Goal: Task Accomplishment & Management: Manage account settings

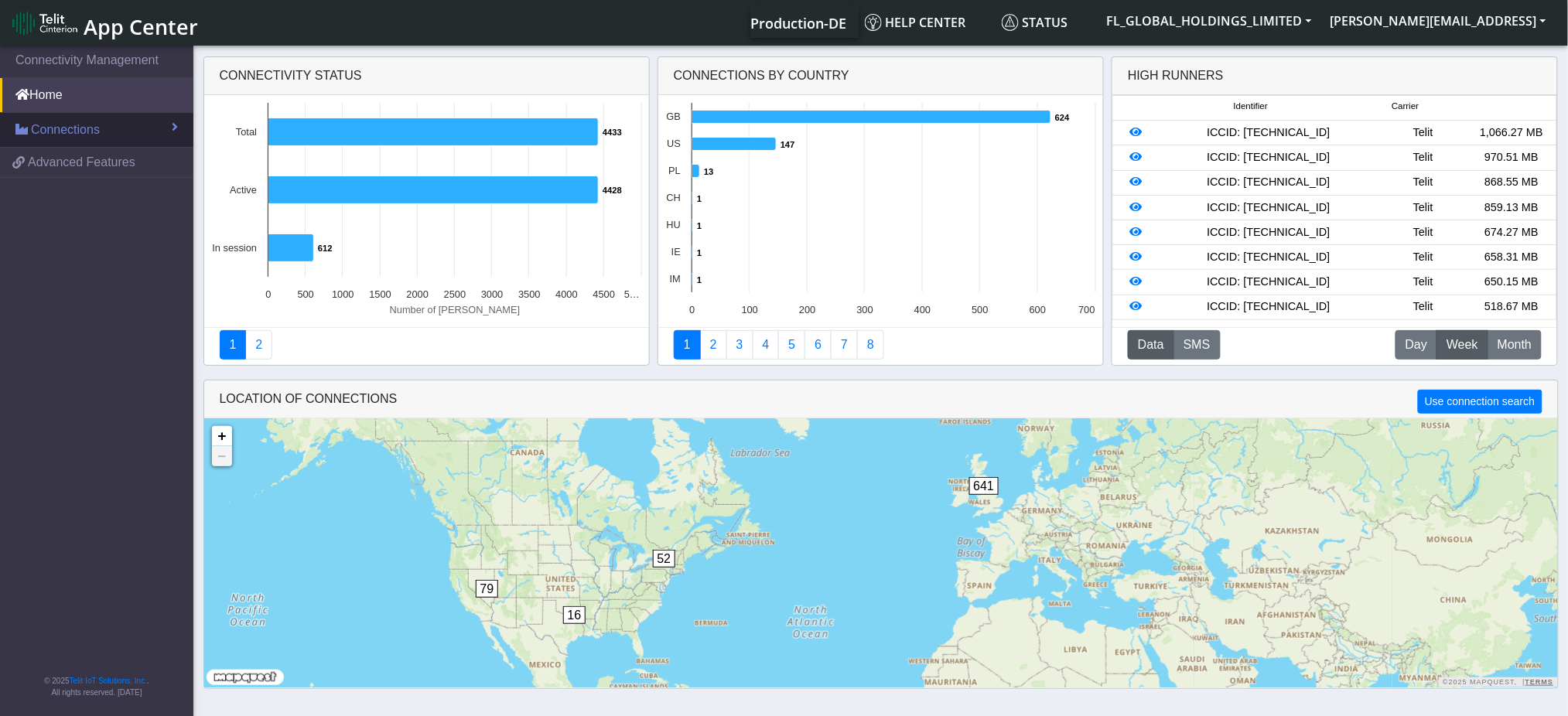
click at [135, 131] on link "Connections" at bounding box center [96, 130] width 193 height 34
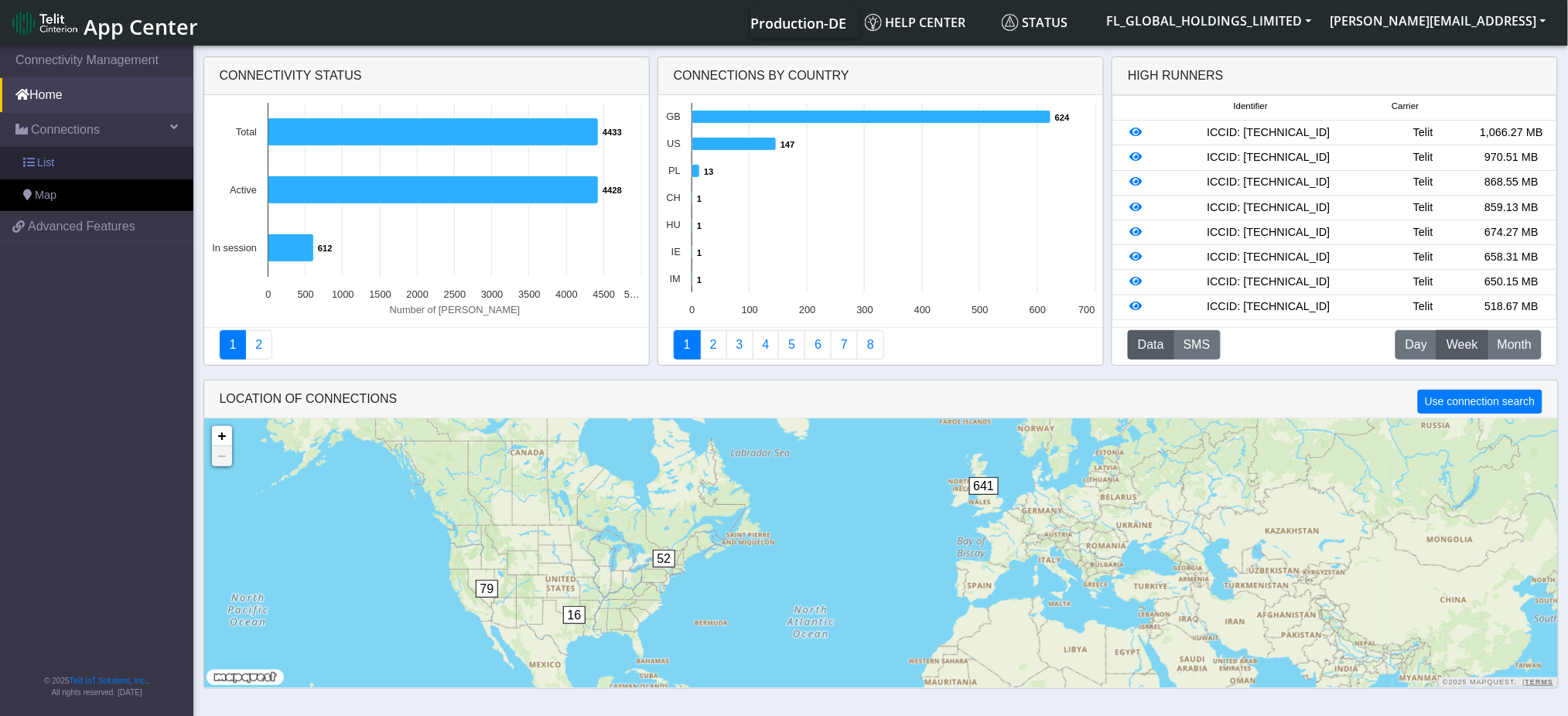
click at [57, 160] on link "List" at bounding box center [96, 163] width 193 height 33
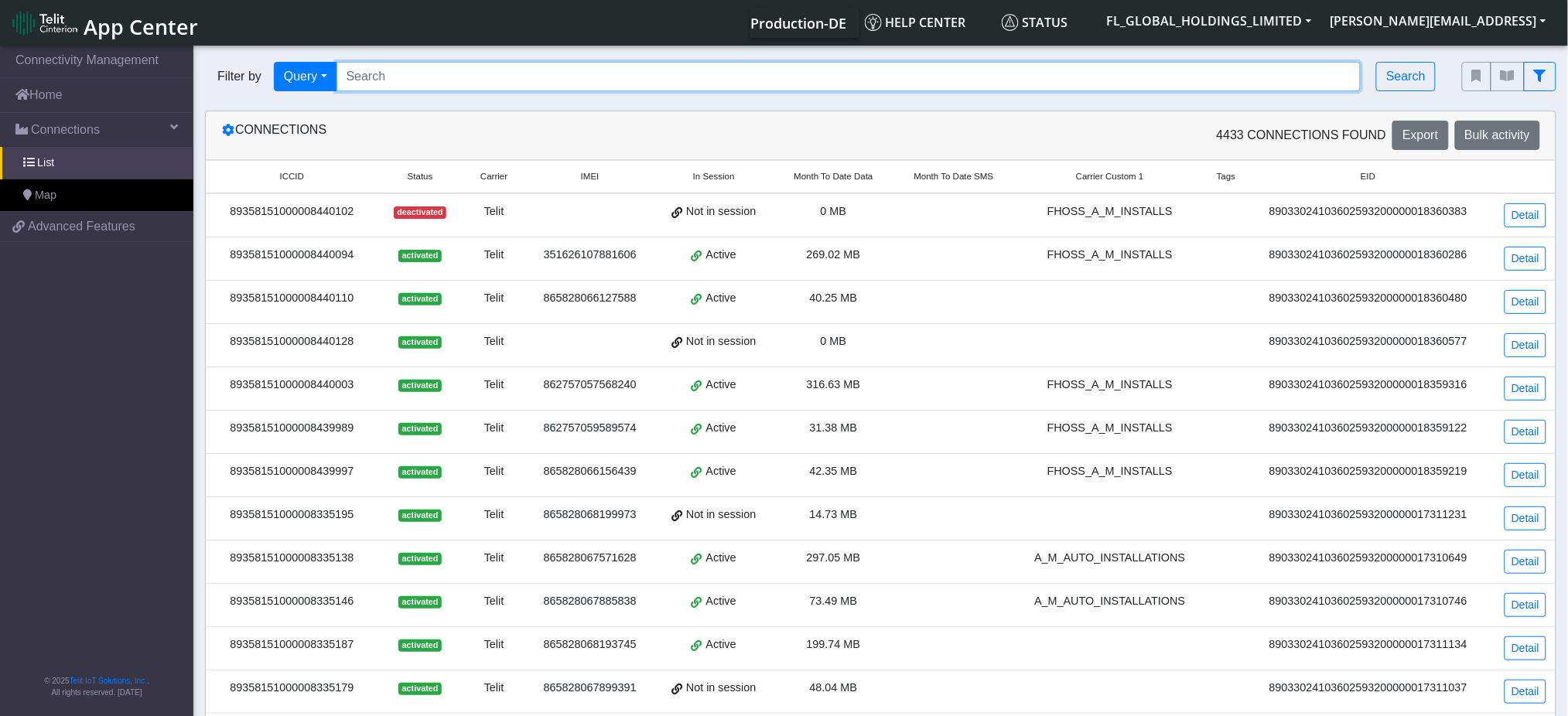
click at [463, 74] on input "Search..." at bounding box center [849, 76] width 1025 height 29
paste input "89358151000008334974"
type input "89358151000008334974"
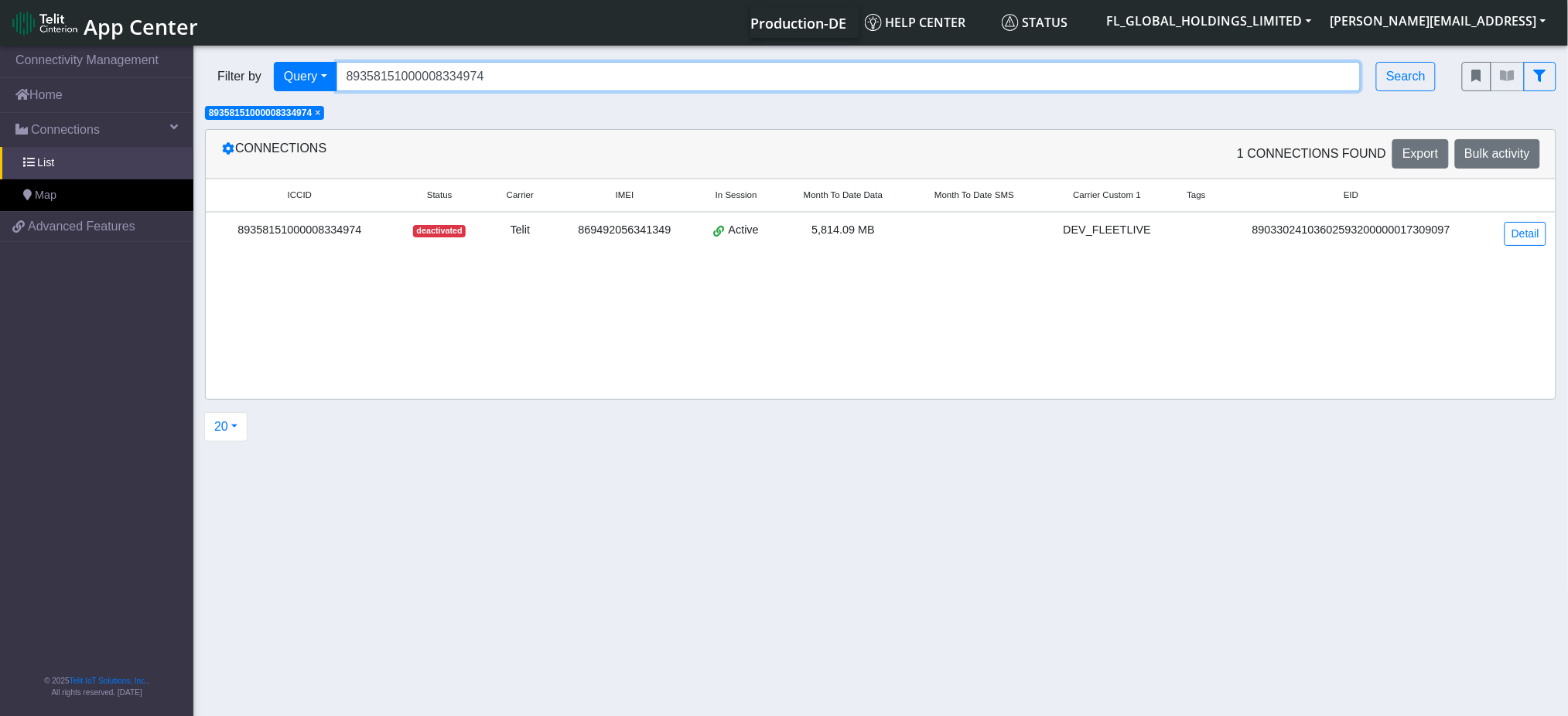
click at [501, 73] on input "89358151000008334974" at bounding box center [849, 76] width 1025 height 29
click at [501, 72] on input "89358151000008334974" at bounding box center [849, 76] width 1025 height 29
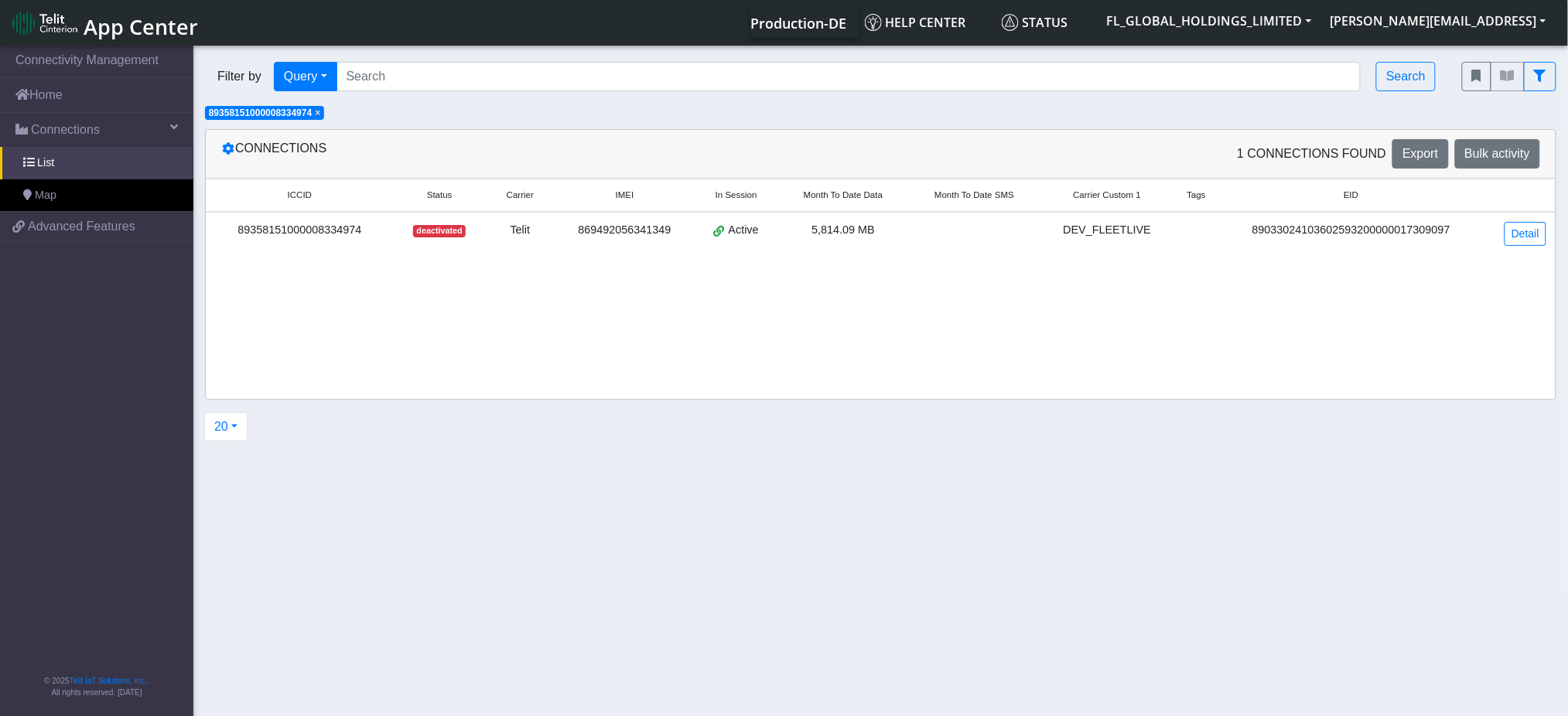
drag, startPoint x: 318, startPoint y: 113, endPoint x: 362, endPoint y: 98, distance: 46.5
click at [320, 113] on span "×" at bounding box center [317, 113] width 5 height 11
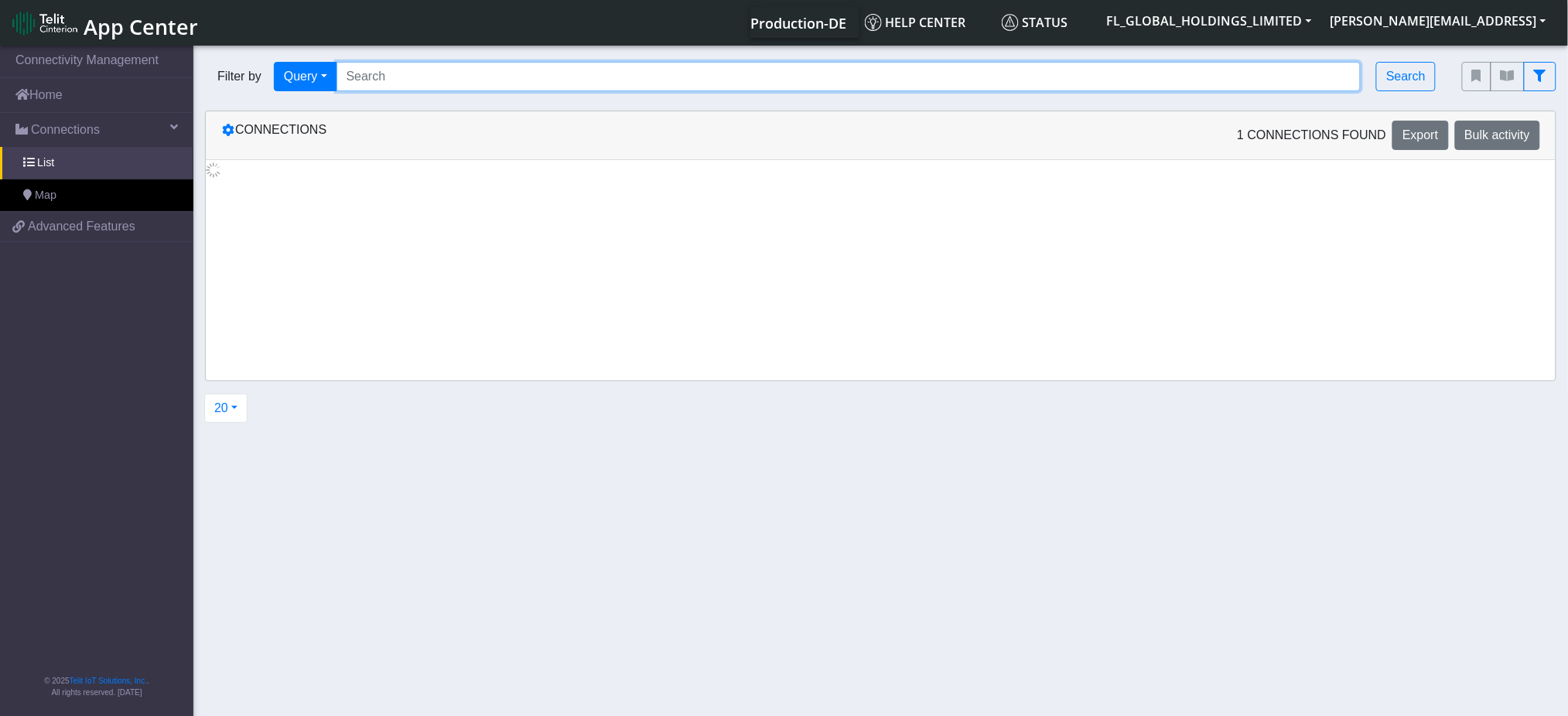
click at [393, 78] on input "Search..." at bounding box center [849, 76] width 1025 height 29
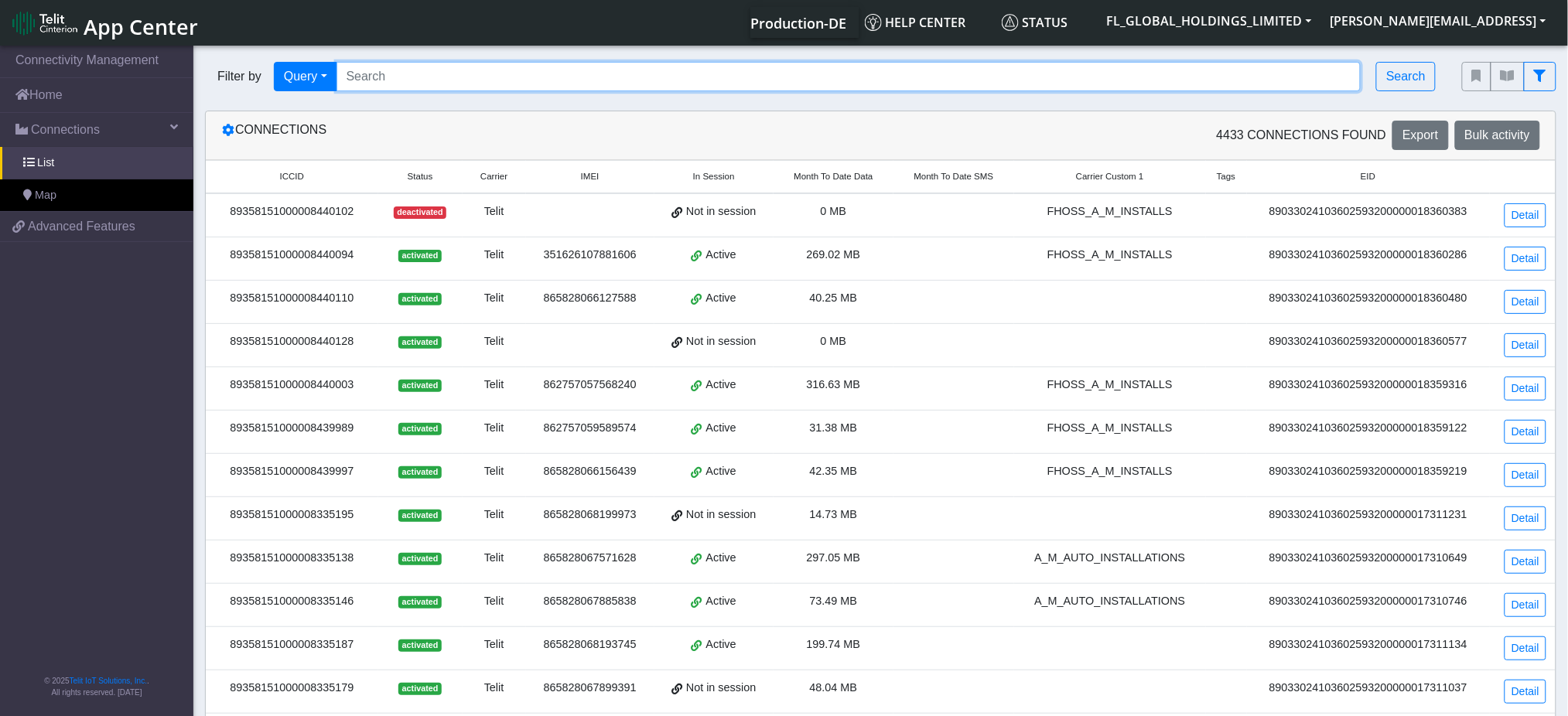
paste input "89358151000008433677"
type input "89358151000008433677"
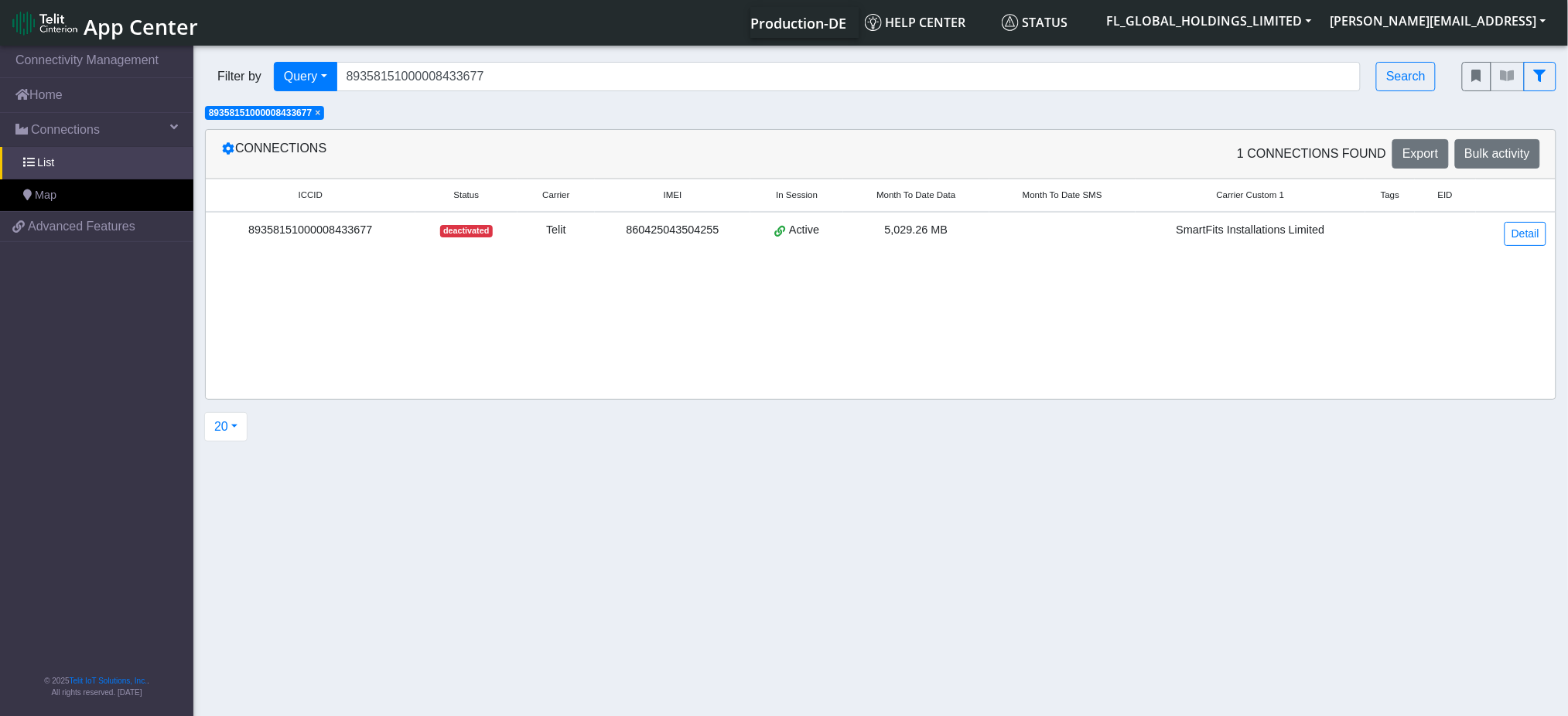
drag, startPoint x: 372, startPoint y: 235, endPoint x: 254, endPoint y: 233, distance: 118.0
click at [254, 233] on div "89358151000008433677" at bounding box center [310, 230] width 191 height 17
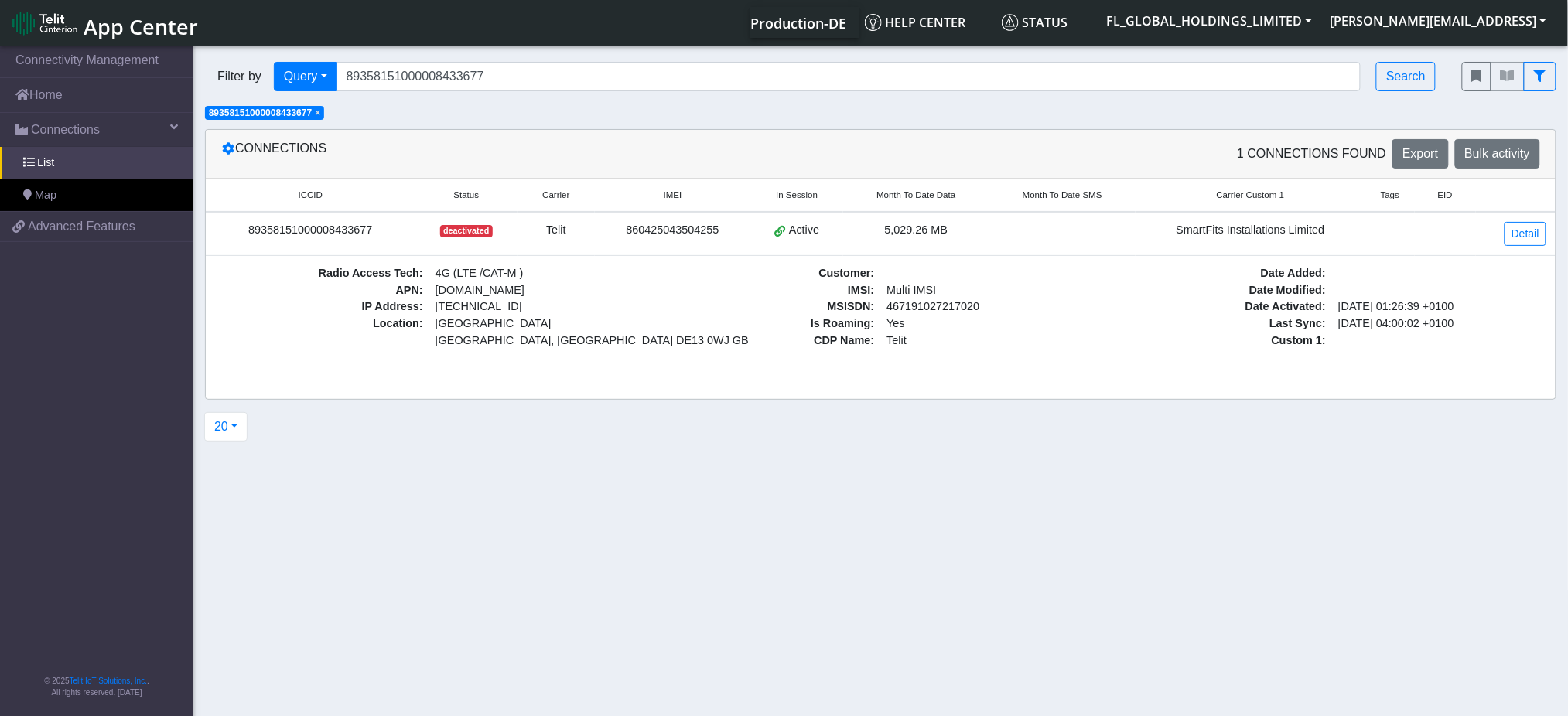
copy div "89358151000008433677"
click at [1519, 232] on link "Detail" at bounding box center [1525, 234] width 41 height 24
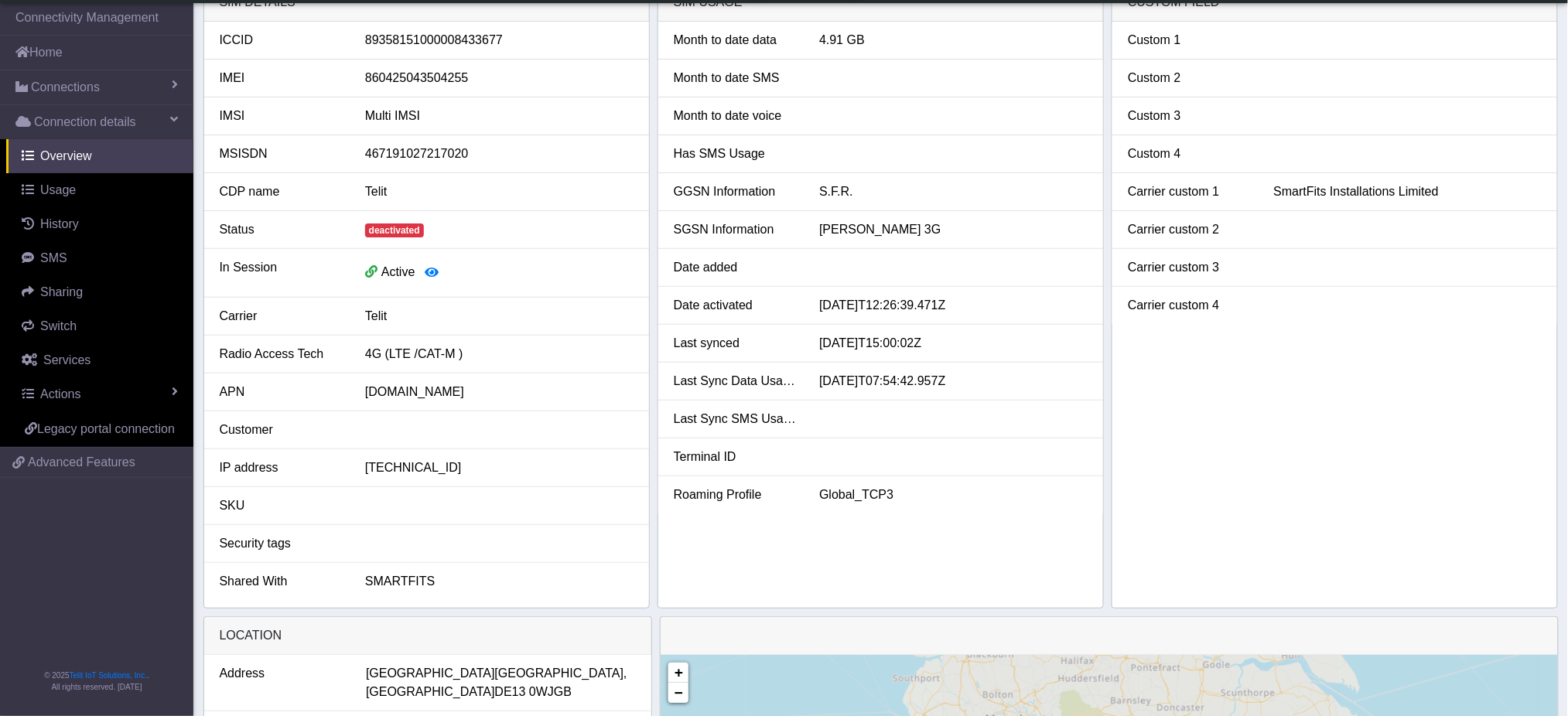
scroll to position [205, 0]
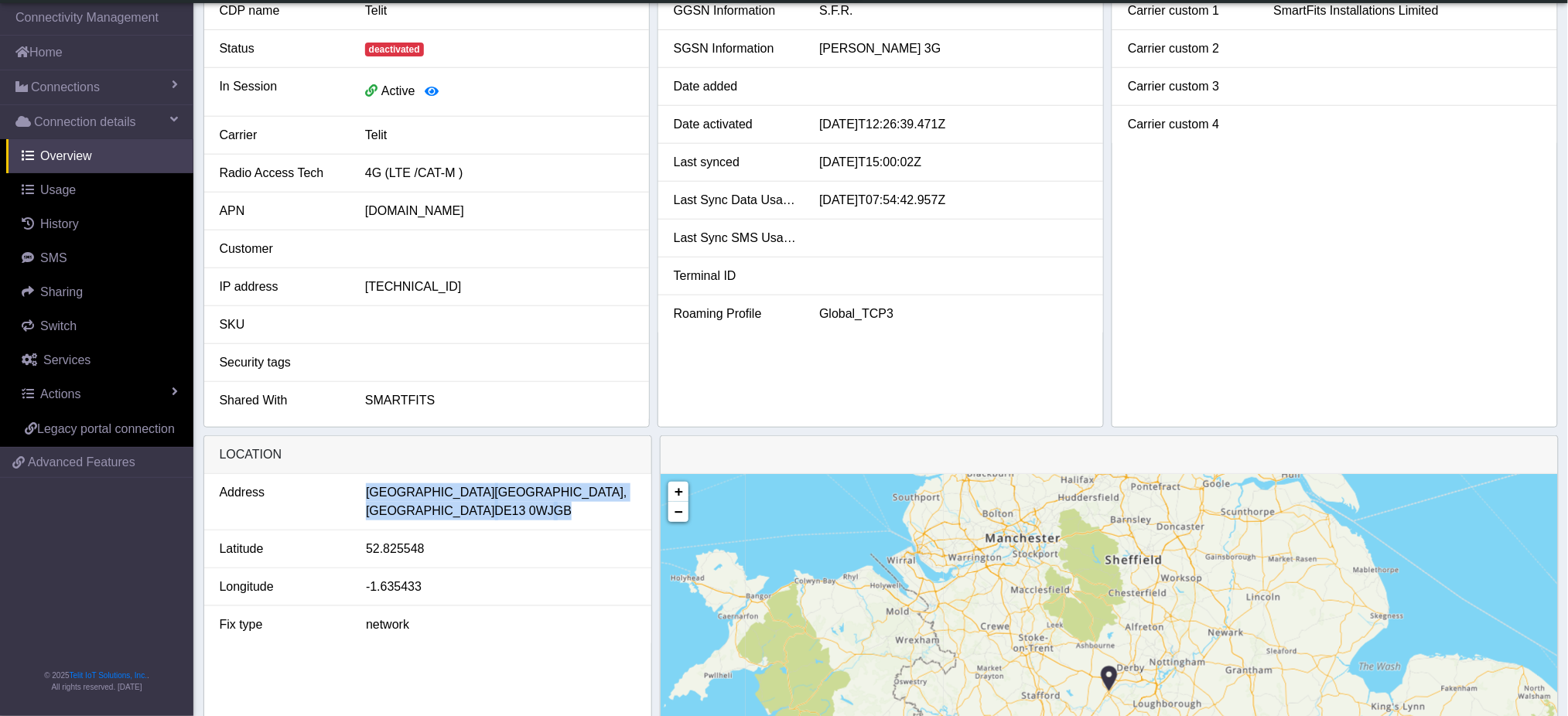
drag, startPoint x: 439, startPoint y: 513, endPoint x: 366, endPoint y: 492, distance: 76.0
click at [366, 492] on div "[STREET_ADDRESS]" at bounding box center [501, 502] width 270 height 37
copy div "[STREET_ADDRESS]"
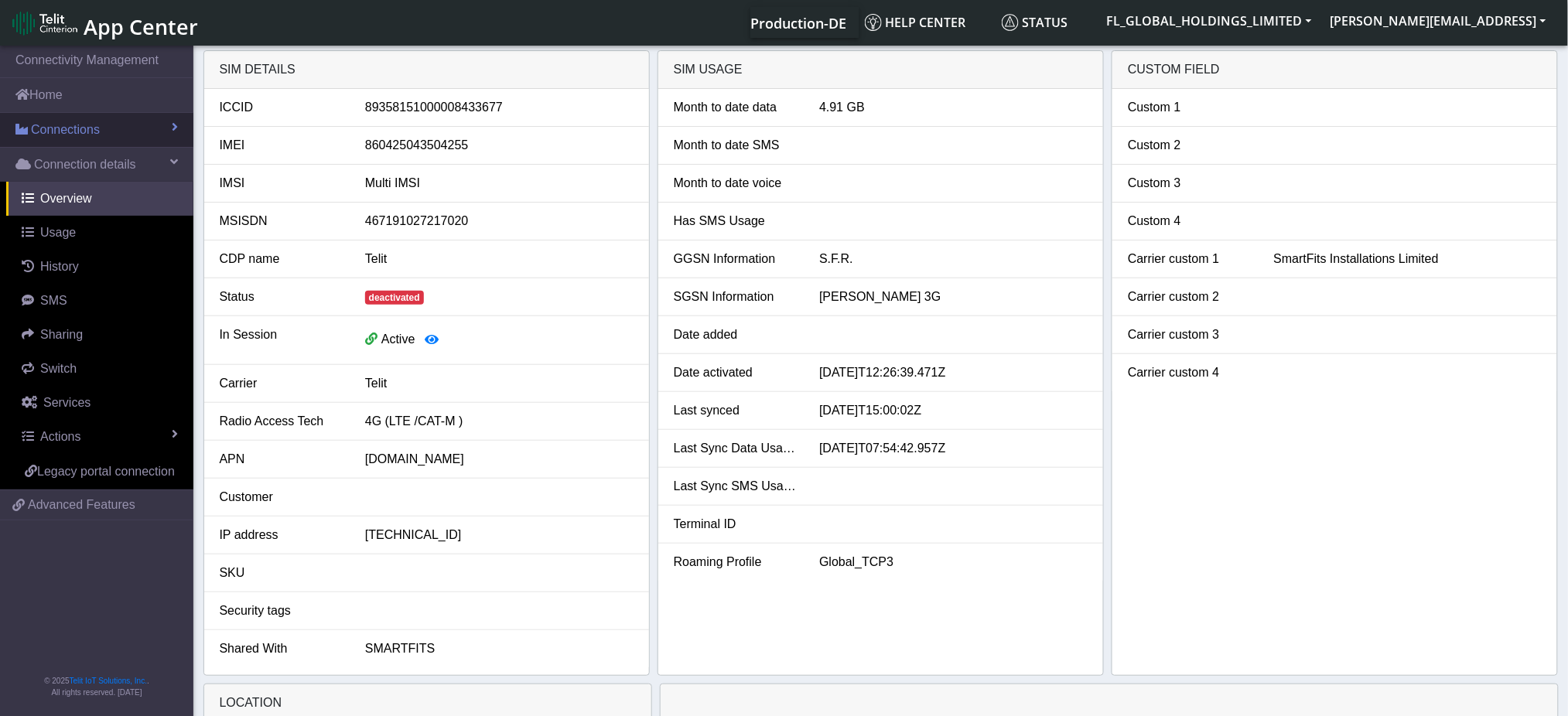
click at [106, 130] on link "Connections" at bounding box center [96, 130] width 193 height 34
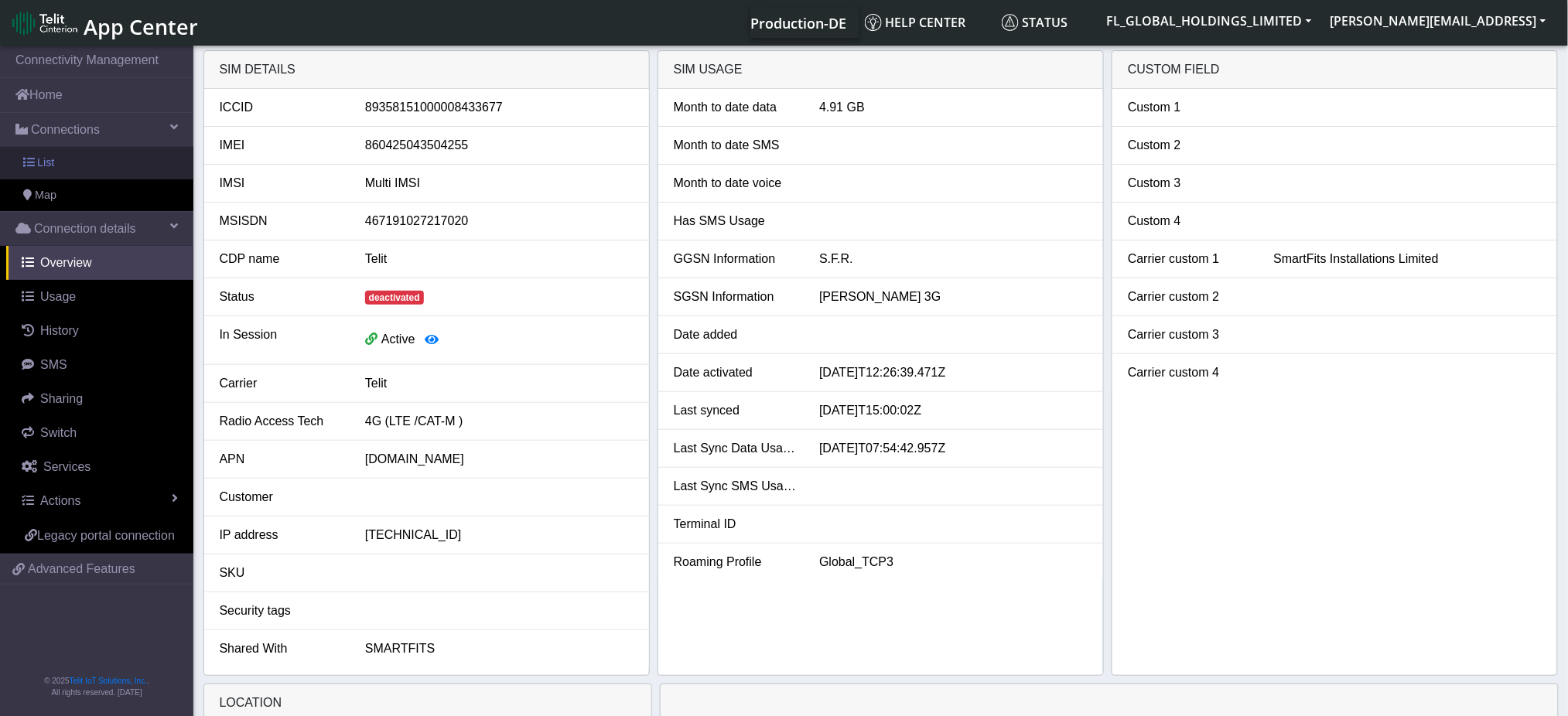
click at [104, 164] on link "List" at bounding box center [96, 163] width 193 height 33
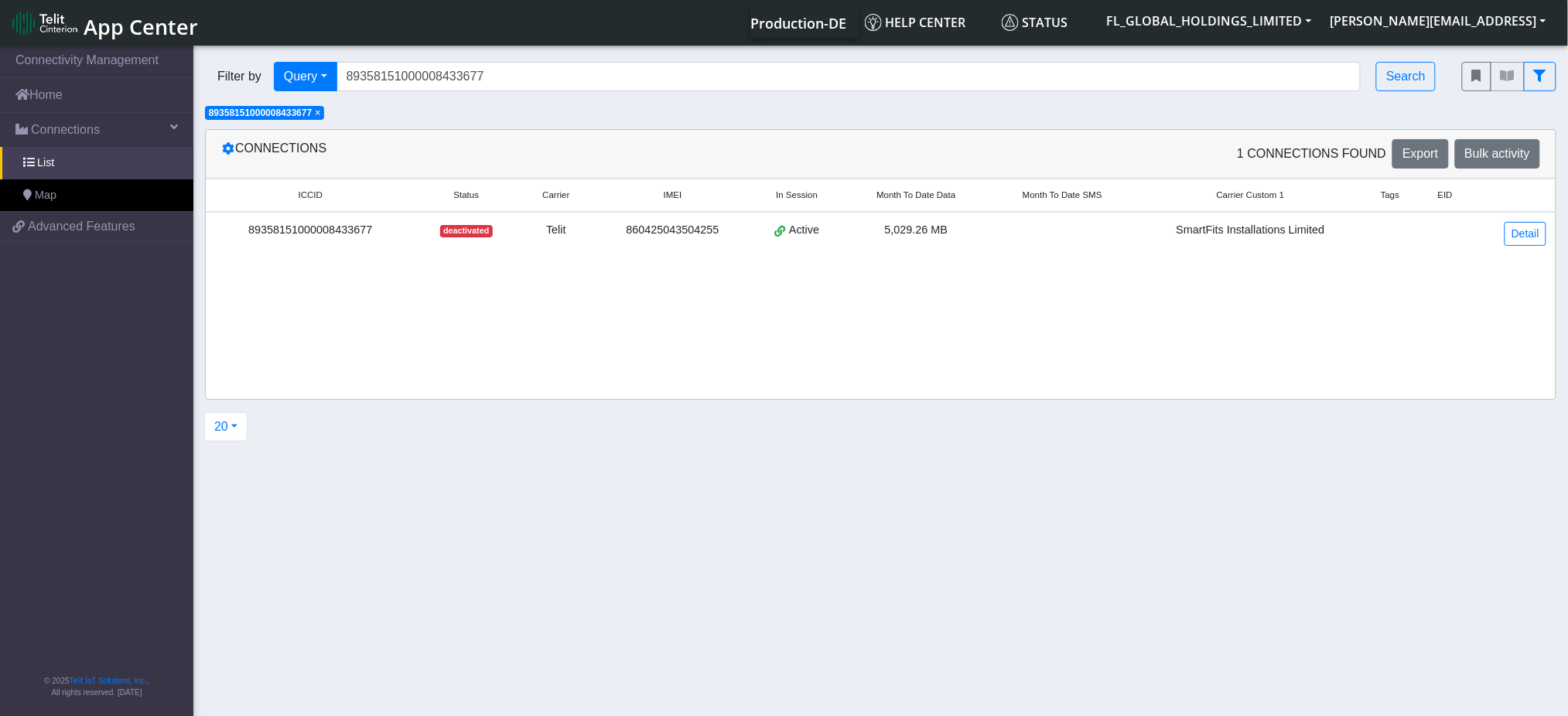
click at [467, 196] on span "Status" at bounding box center [466, 195] width 26 height 13
click at [320, 108] on span "×" at bounding box center [317, 113] width 5 height 11
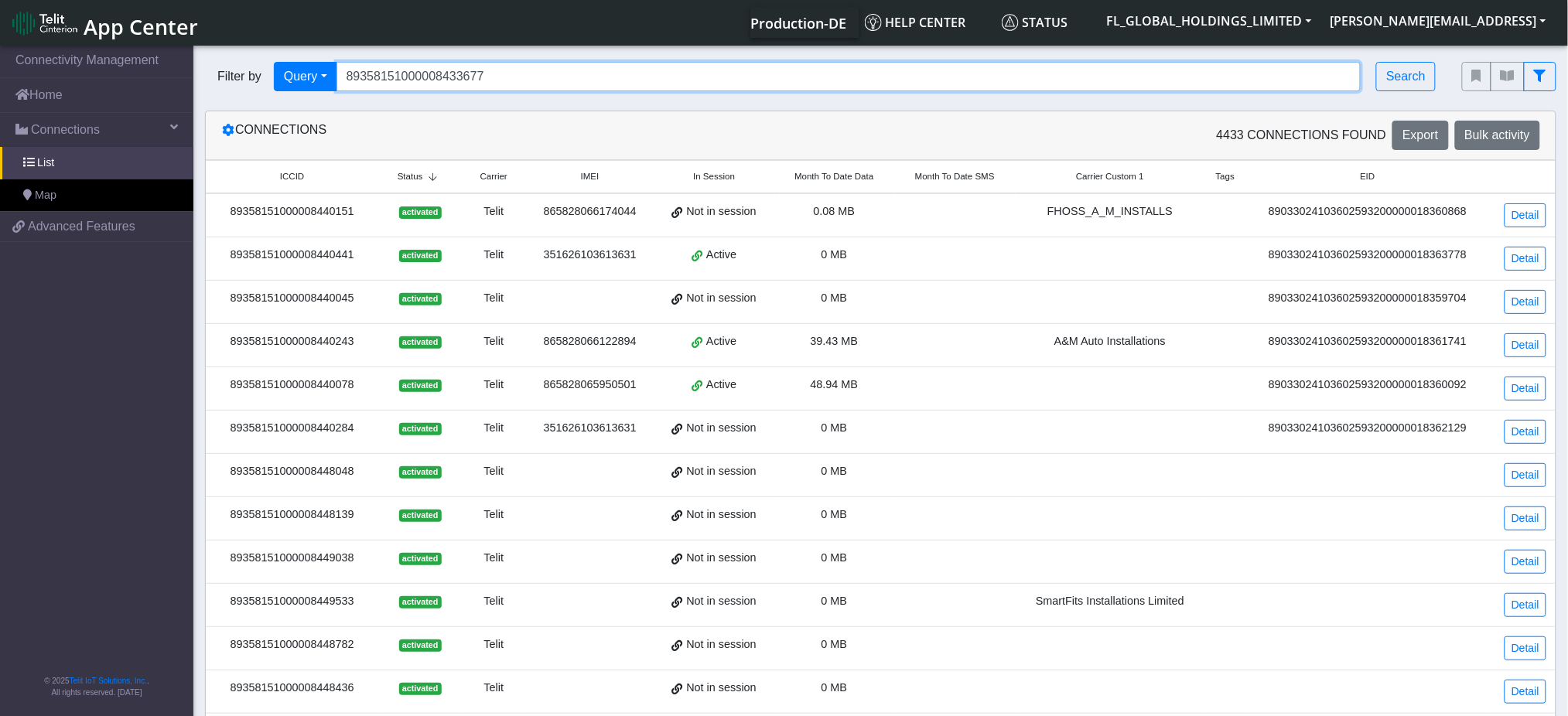
click at [506, 75] on input "89358151000008433677" at bounding box center [849, 76] width 1025 height 29
click at [506, 74] on input "89358151000008433677" at bounding box center [849, 76] width 1025 height 29
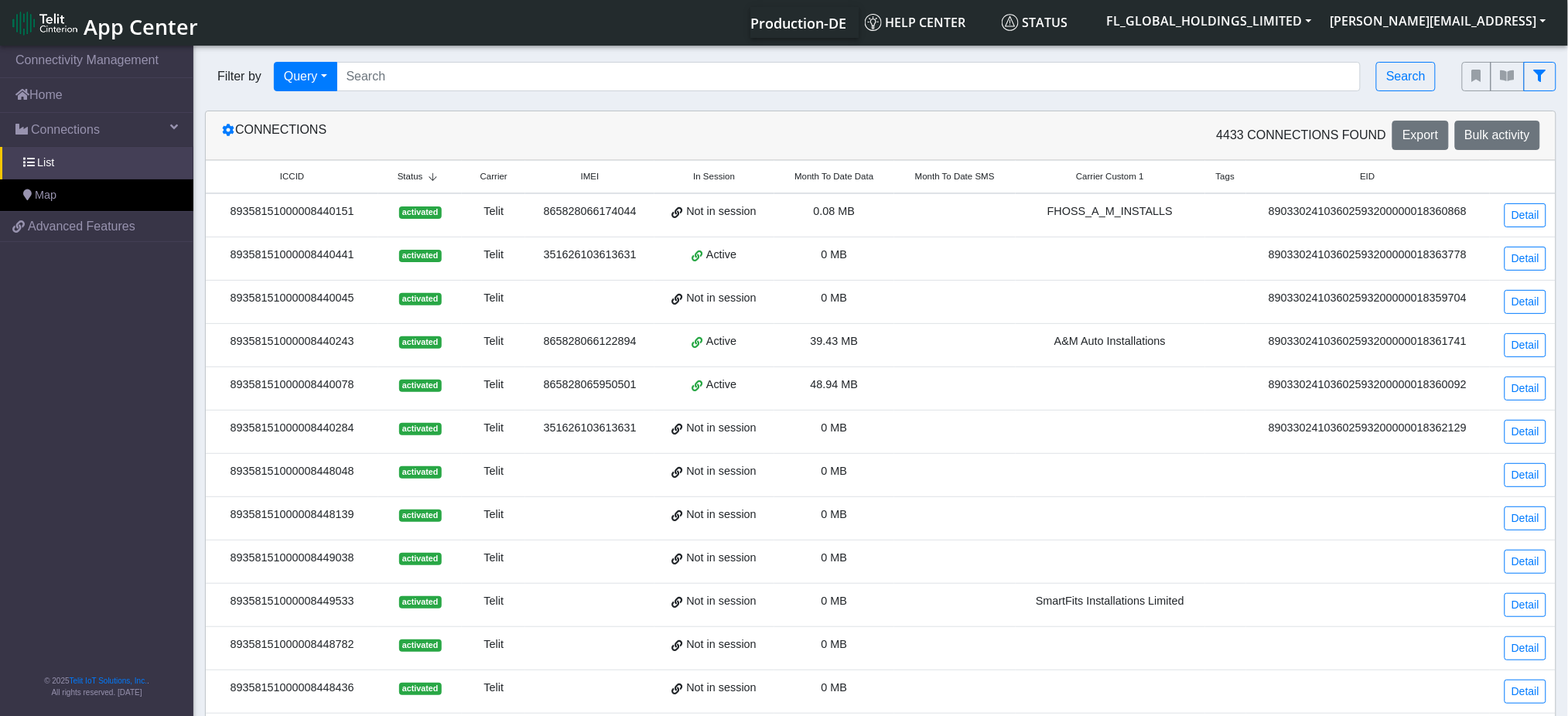
click at [499, 206] on div "Telit" at bounding box center [493, 212] width 45 height 17
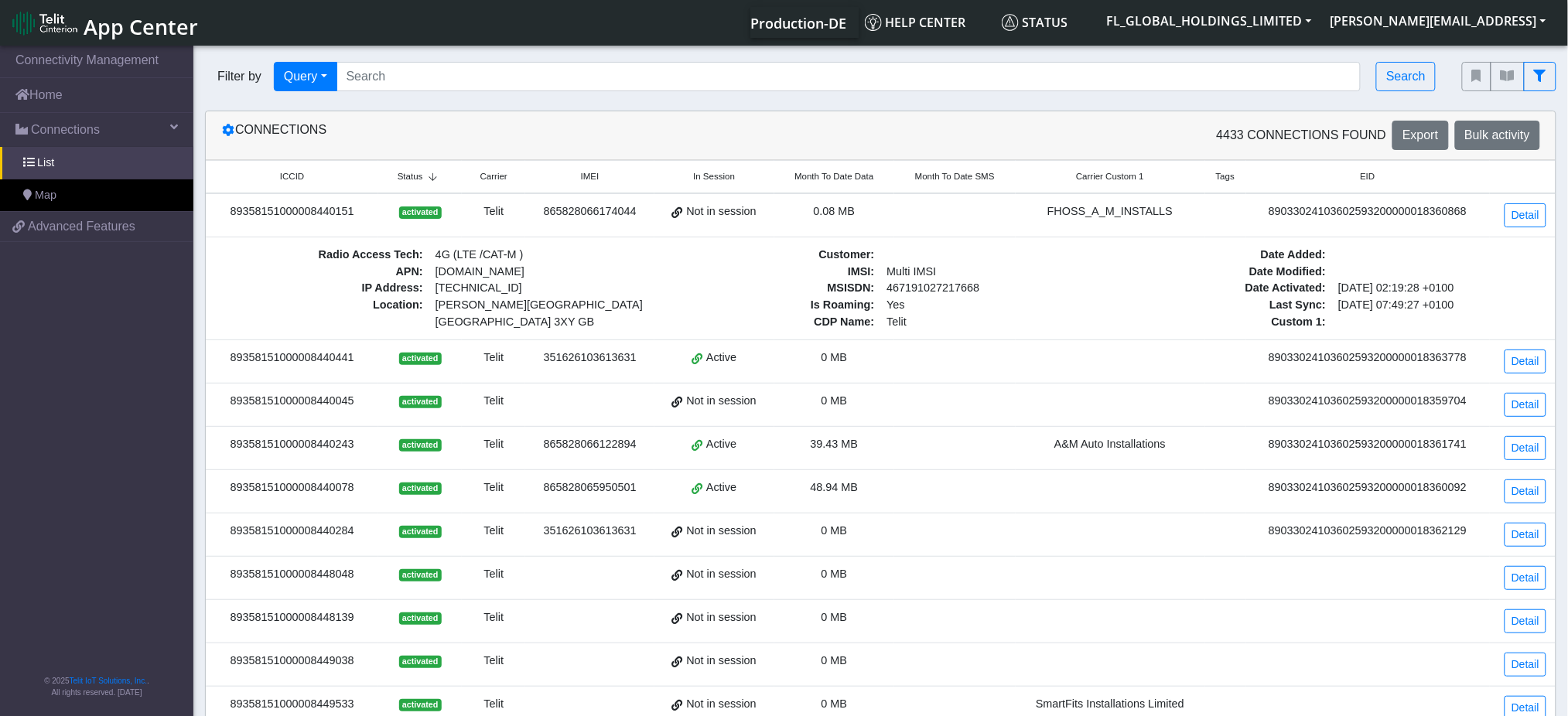
click at [434, 177] on icon at bounding box center [433, 177] width 20 height 10
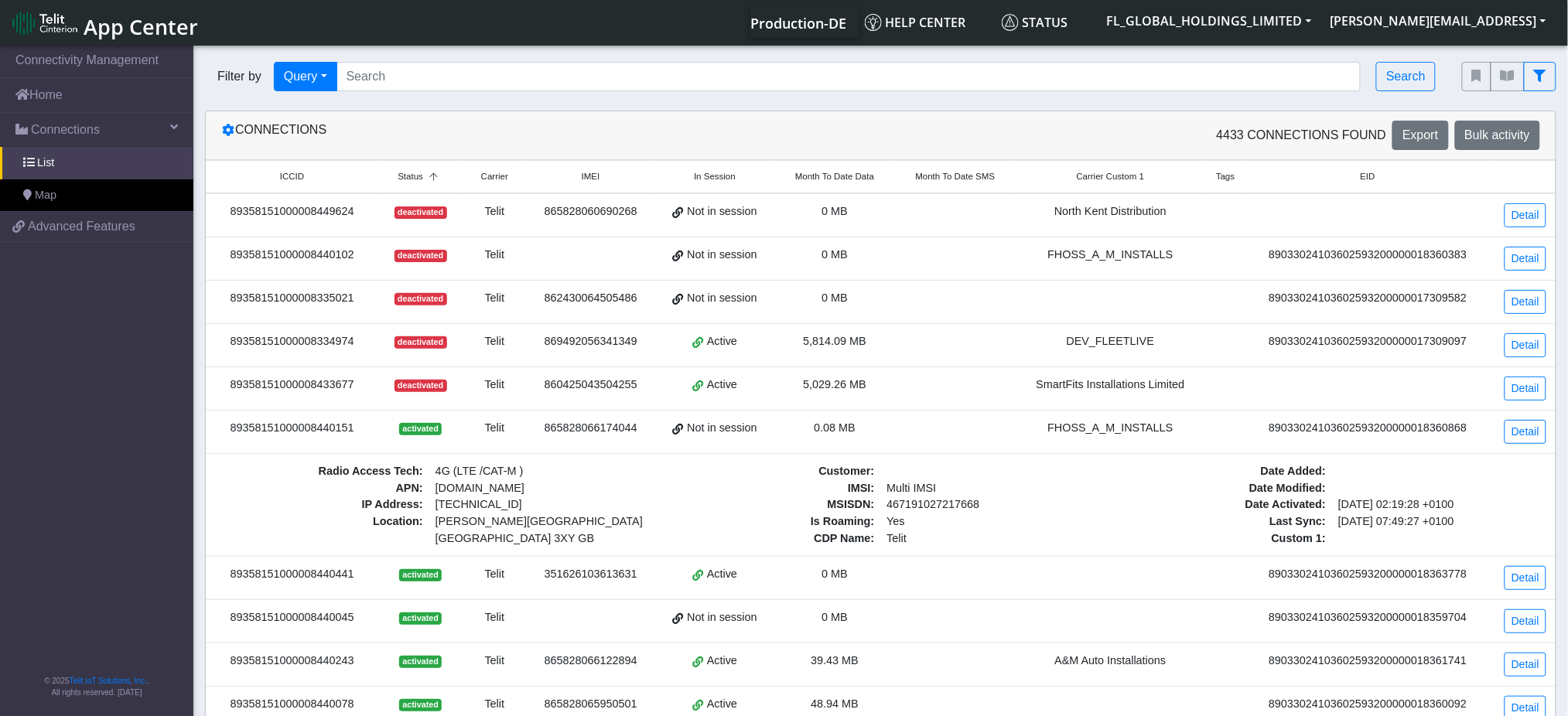
click at [505, 300] on div "Telit" at bounding box center [494, 298] width 45 height 17
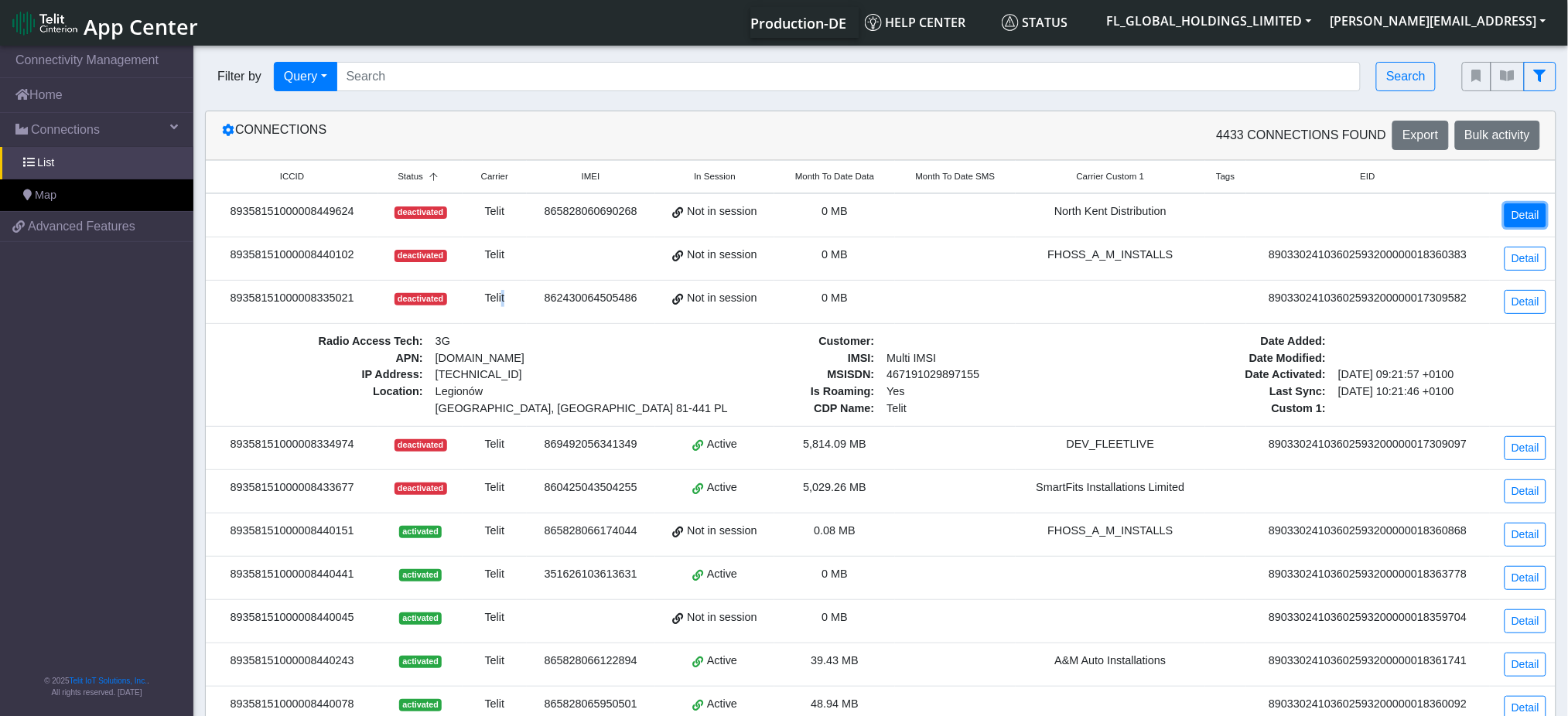
click at [1519, 217] on link "Detail" at bounding box center [1525, 215] width 41 height 24
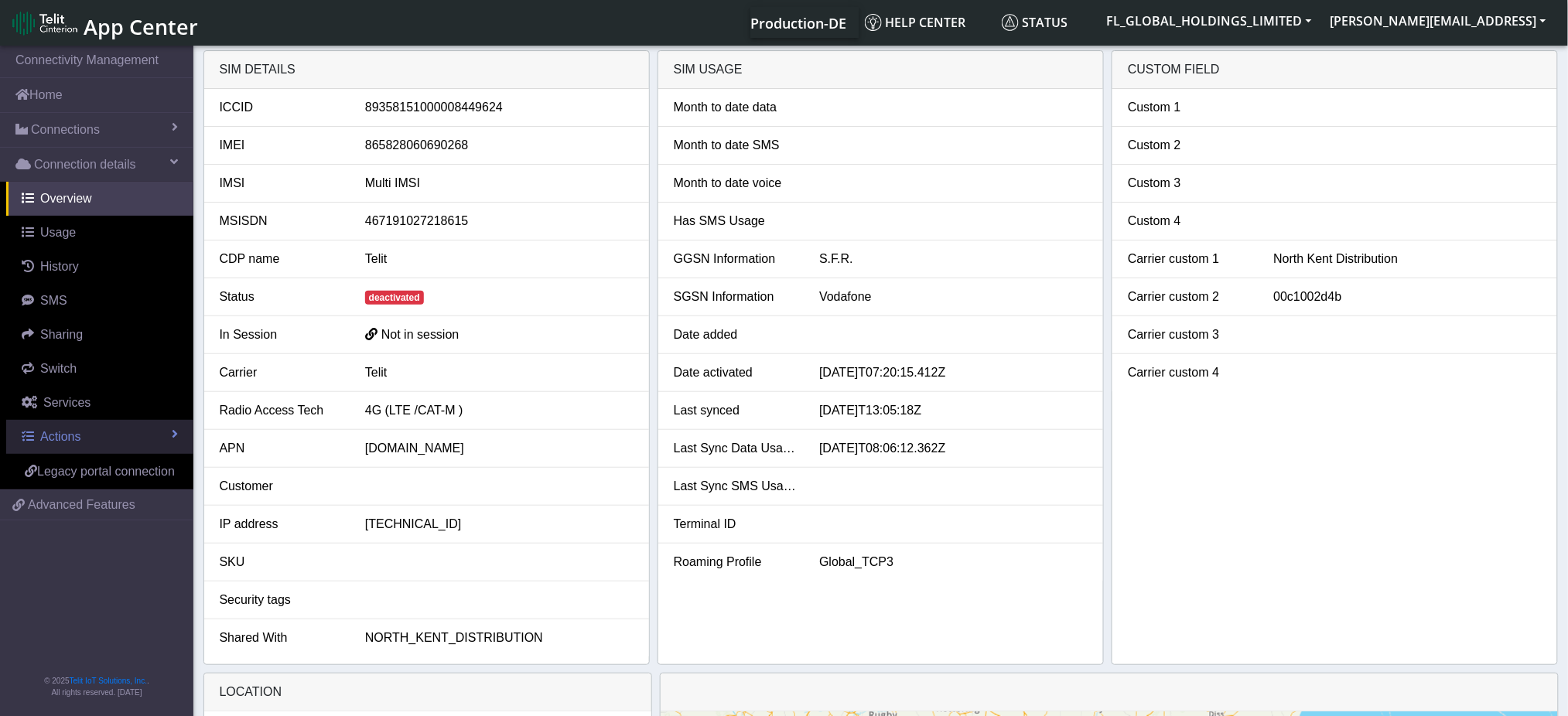
click at [114, 441] on link "Actions" at bounding box center [100, 436] width 187 height 34
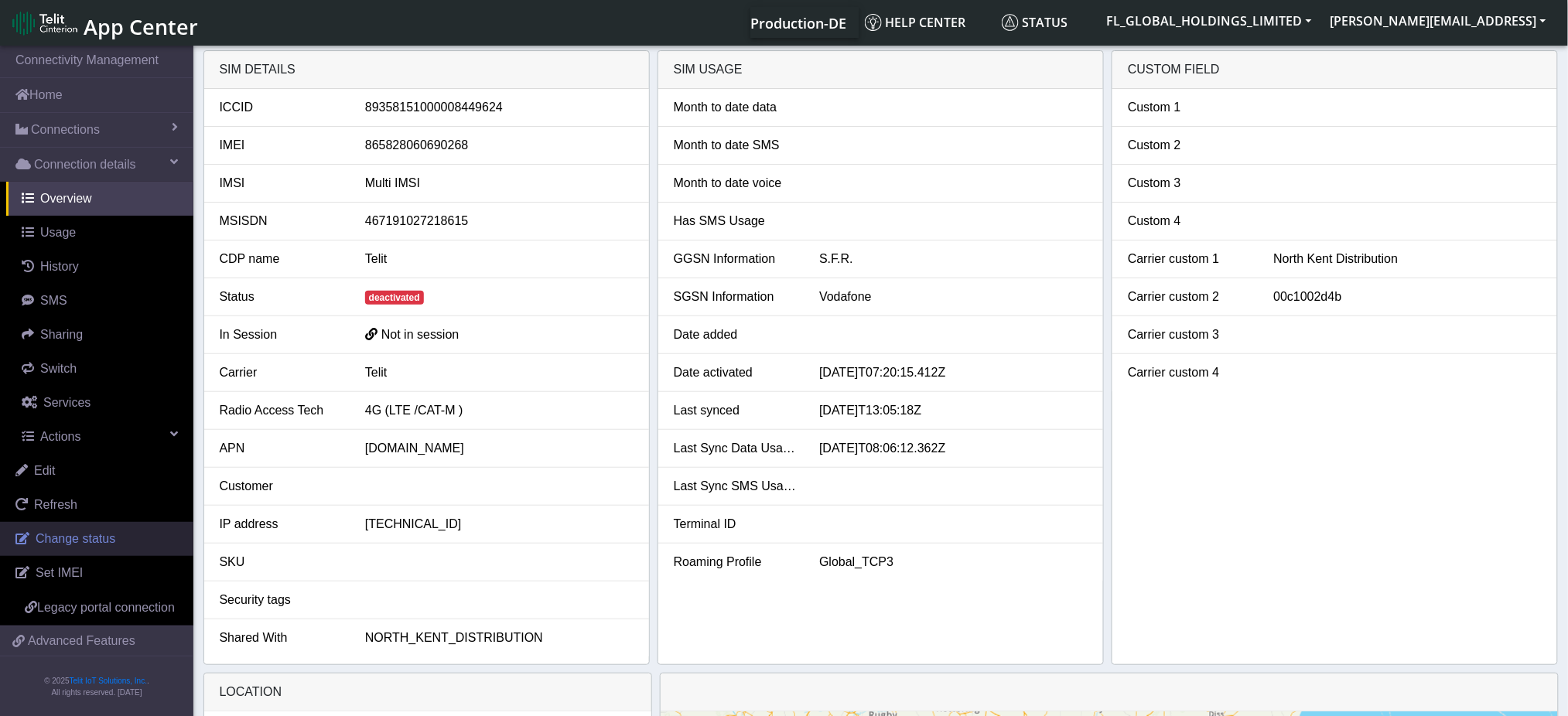
click at [67, 539] on span "Change status" at bounding box center [75, 539] width 79 height 13
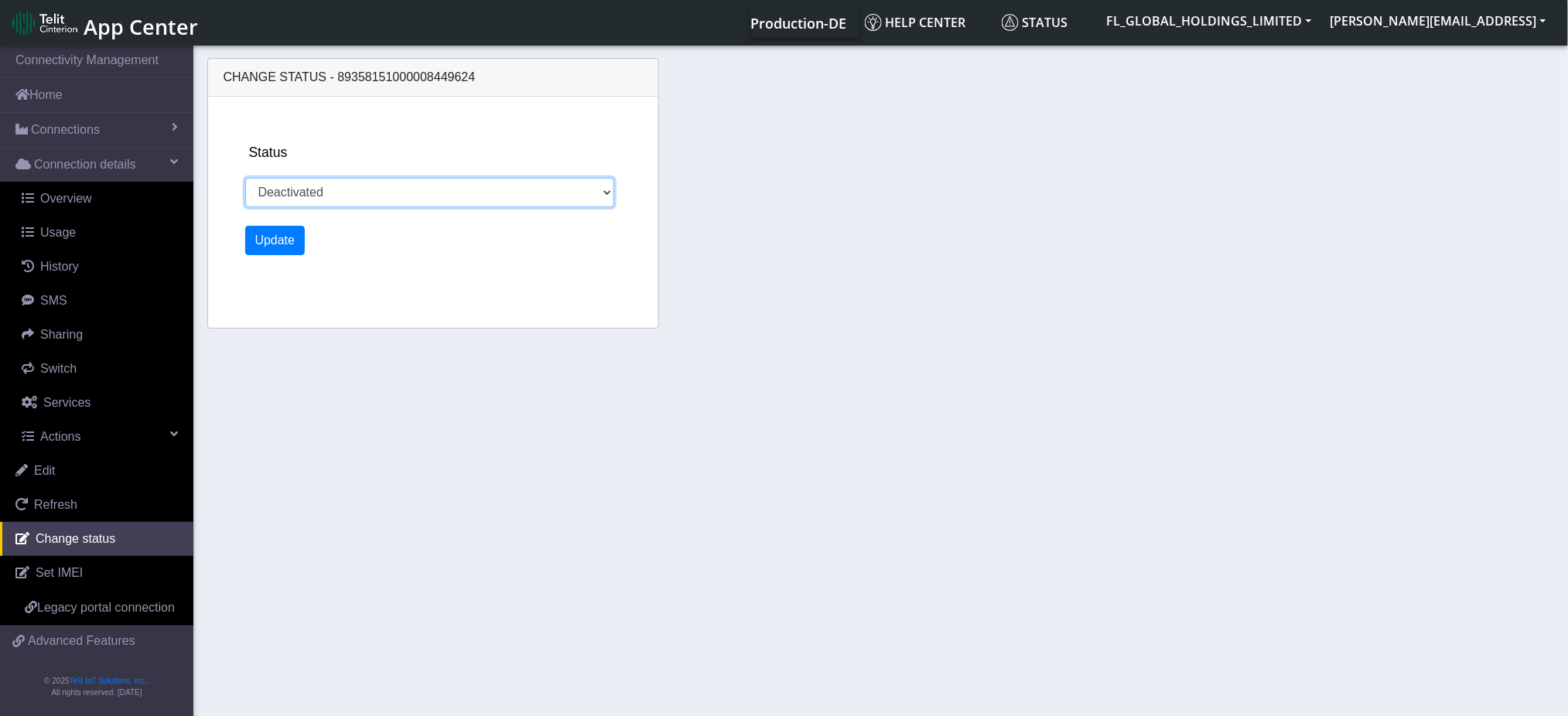
click at [453, 193] on select "Activated Deactivated" at bounding box center [429, 192] width 370 height 29
select select "activated"
click at [245, 178] on select "Activated Deactivated" at bounding box center [429, 192] width 370 height 29
click at [254, 227] on button "Update" at bounding box center [275, 240] width 60 height 29
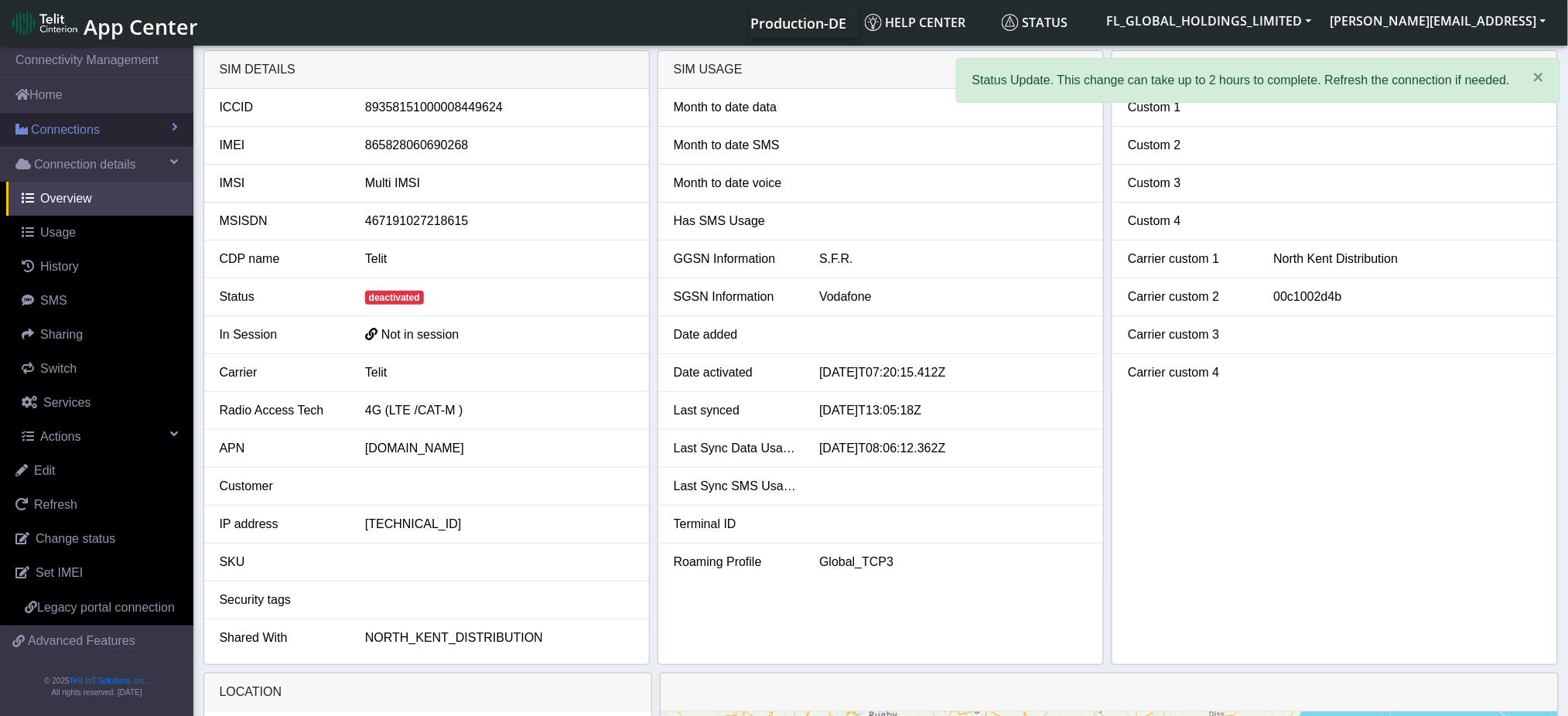
click at [92, 127] on span "Connections" at bounding box center [65, 130] width 69 height 19
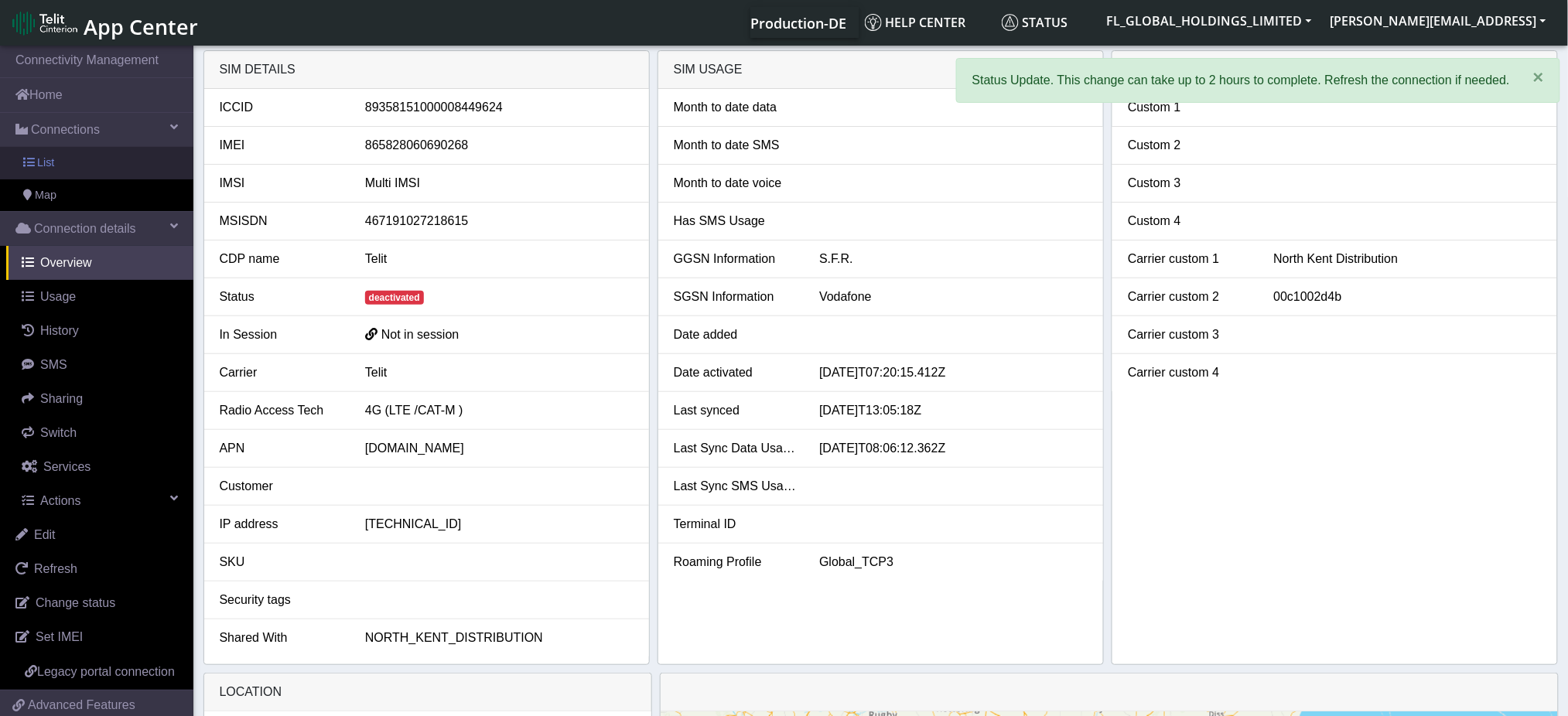
click at [77, 162] on link "List" at bounding box center [96, 163] width 193 height 33
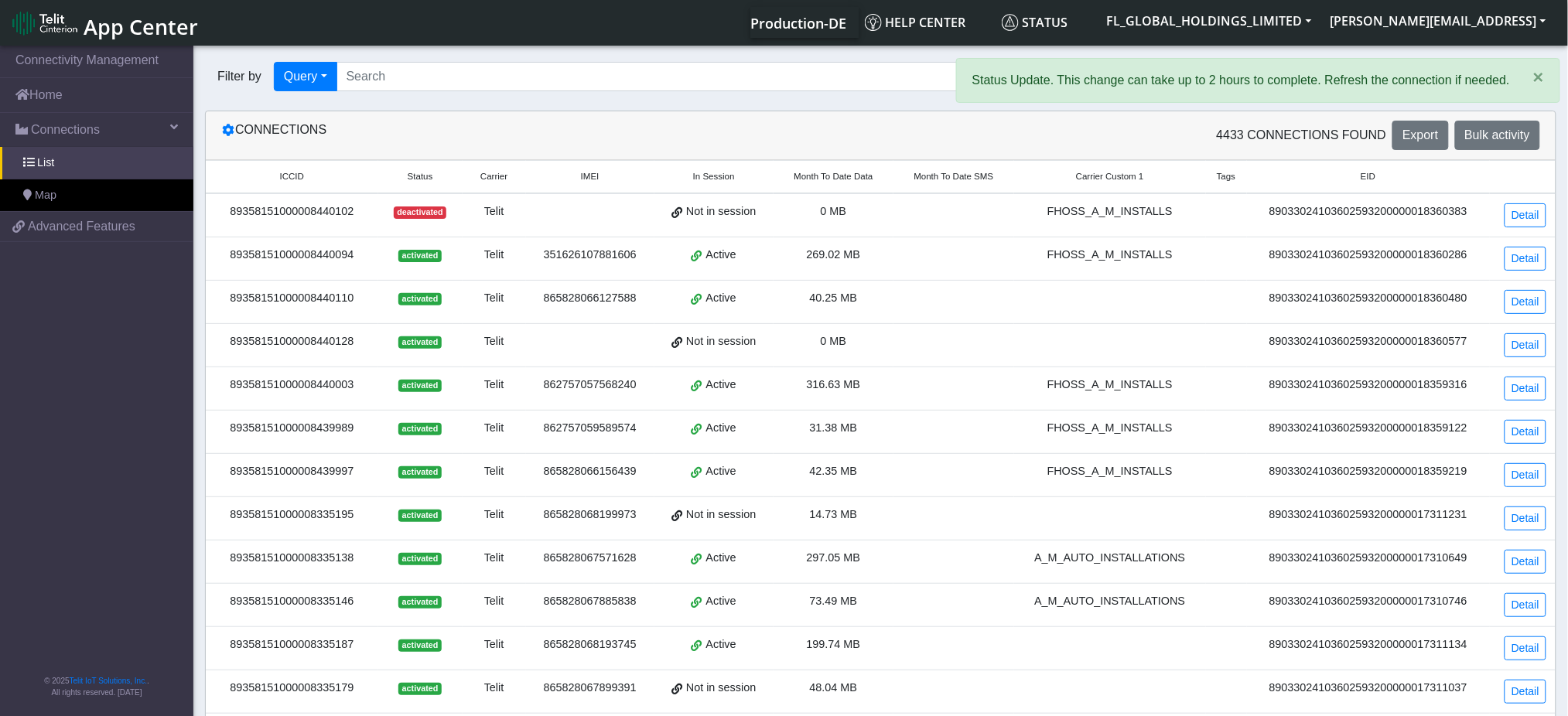
click at [429, 174] on span "Status" at bounding box center [420, 176] width 26 height 13
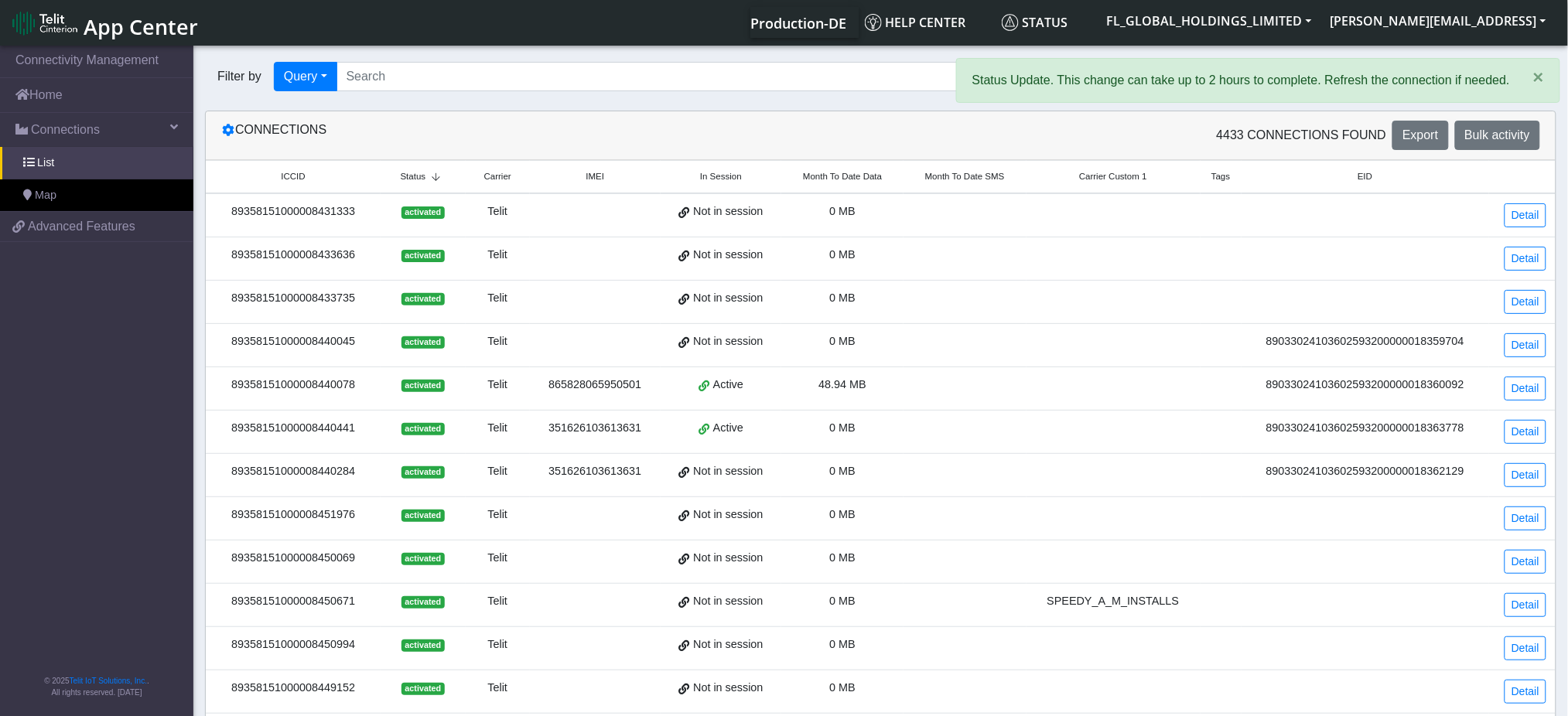
click at [429, 173] on icon at bounding box center [435, 177] width 20 height 10
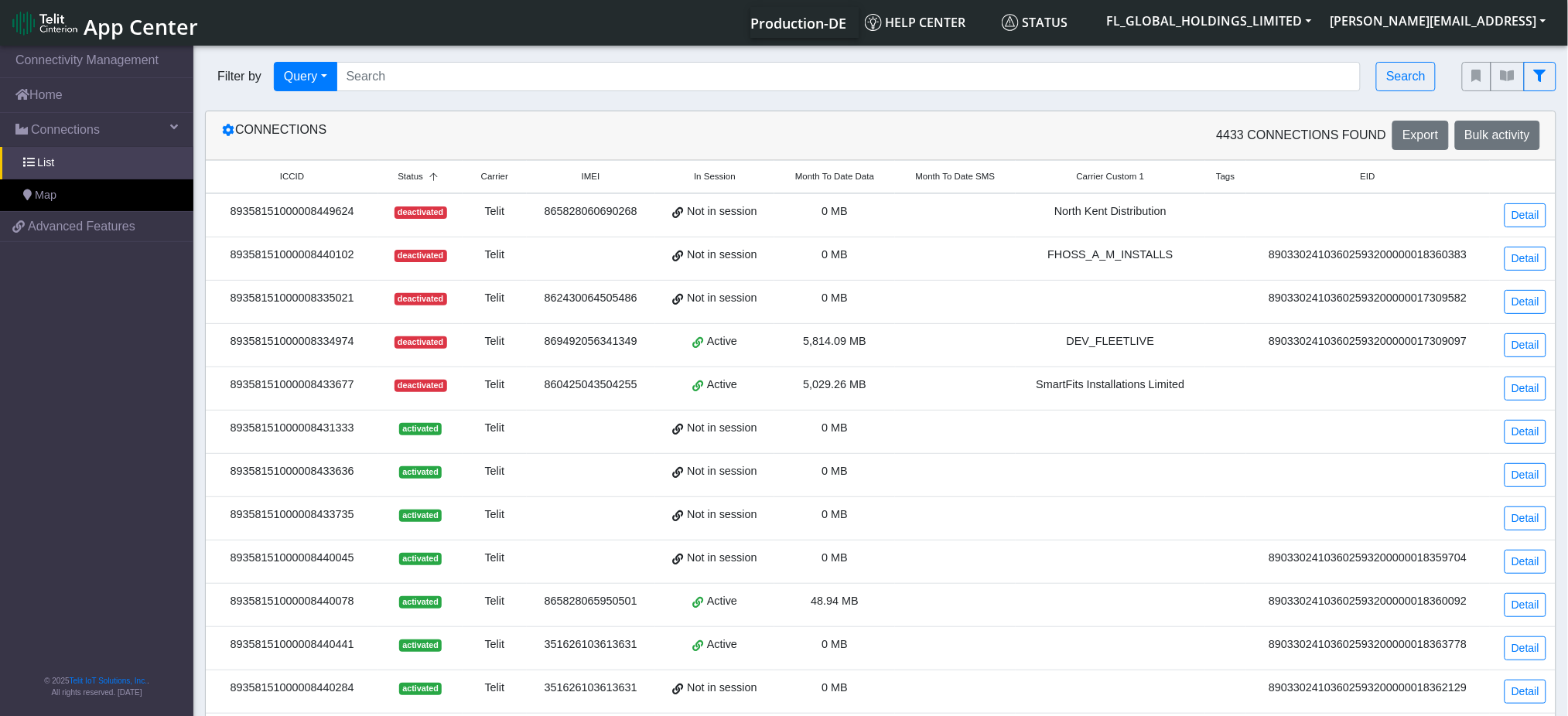
drag, startPoint x: 355, startPoint y: 301, endPoint x: 232, endPoint y: 302, distance: 123.0
click at [232, 302] on div "89358151000008335021" at bounding box center [292, 298] width 154 height 17
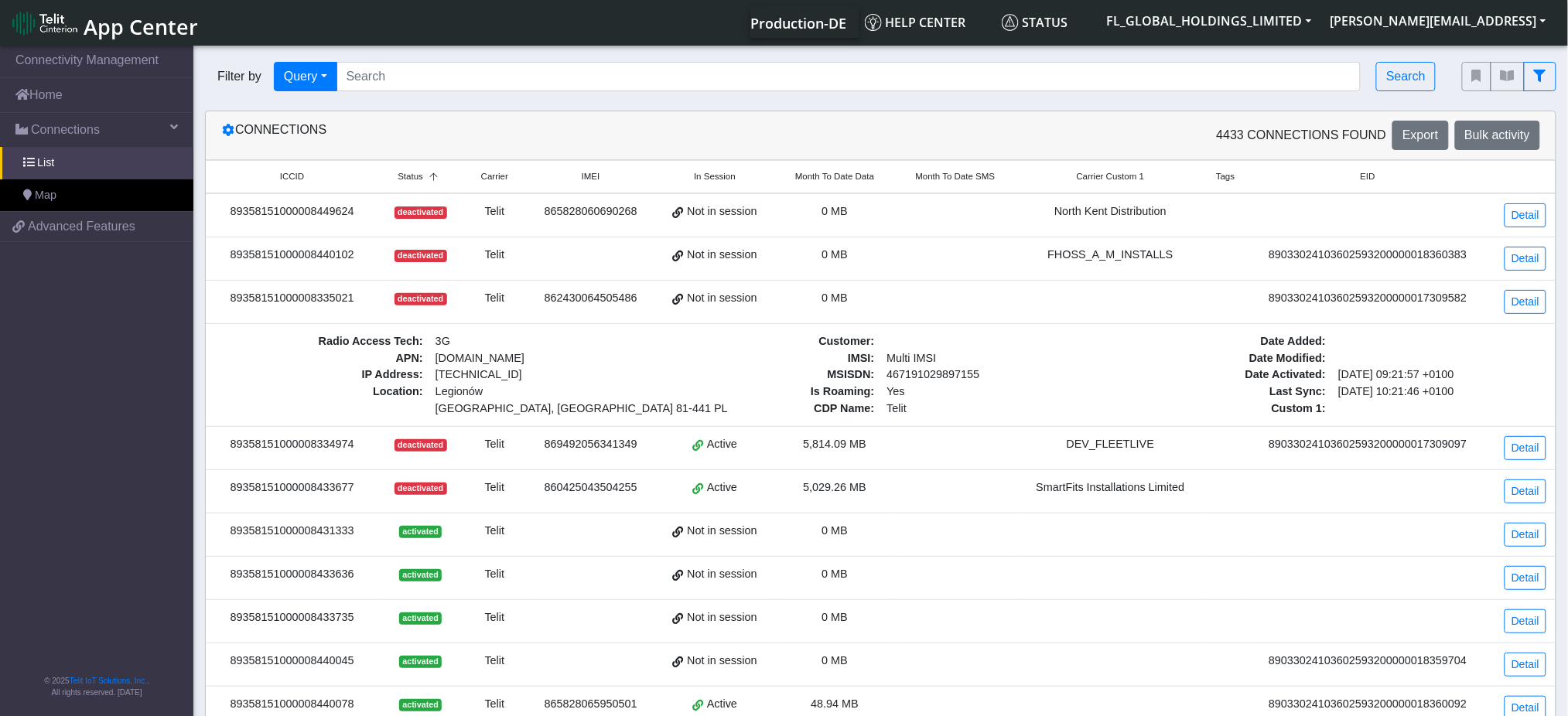
copy div "89358151000008335021"
click at [1530, 304] on link "Detail" at bounding box center [1525, 302] width 41 height 24
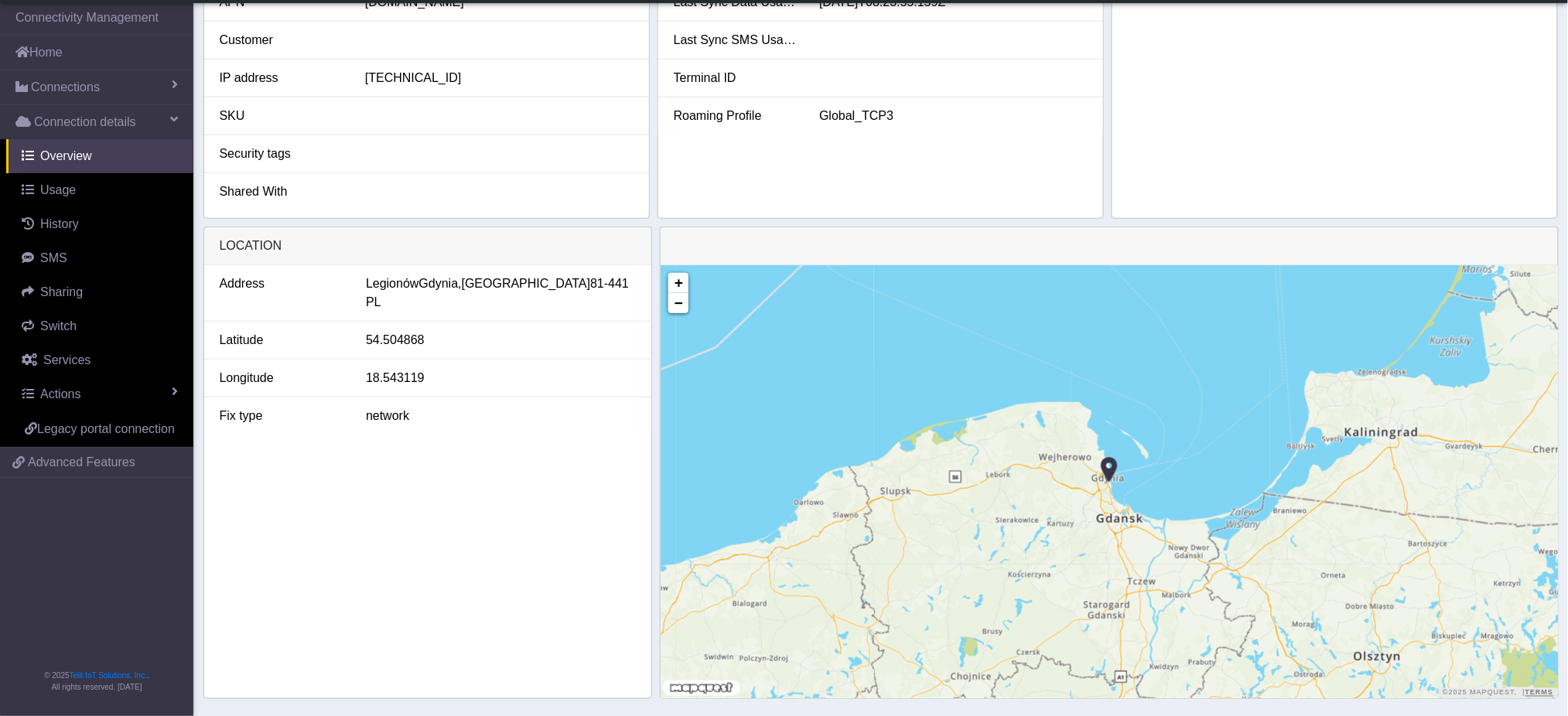
scroll to position [417, 0]
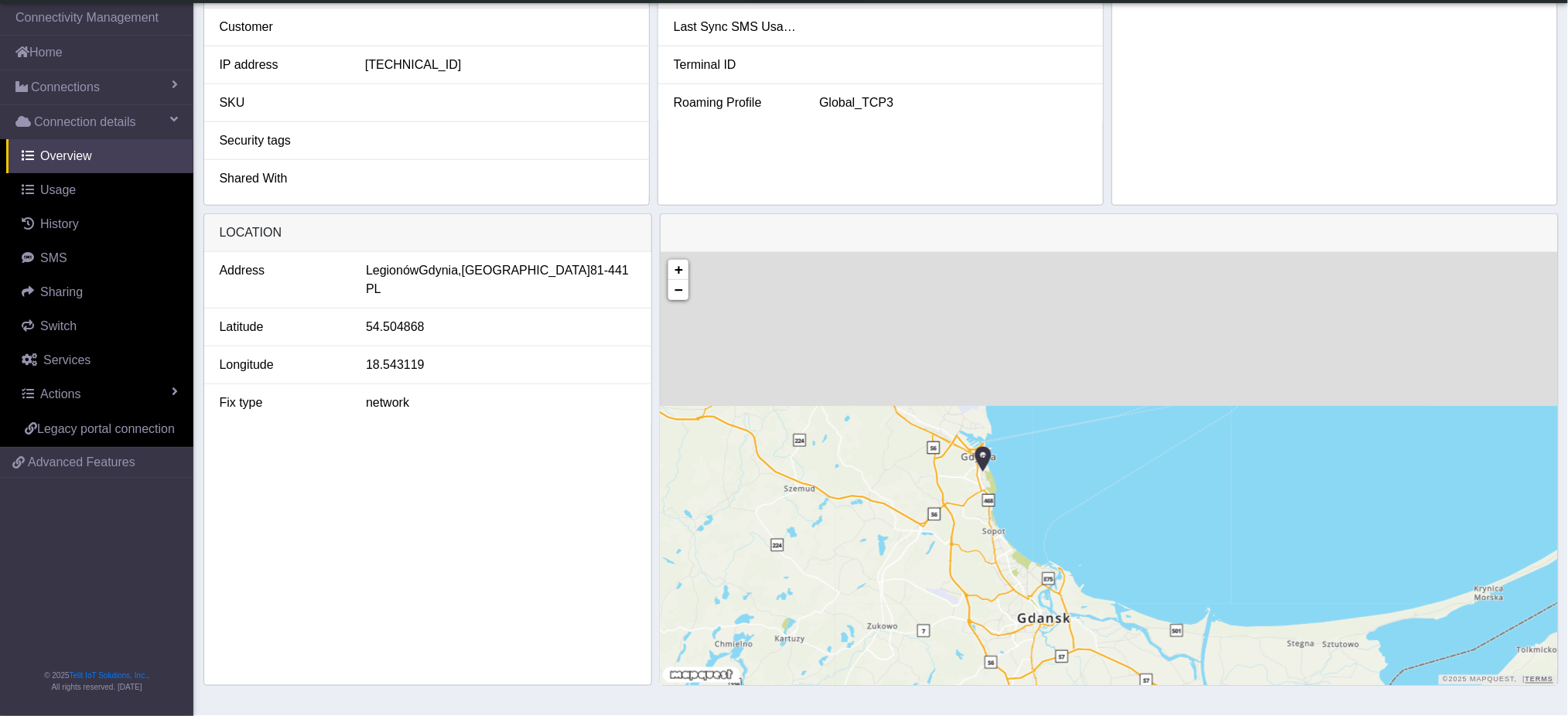
drag, startPoint x: 990, startPoint y: 331, endPoint x: 995, endPoint y: 557, distance: 226.1
click at [995, 557] on div "+ − ©2025 MapQuest, | Terms" at bounding box center [1109, 468] width 897 height 433
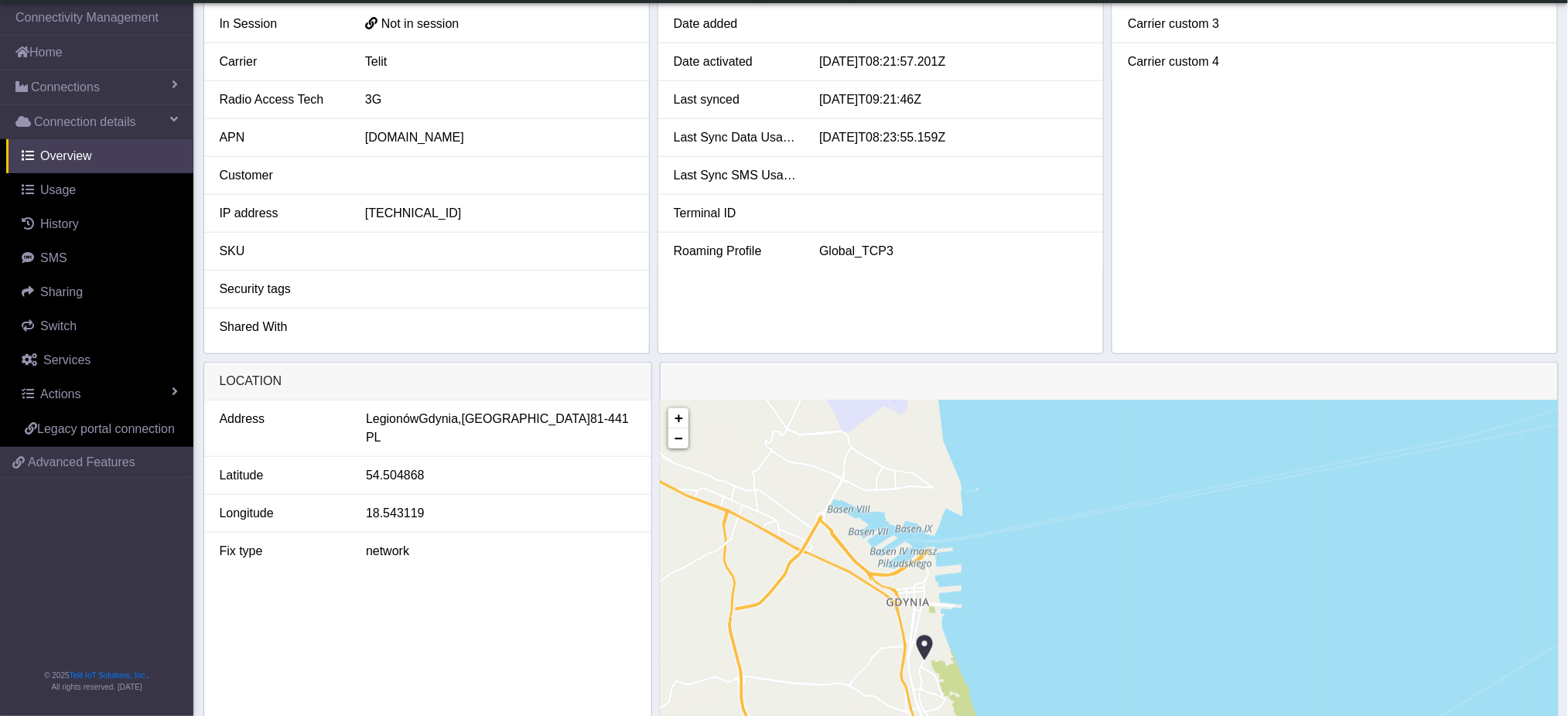
scroll to position [0, 0]
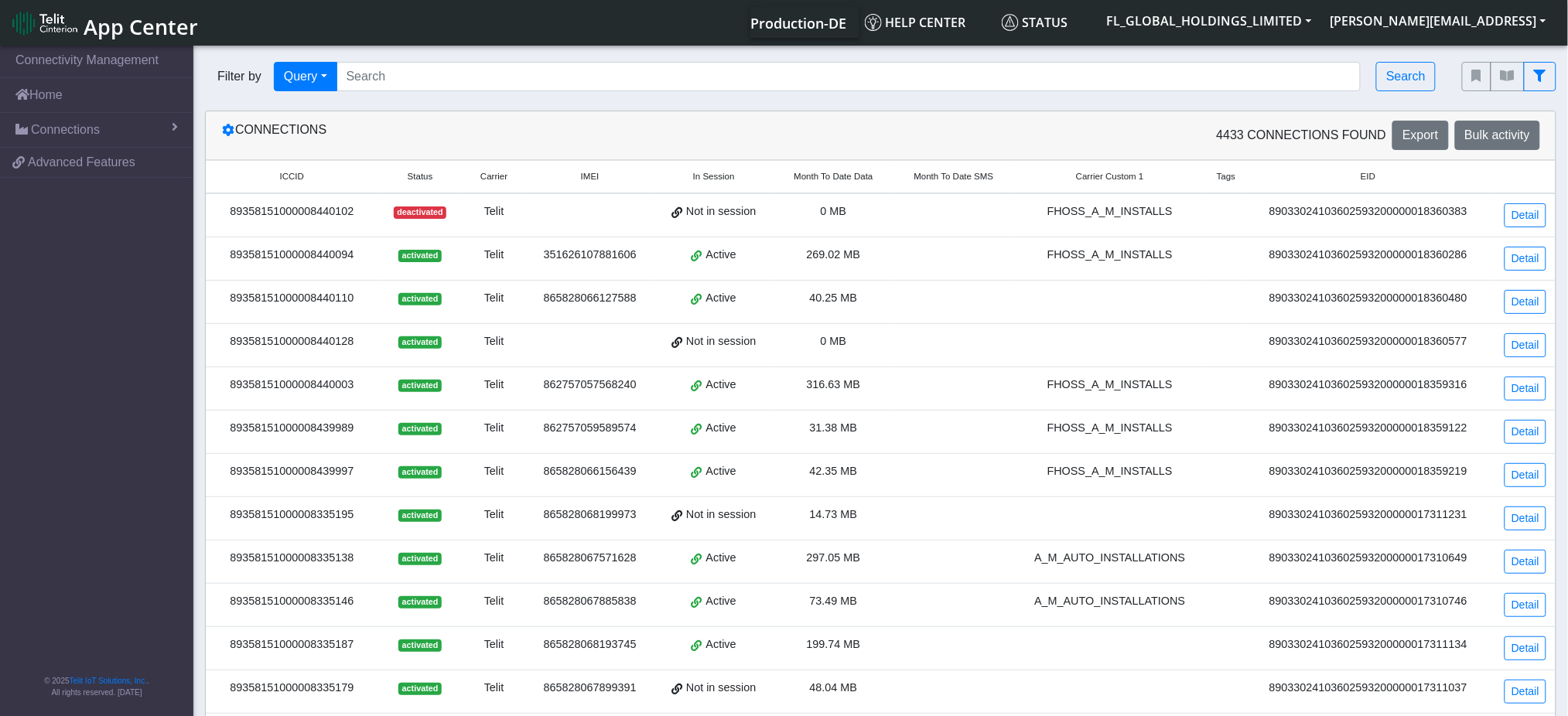
click at [428, 173] on span "Status" at bounding box center [420, 176] width 26 height 13
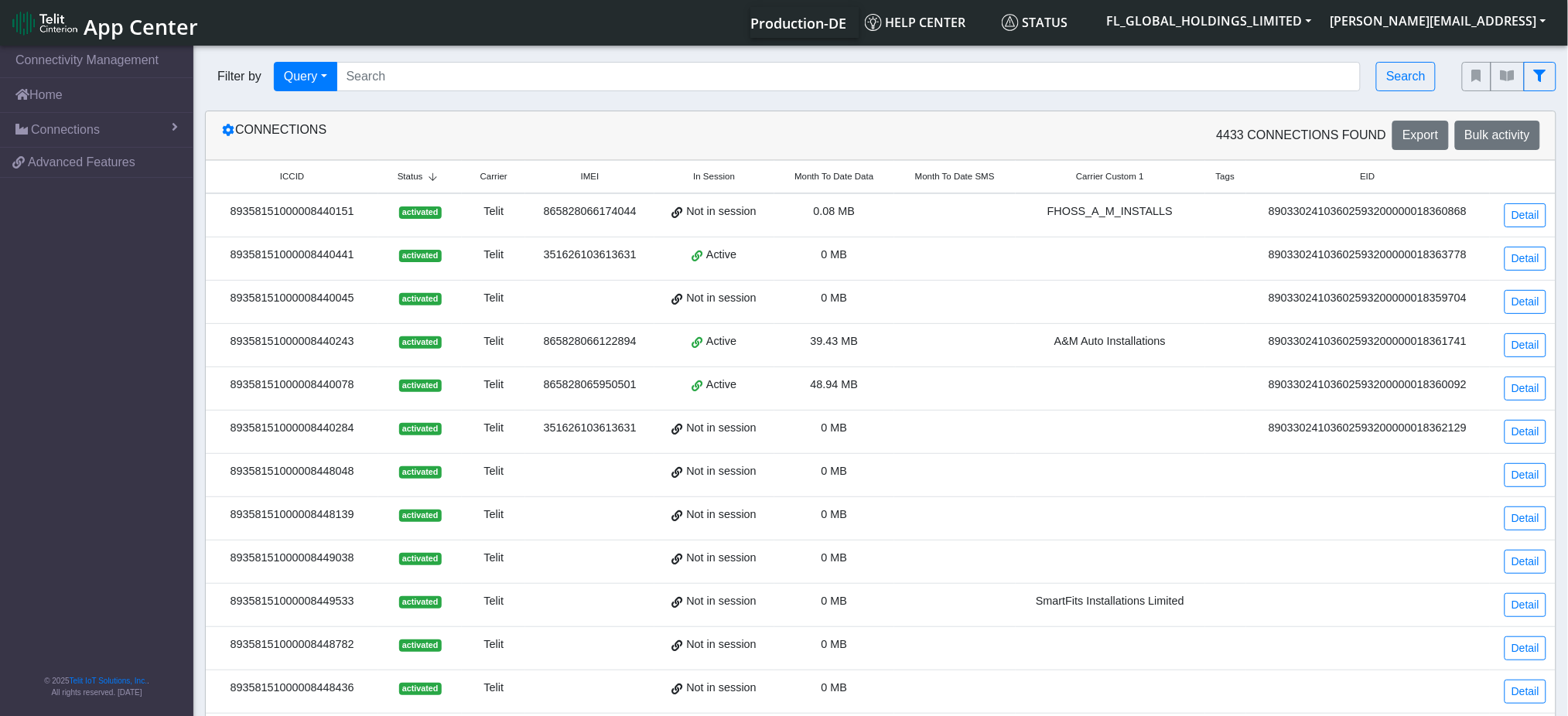
click at [428, 173] on icon at bounding box center [433, 177] width 20 height 10
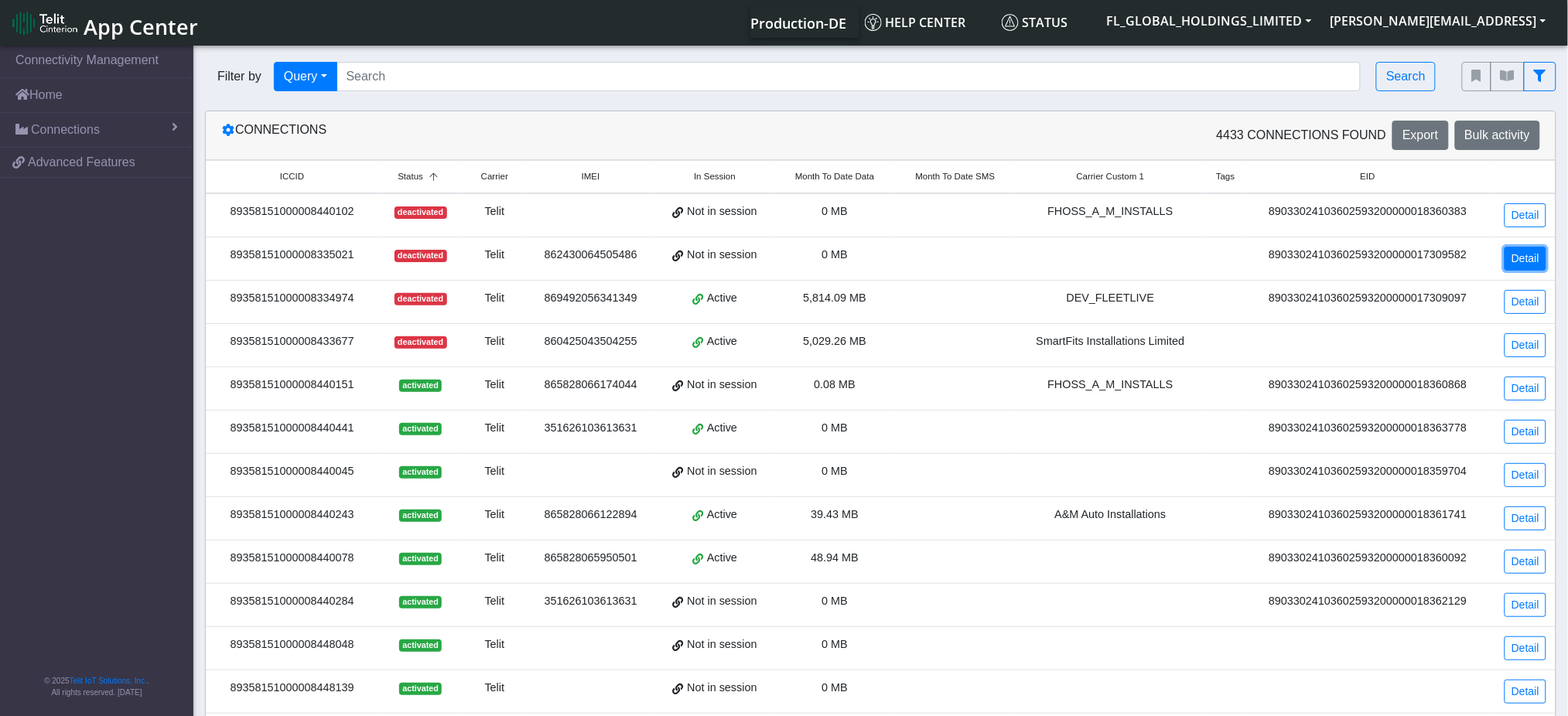
click at [1510, 255] on link "Detail" at bounding box center [1525, 258] width 41 height 24
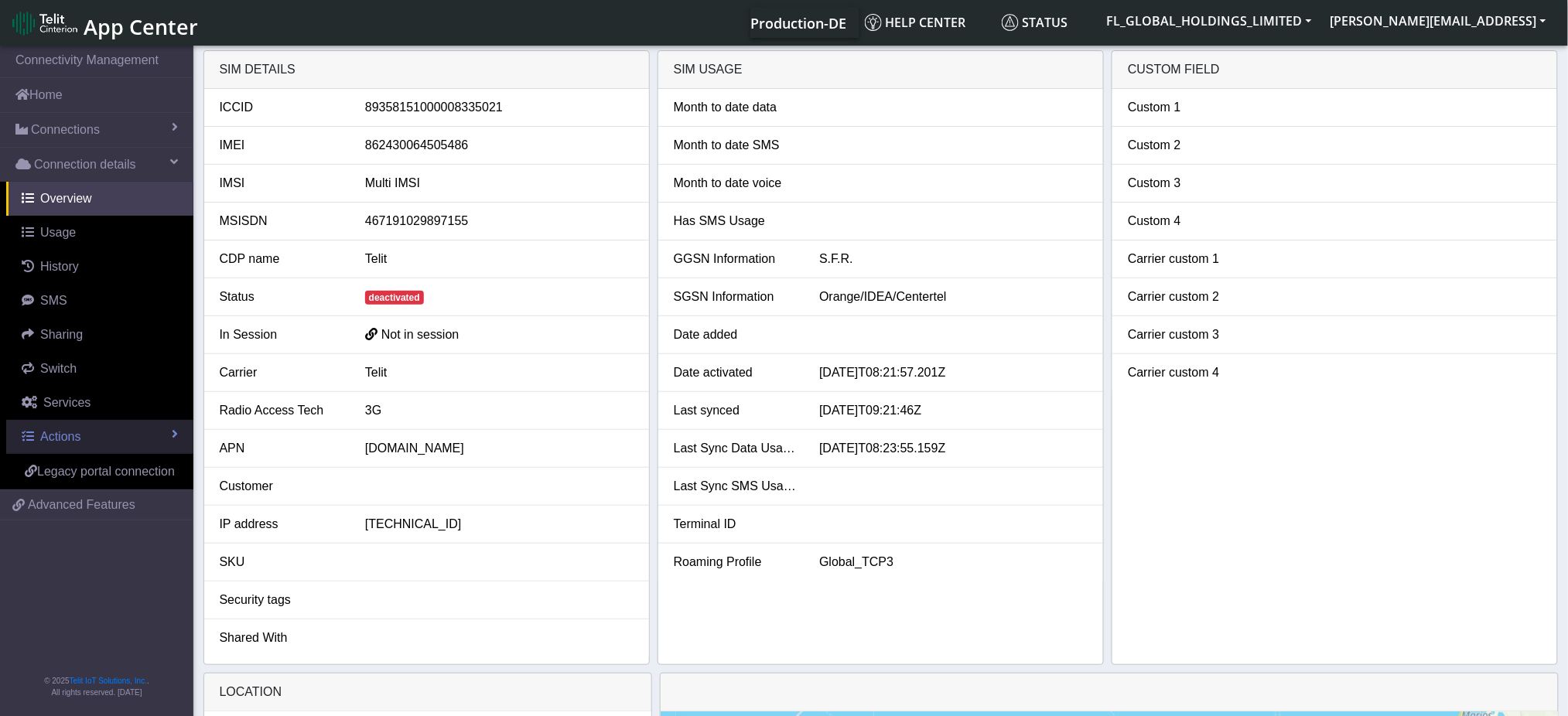
click at [78, 438] on span "Actions" at bounding box center [61, 436] width 41 height 13
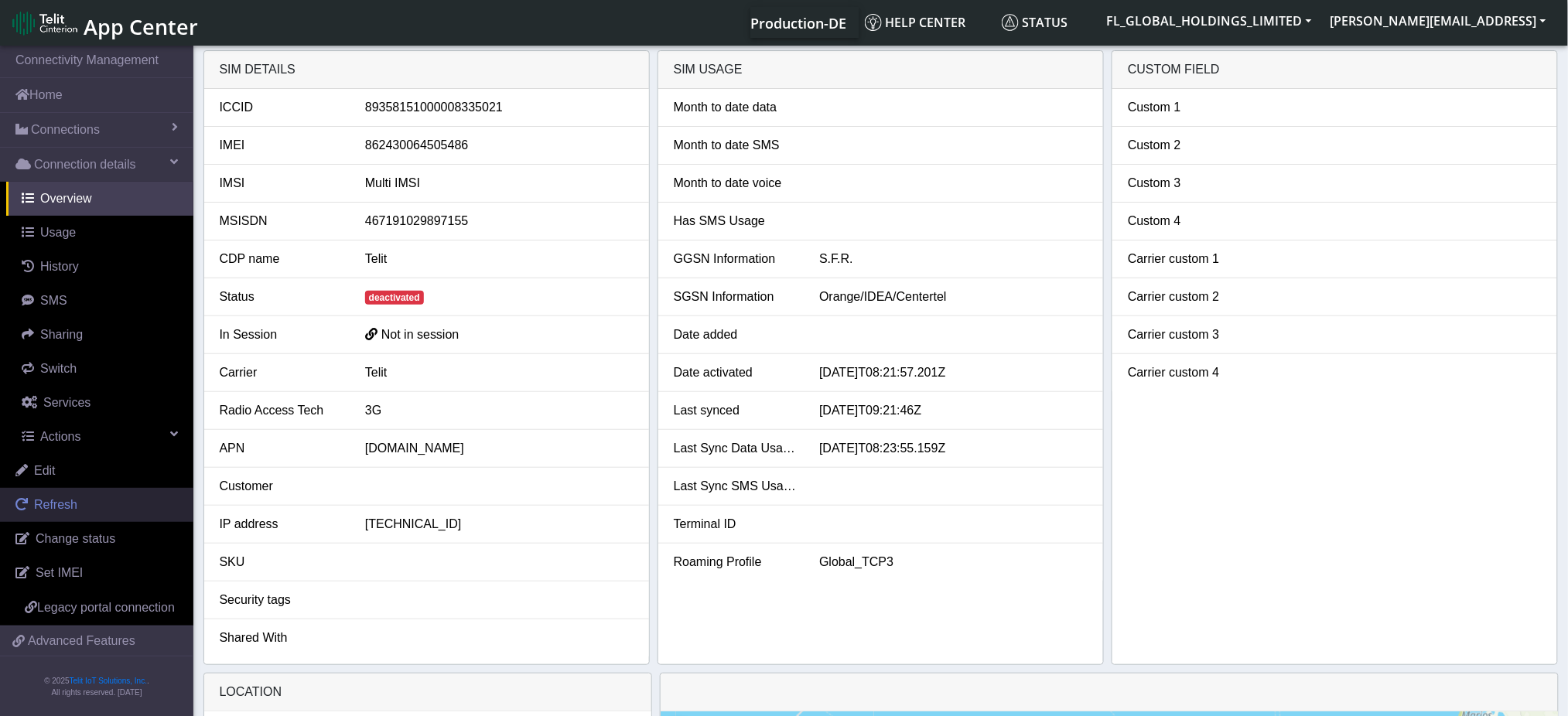
click at [63, 508] on span "Refresh" at bounding box center [56, 504] width 43 height 13
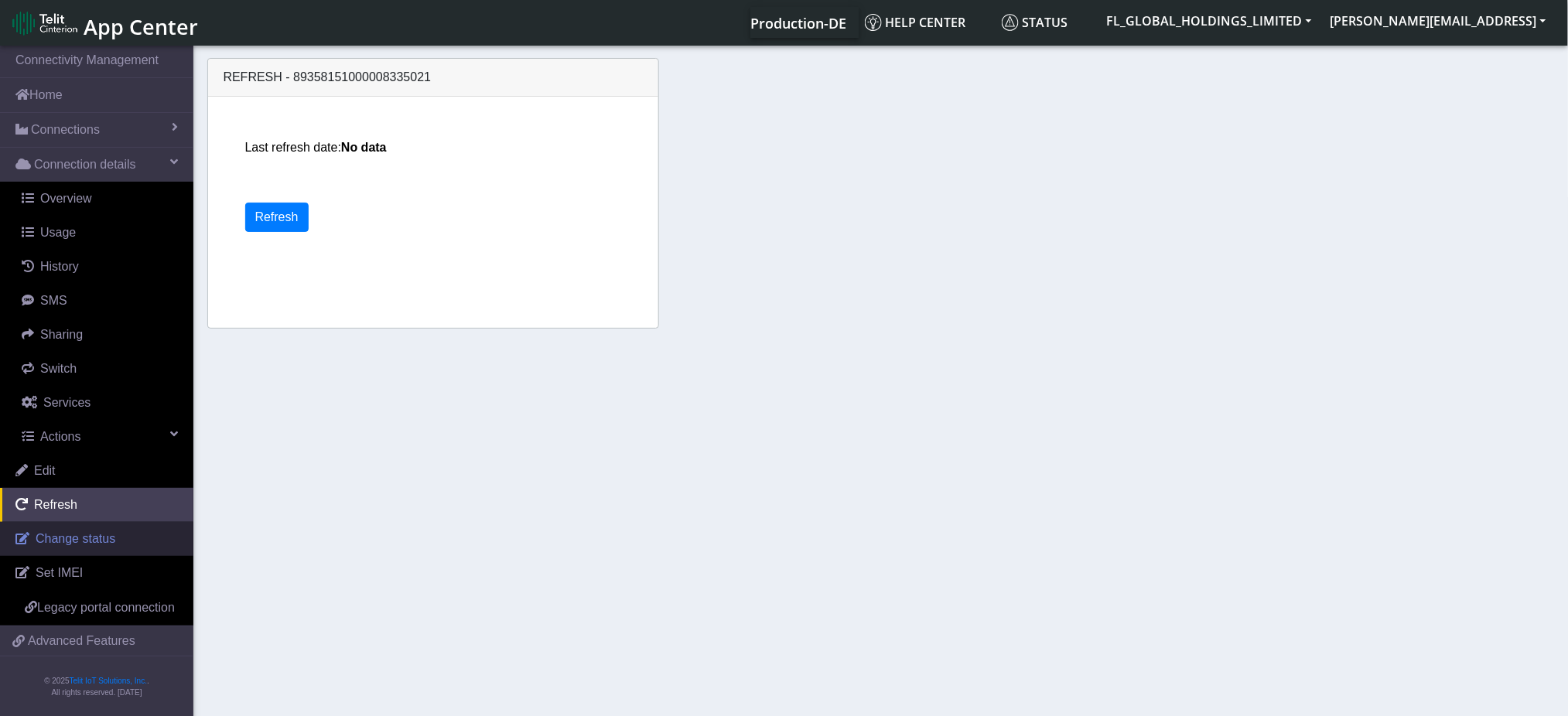
click at [64, 544] on span "Change status" at bounding box center [75, 539] width 79 height 13
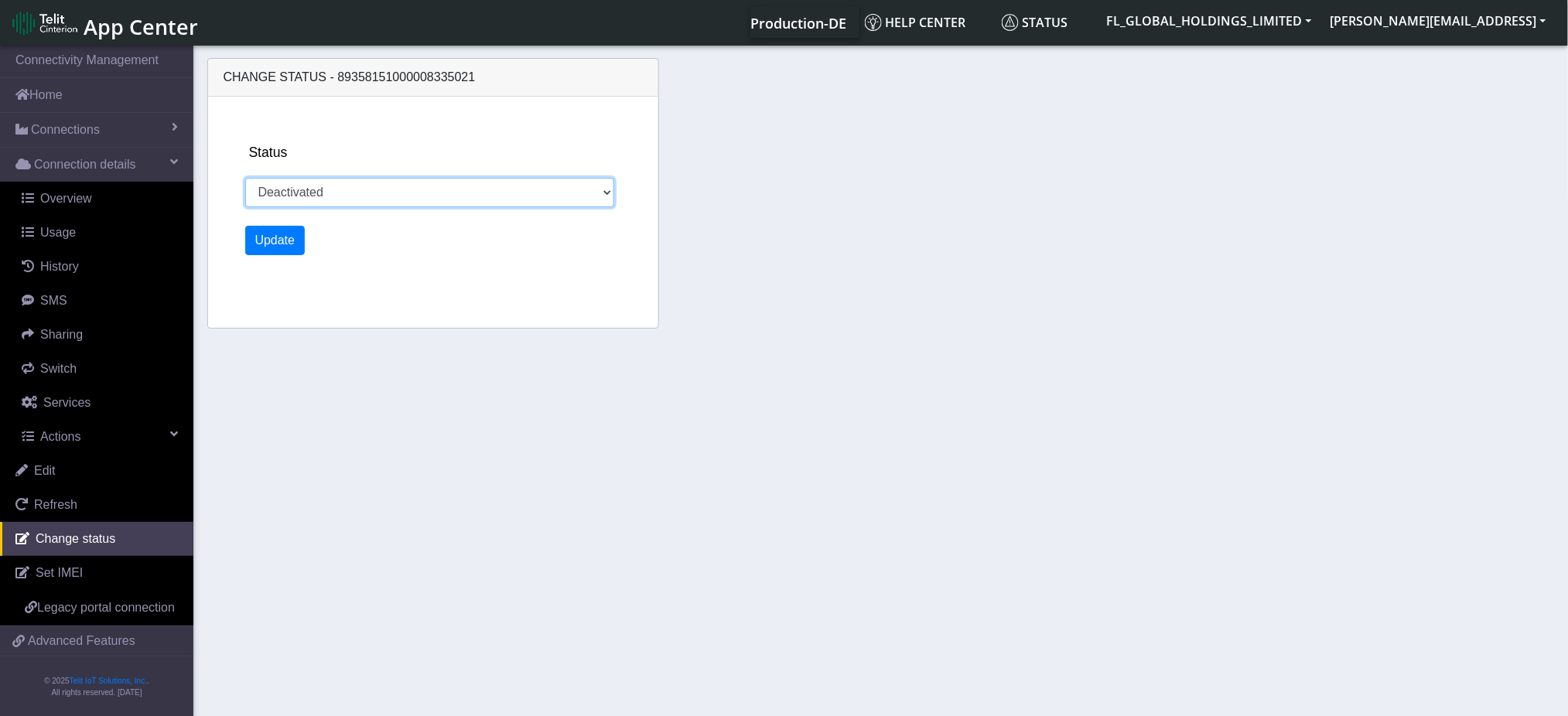
click at [540, 184] on select "Activated Deactivated" at bounding box center [429, 192] width 370 height 29
select select "activated"
click at [245, 178] on select "Activated Deactivated" at bounding box center [429, 192] width 370 height 29
click at [274, 230] on button "Update" at bounding box center [275, 240] width 60 height 29
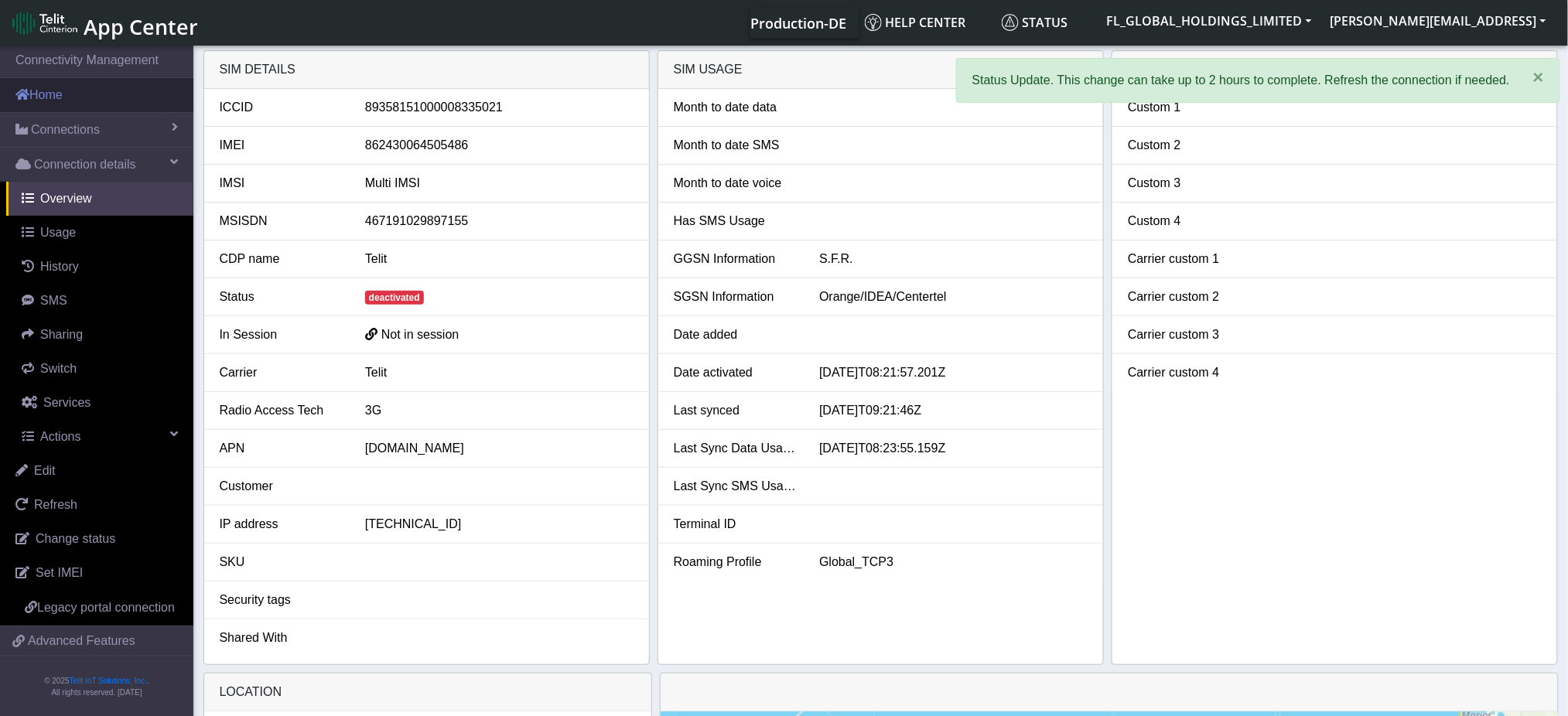
click at [72, 100] on link "Home" at bounding box center [96, 95] width 193 height 34
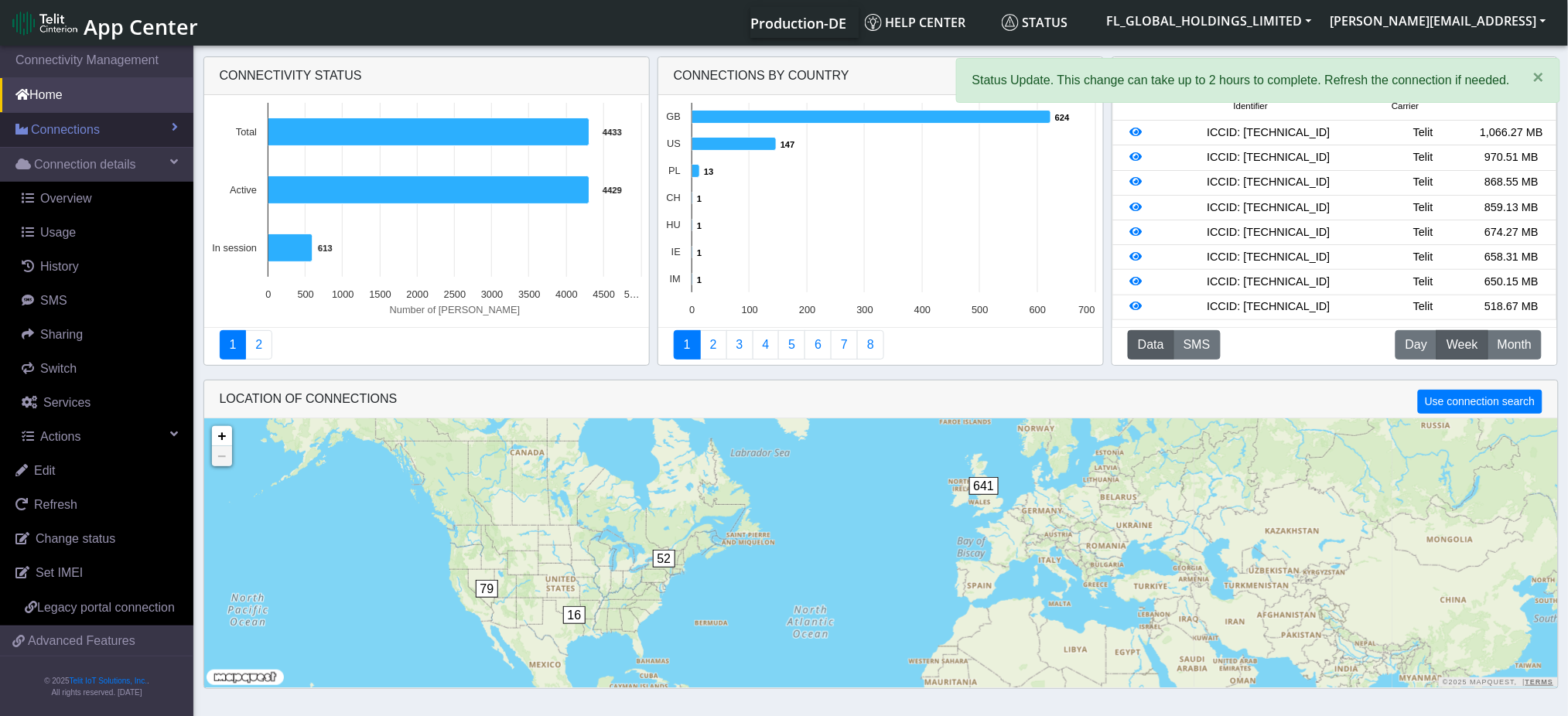
click at [66, 129] on span "Connections" at bounding box center [65, 130] width 69 height 19
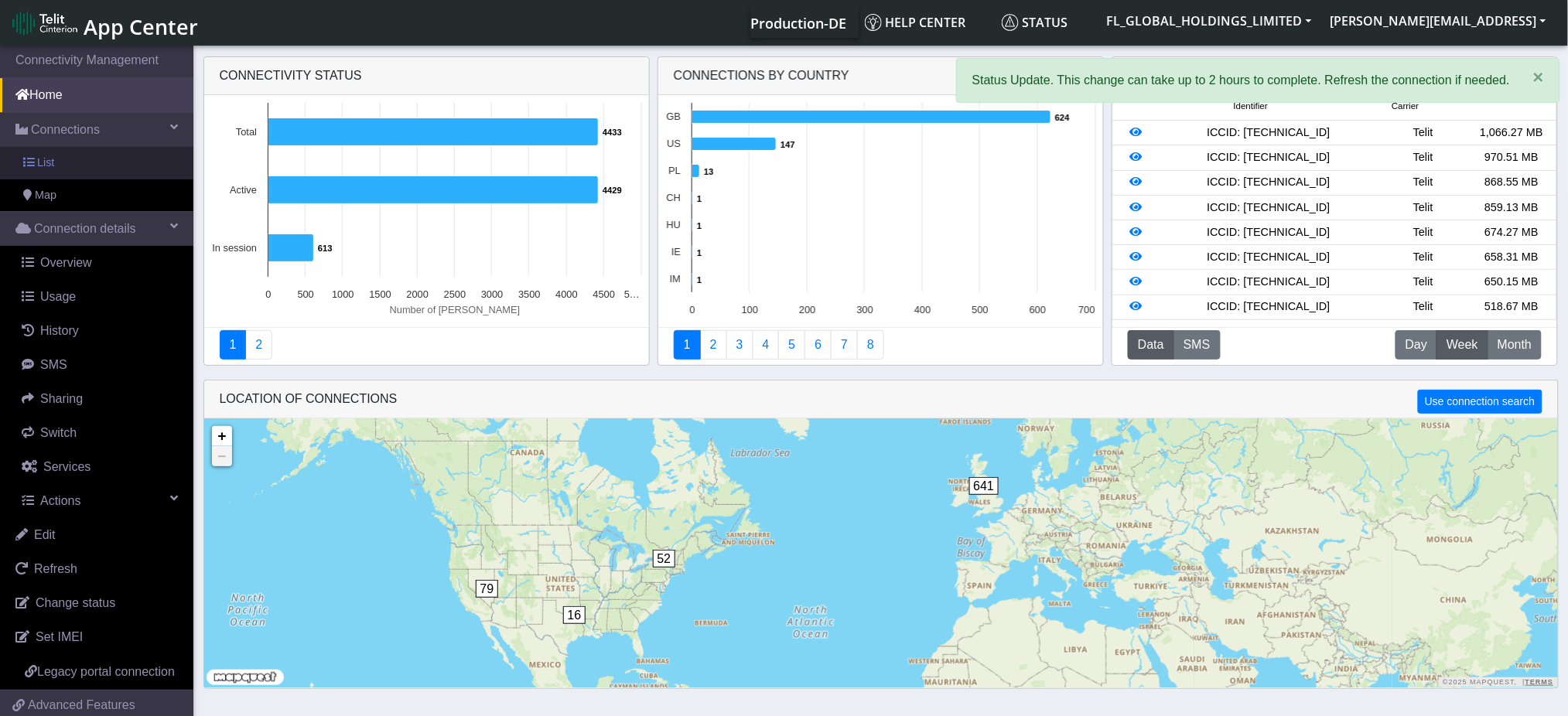
click at [48, 162] on span "List" at bounding box center [45, 162] width 17 height 17
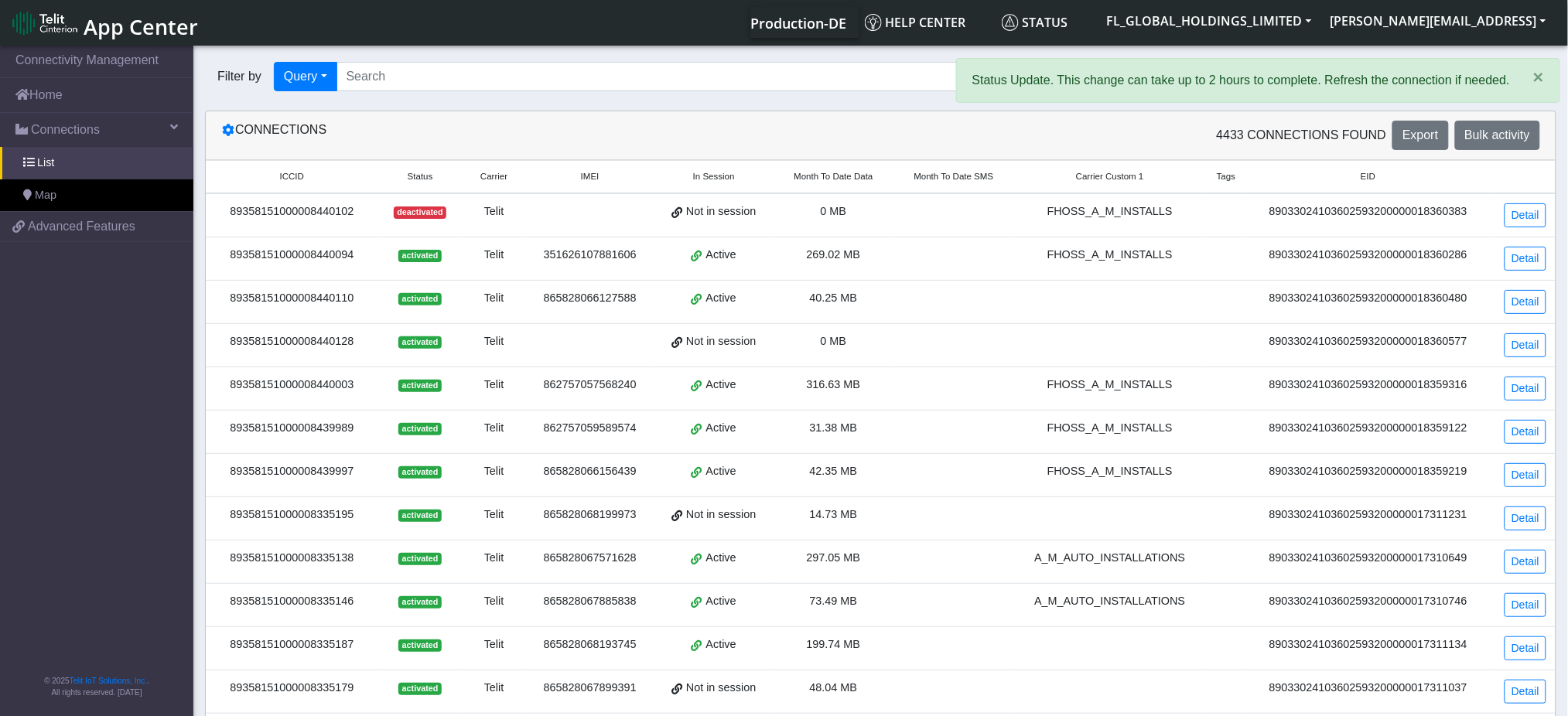
click at [428, 184] on th "Status" at bounding box center [421, 177] width 85 height 34
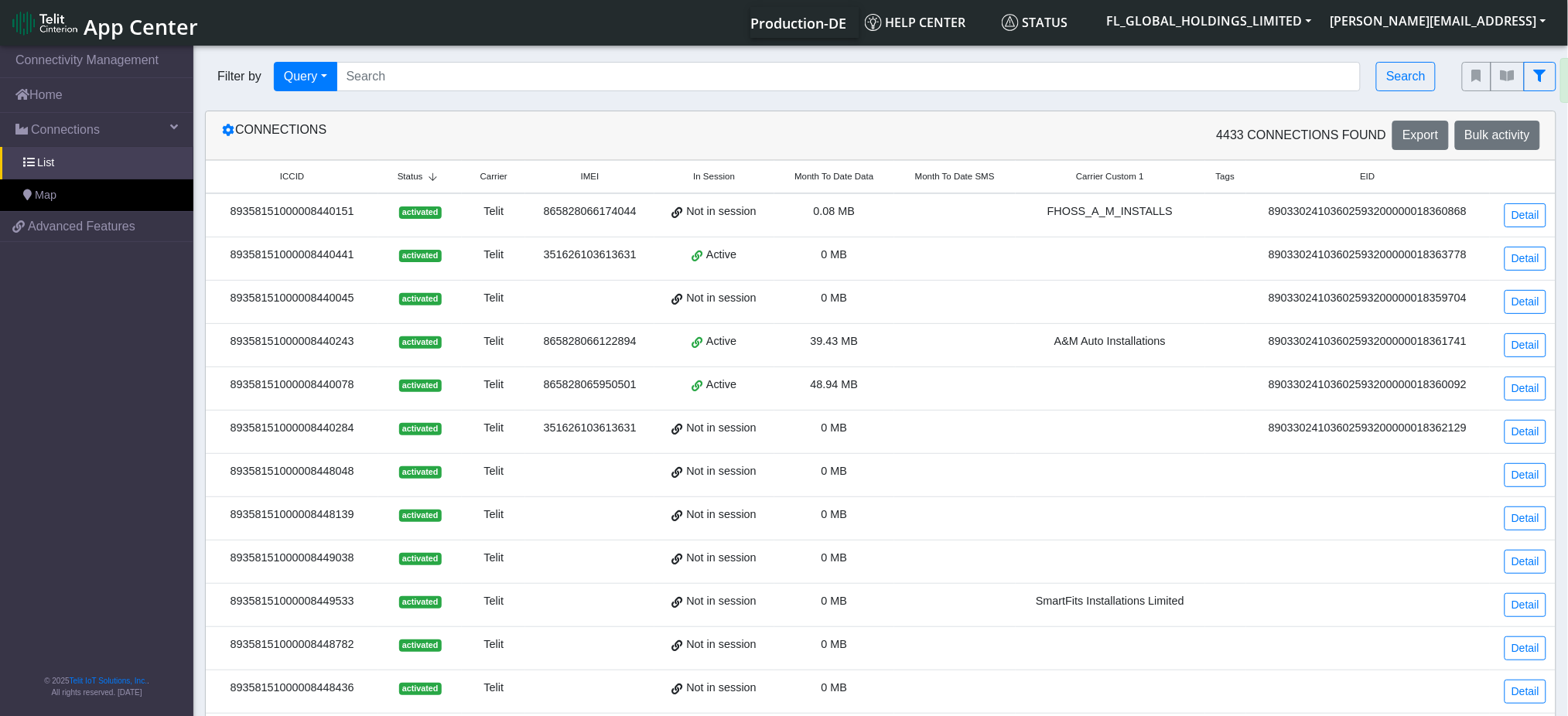
click at [428, 184] on th "Status" at bounding box center [420, 177] width 84 height 34
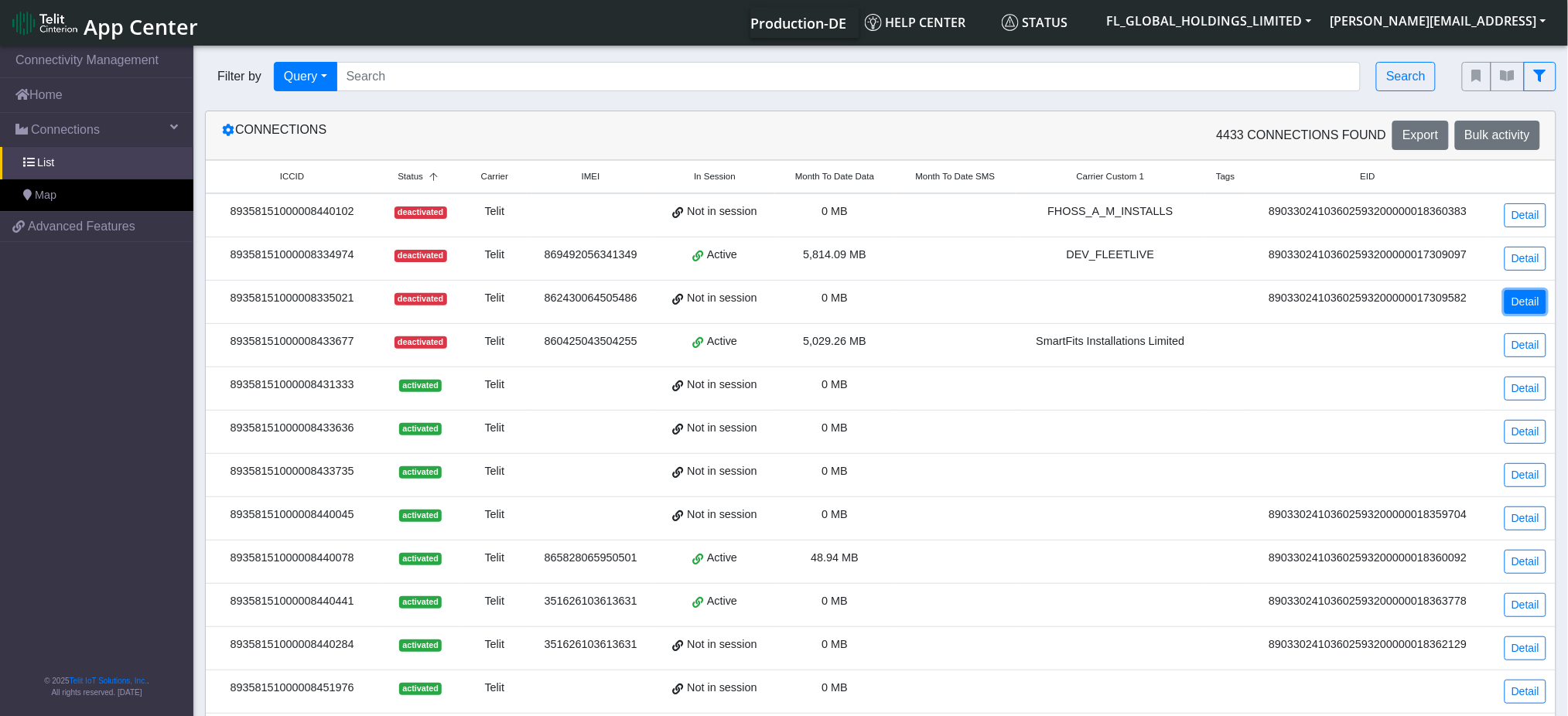
click at [1527, 300] on link "Detail" at bounding box center [1525, 302] width 41 height 24
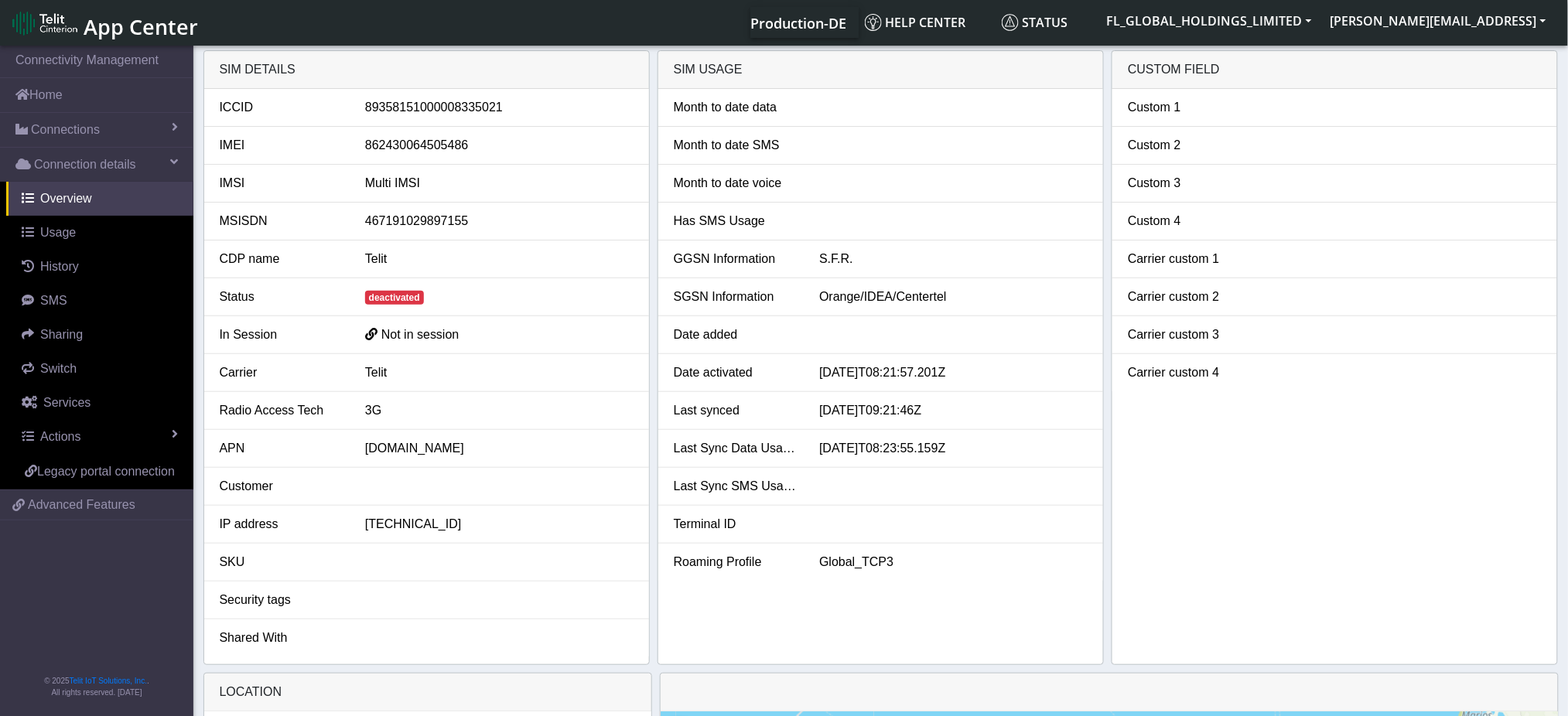
click at [422, 493] on div at bounding box center [499, 486] width 292 height 19
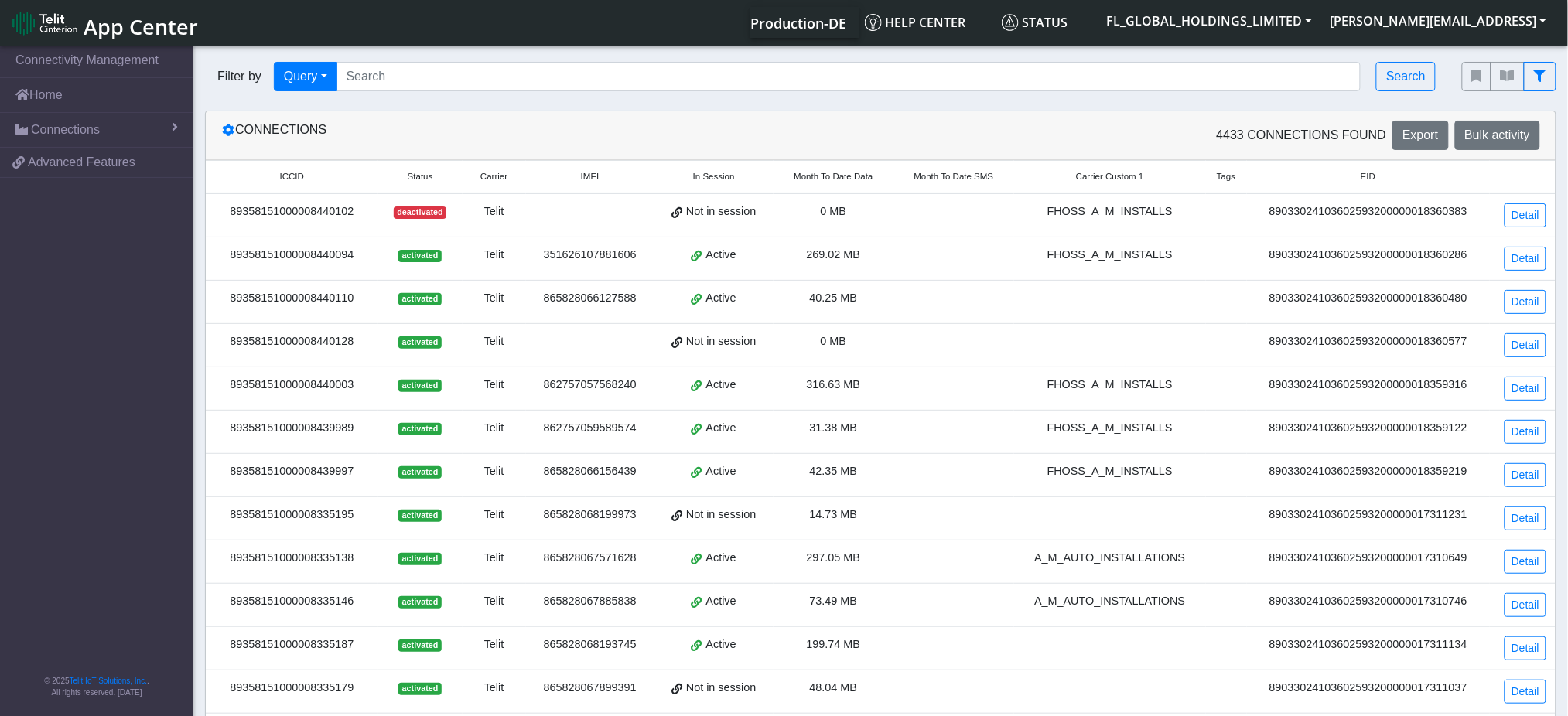
click at [428, 177] on span "Status" at bounding box center [420, 176] width 26 height 13
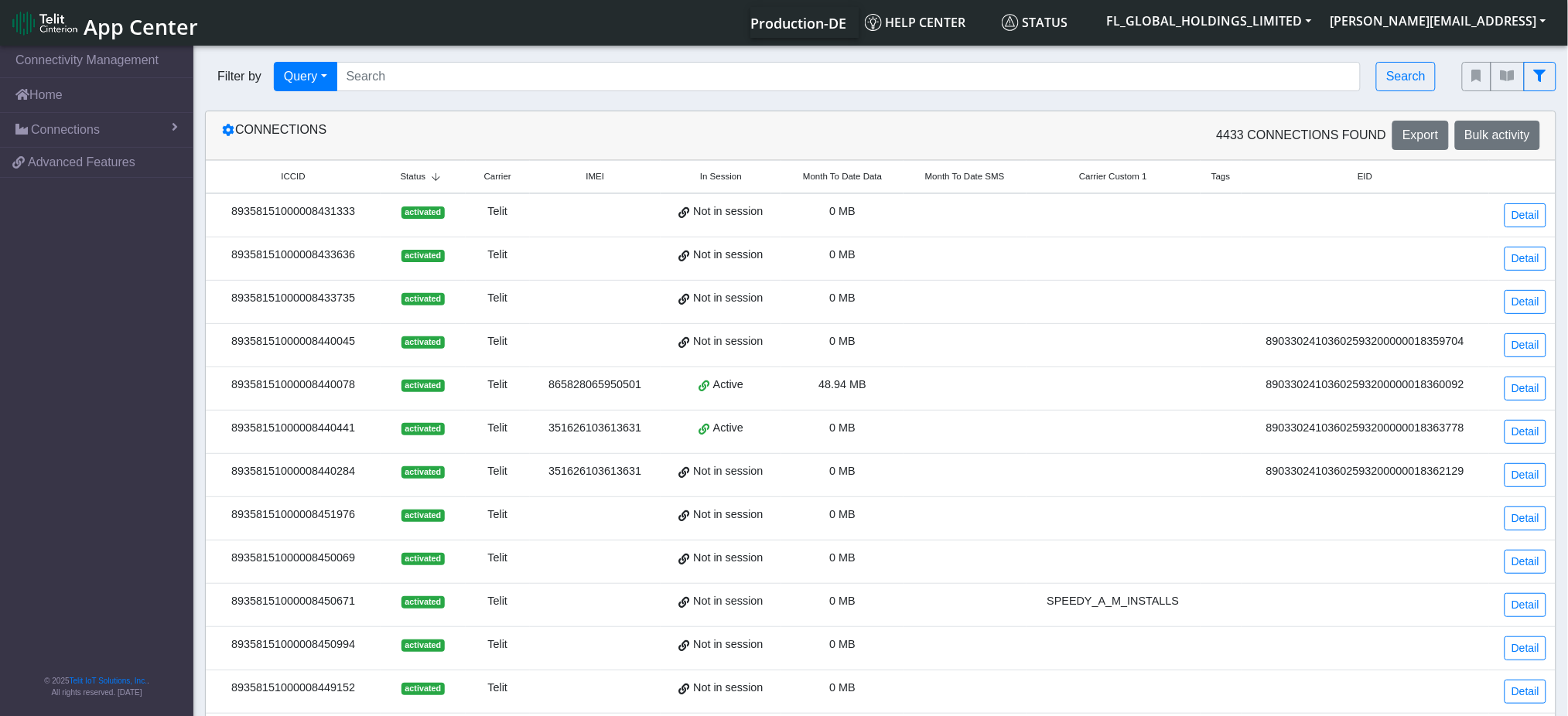
click at [426, 177] on span "Status" at bounding box center [413, 176] width 26 height 13
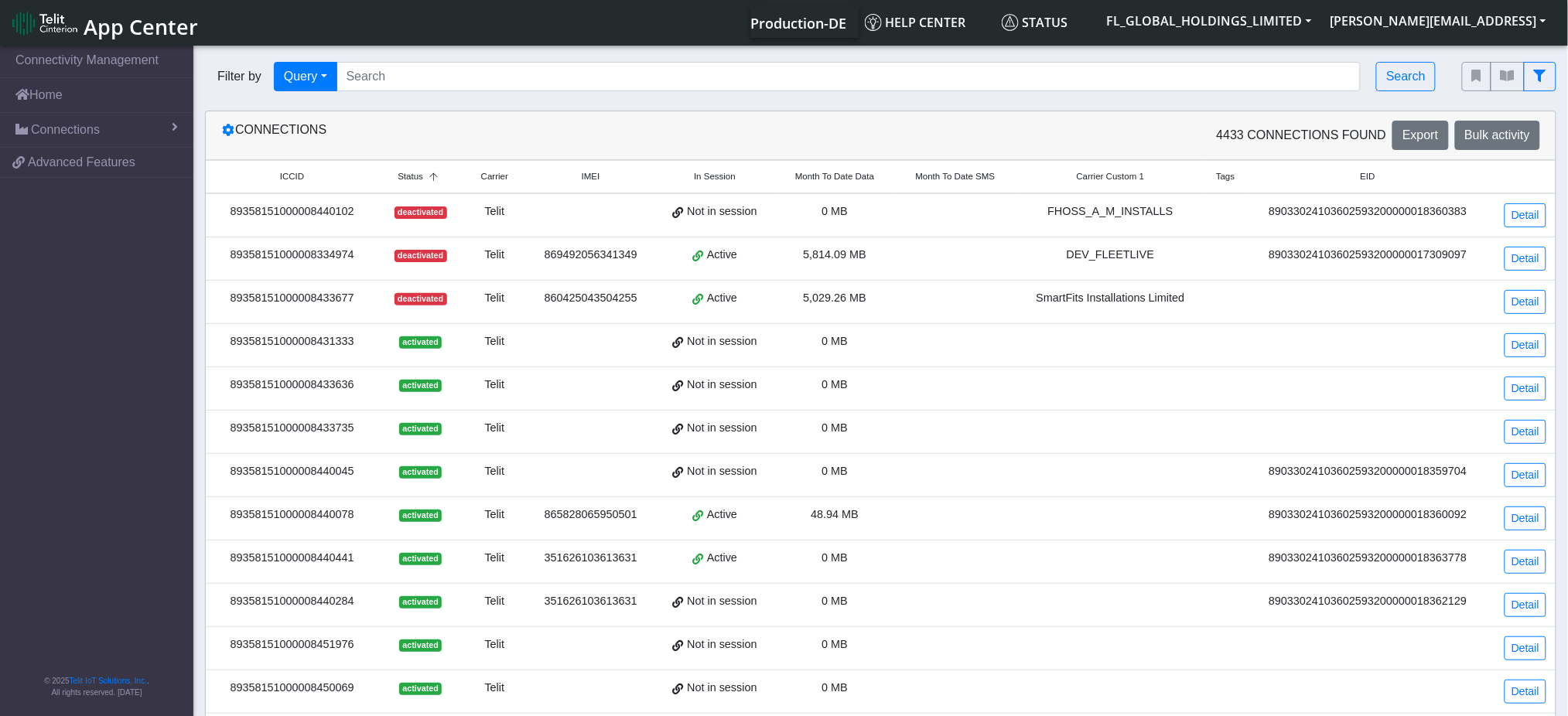
click at [425, 175] on icon at bounding box center [433, 177] width 20 height 10
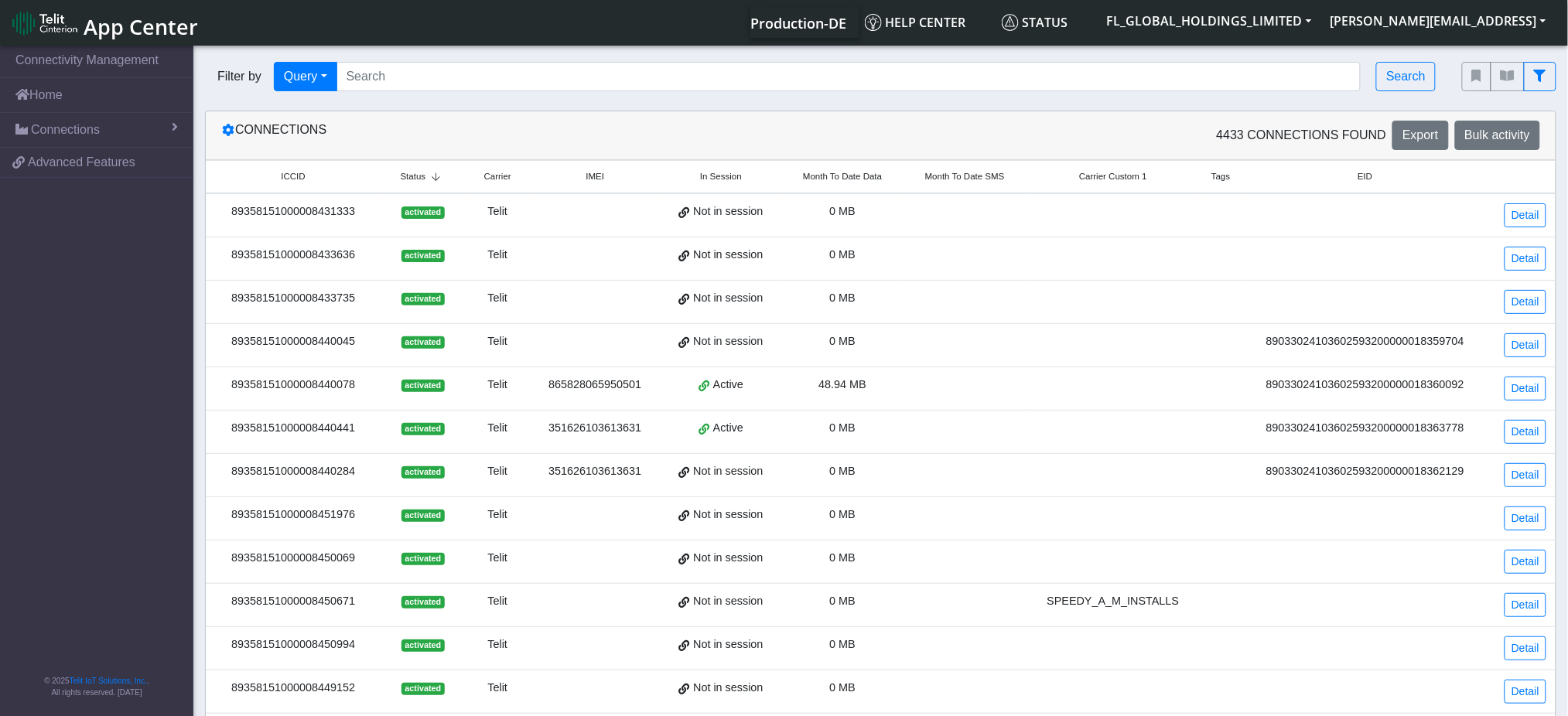
click at [425, 176] on span "Status" at bounding box center [413, 176] width 26 height 13
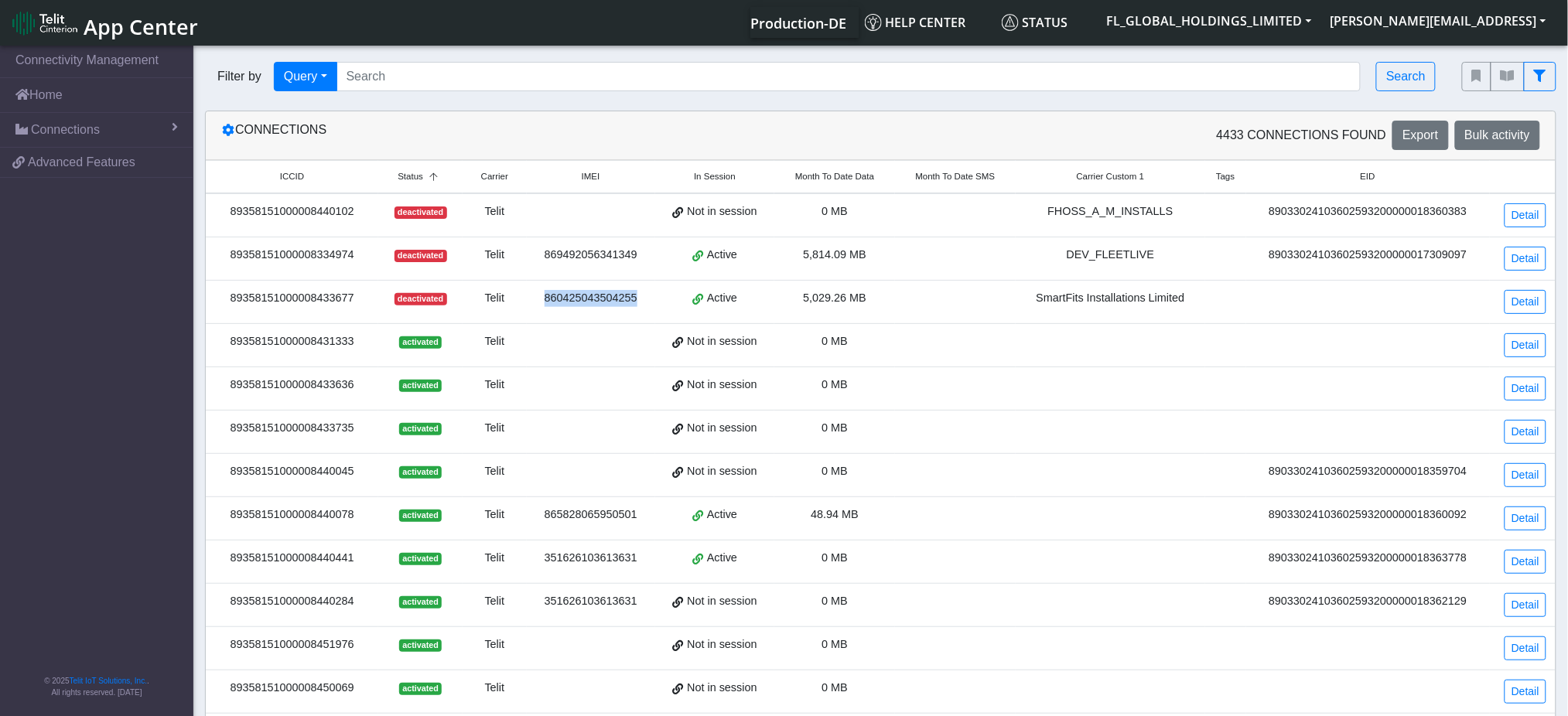
drag, startPoint x: 638, startPoint y: 305, endPoint x: 550, endPoint y: 301, distance: 88.1
click at [549, 301] on div "860425043504255" at bounding box center [591, 298] width 110 height 17
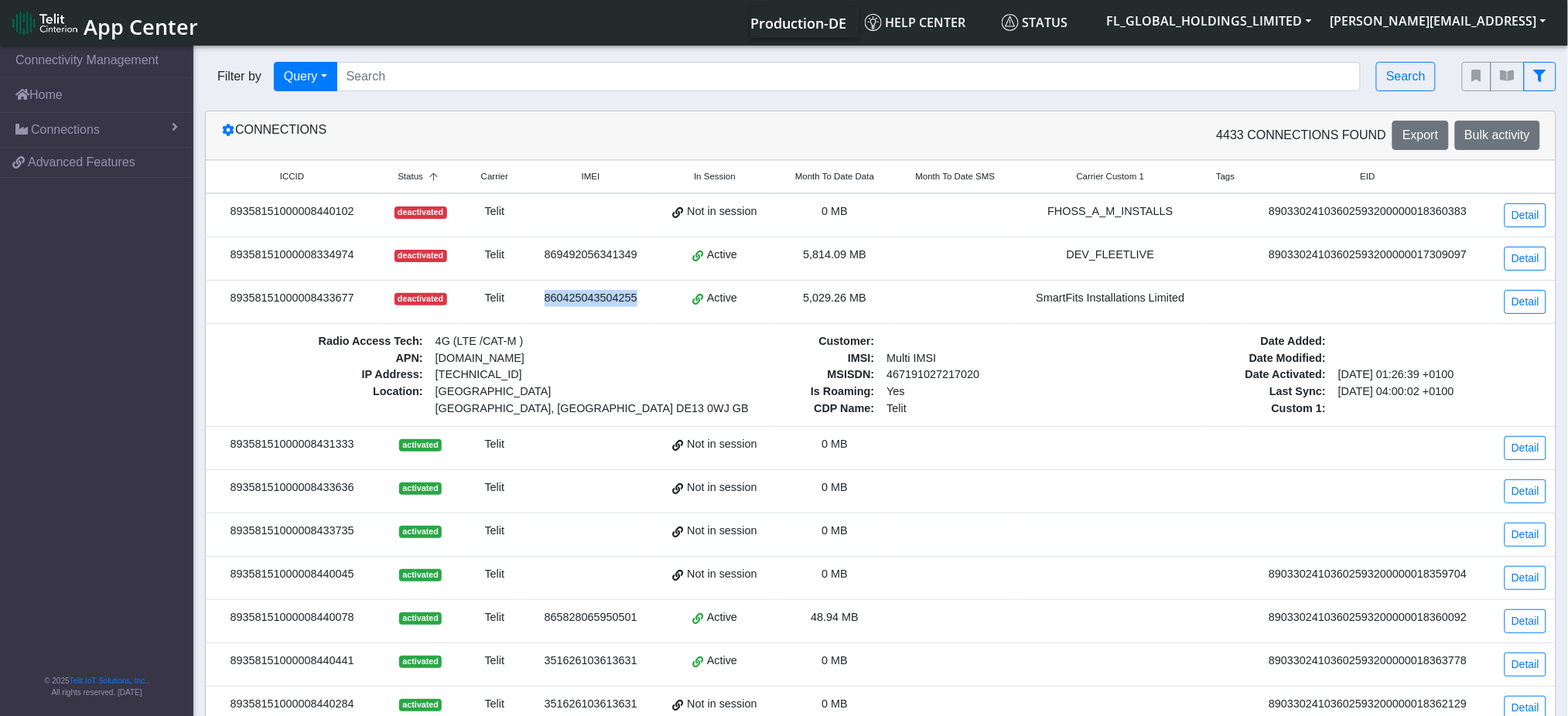
copy div "860425043504255"
click at [844, 180] on span "Month To Date Data" at bounding box center [834, 176] width 78 height 13
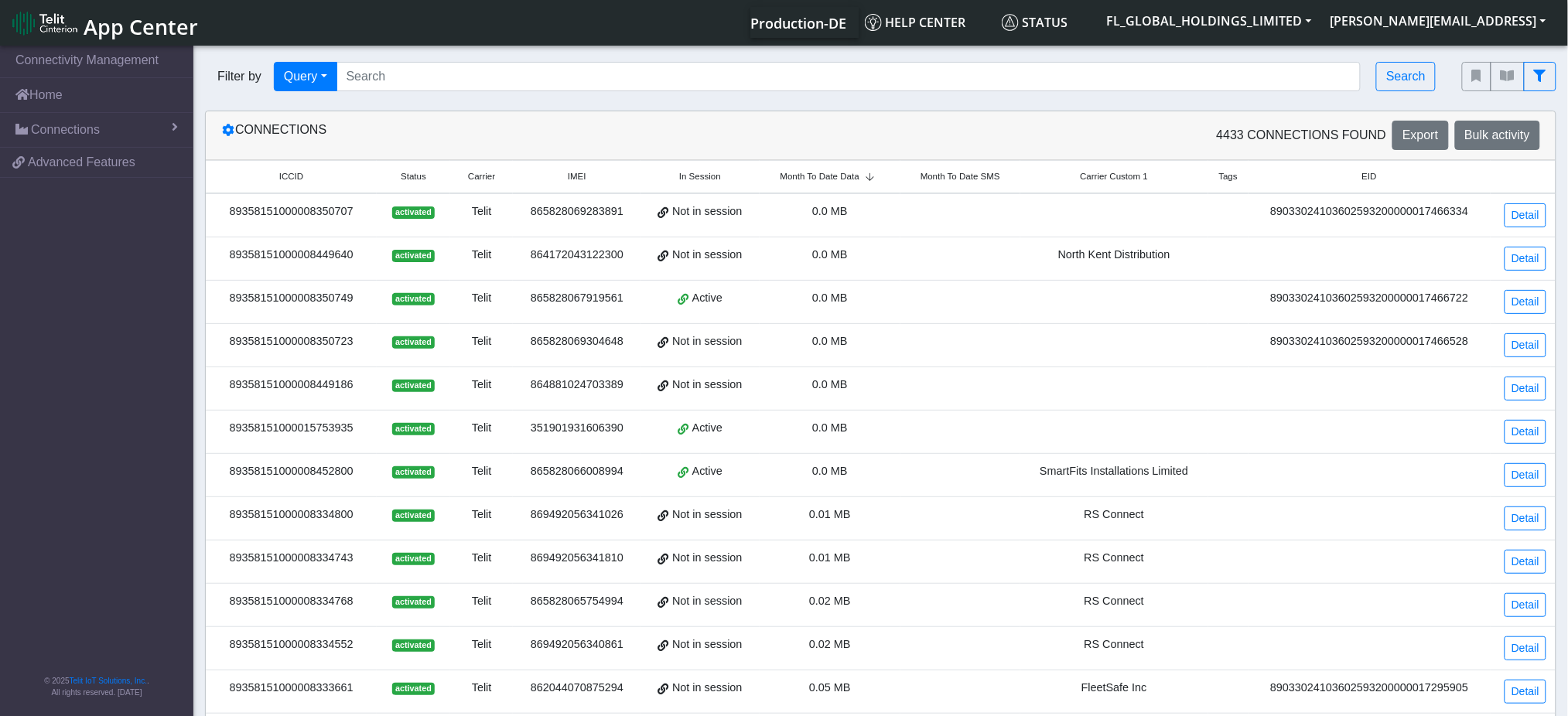
click at [844, 180] on span "Month To Date Data" at bounding box center [819, 176] width 78 height 13
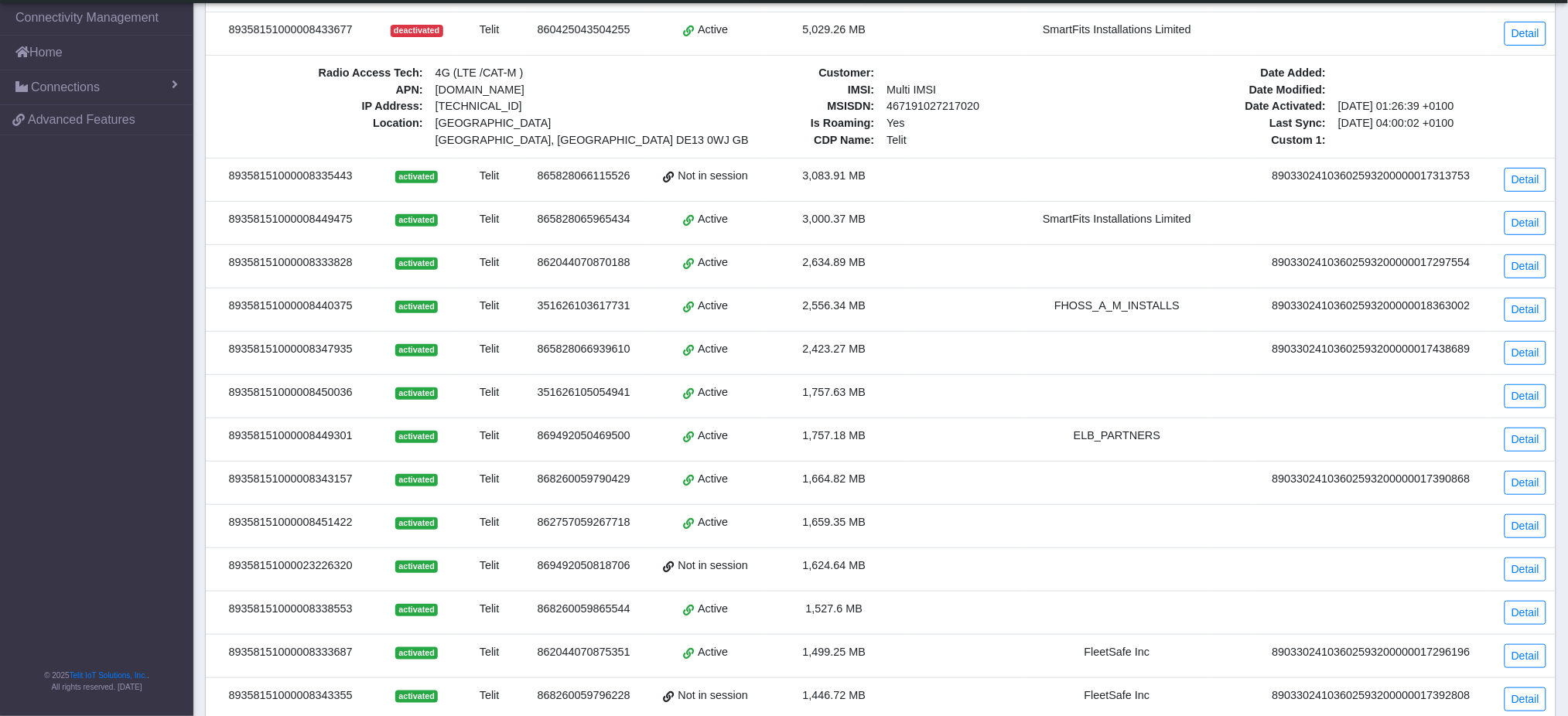
scroll to position [205, 0]
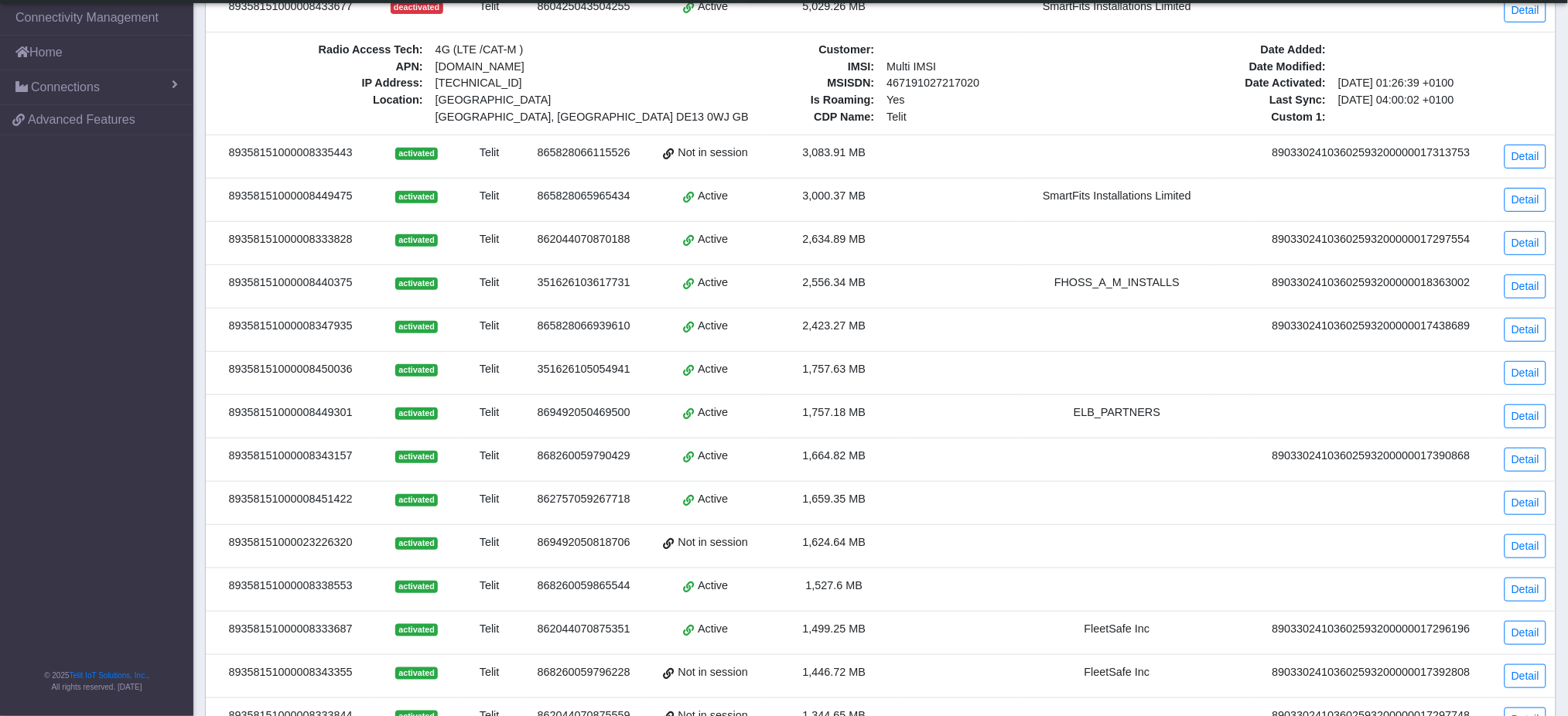
click at [1145, 283] on div "FHOSS_A_M_INSTALLS" at bounding box center [1116, 282] width 170 height 17
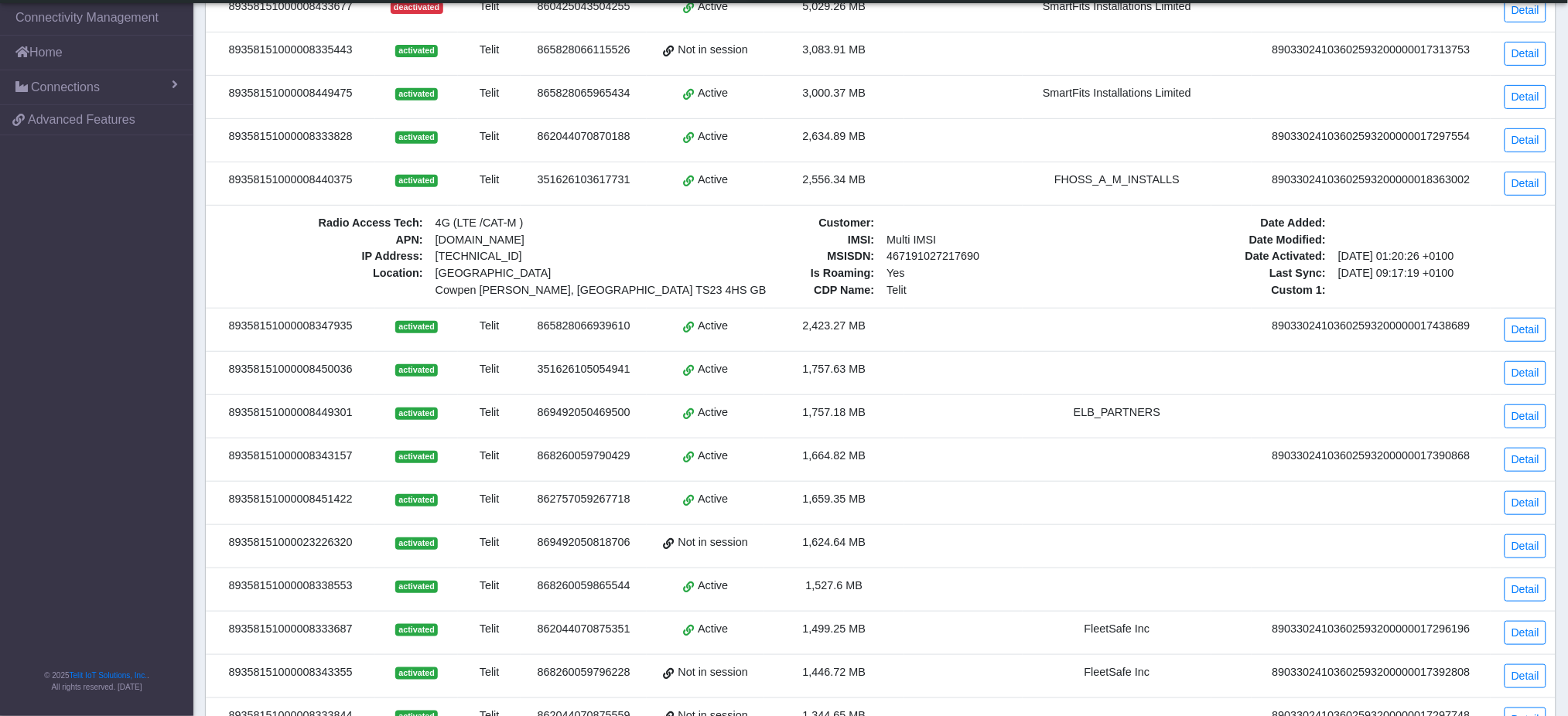
click at [429, 169] on td "activated" at bounding box center [416, 183] width 83 height 43
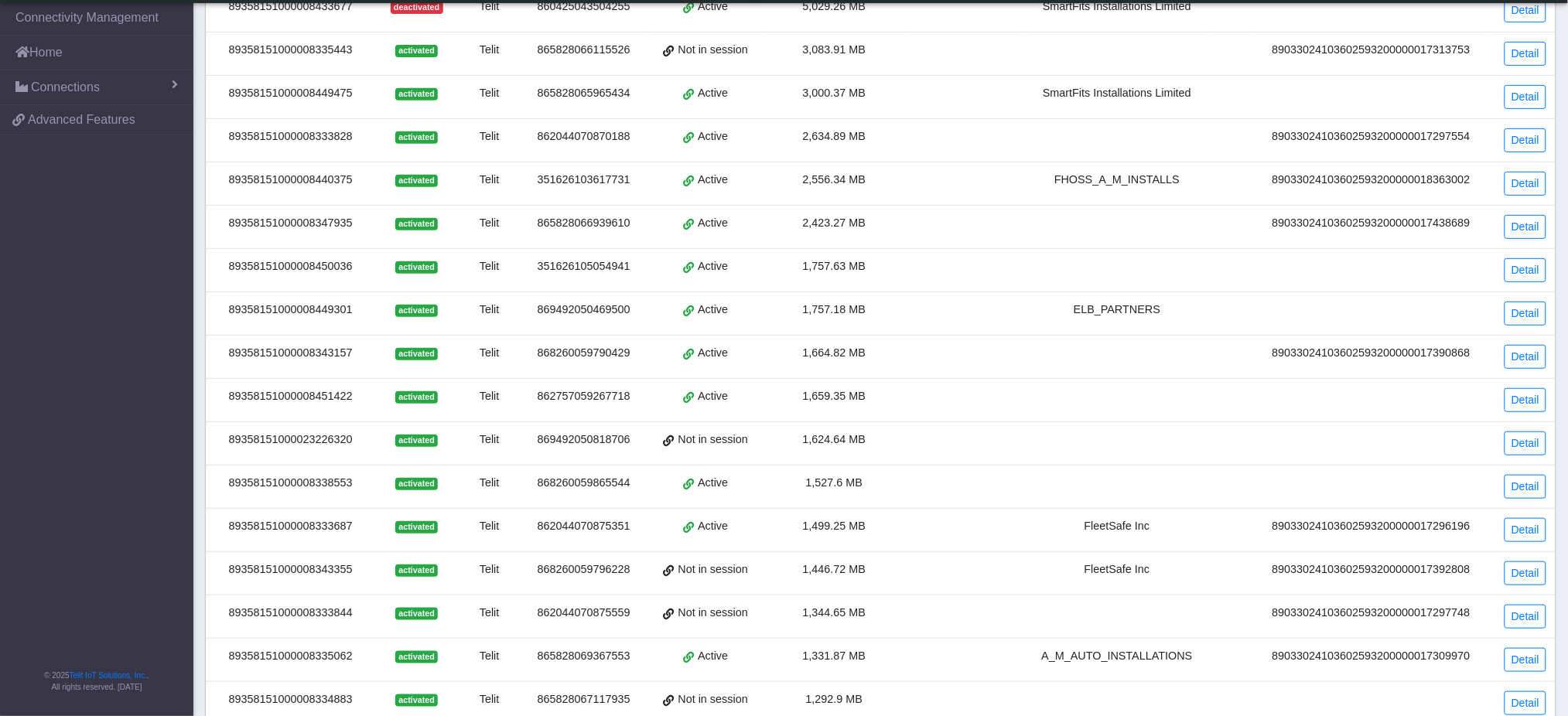
drag, startPoint x: 349, startPoint y: 190, endPoint x: 220, endPoint y: 186, distance: 129.1
click at [220, 186] on td "89358151000008440375" at bounding box center [290, 183] width 169 height 43
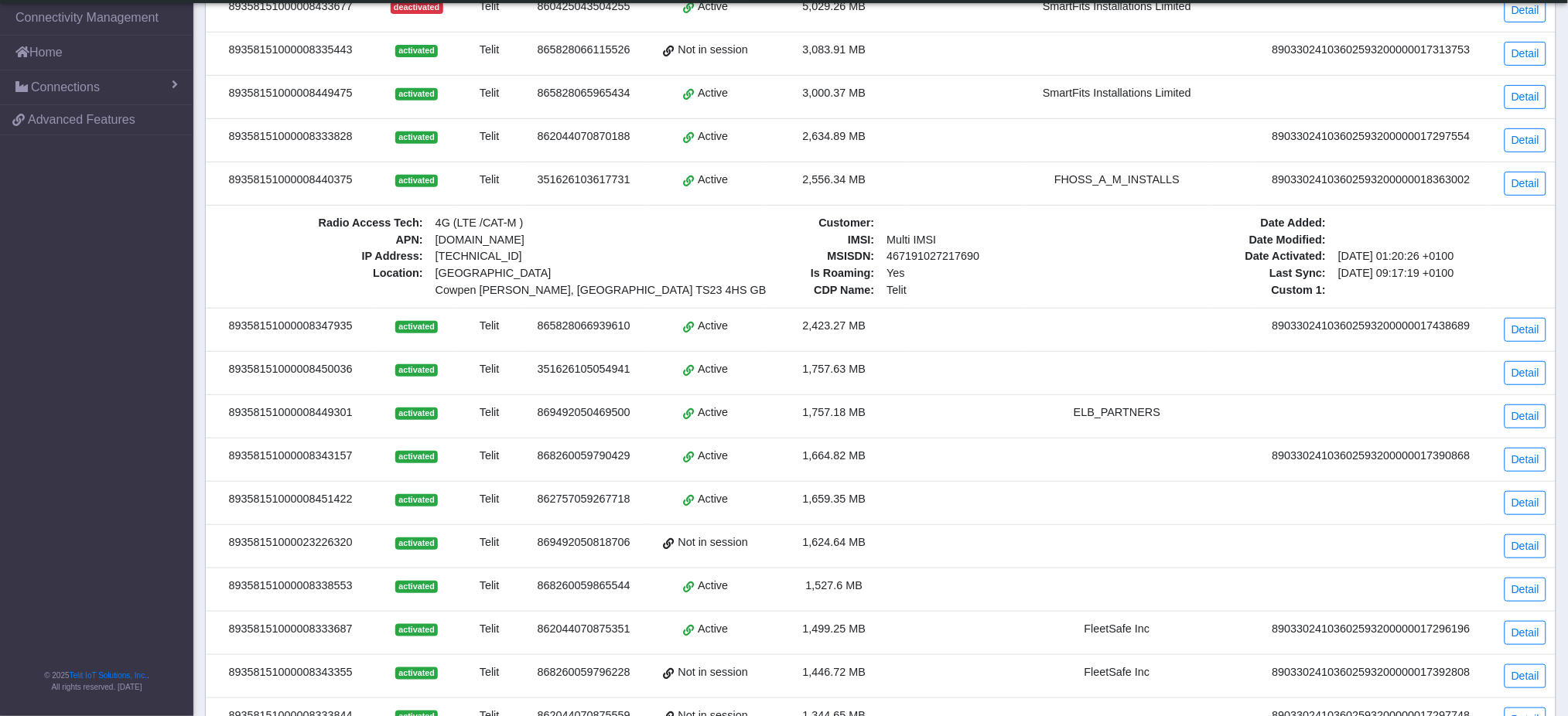
copy div "89358151000008440375"
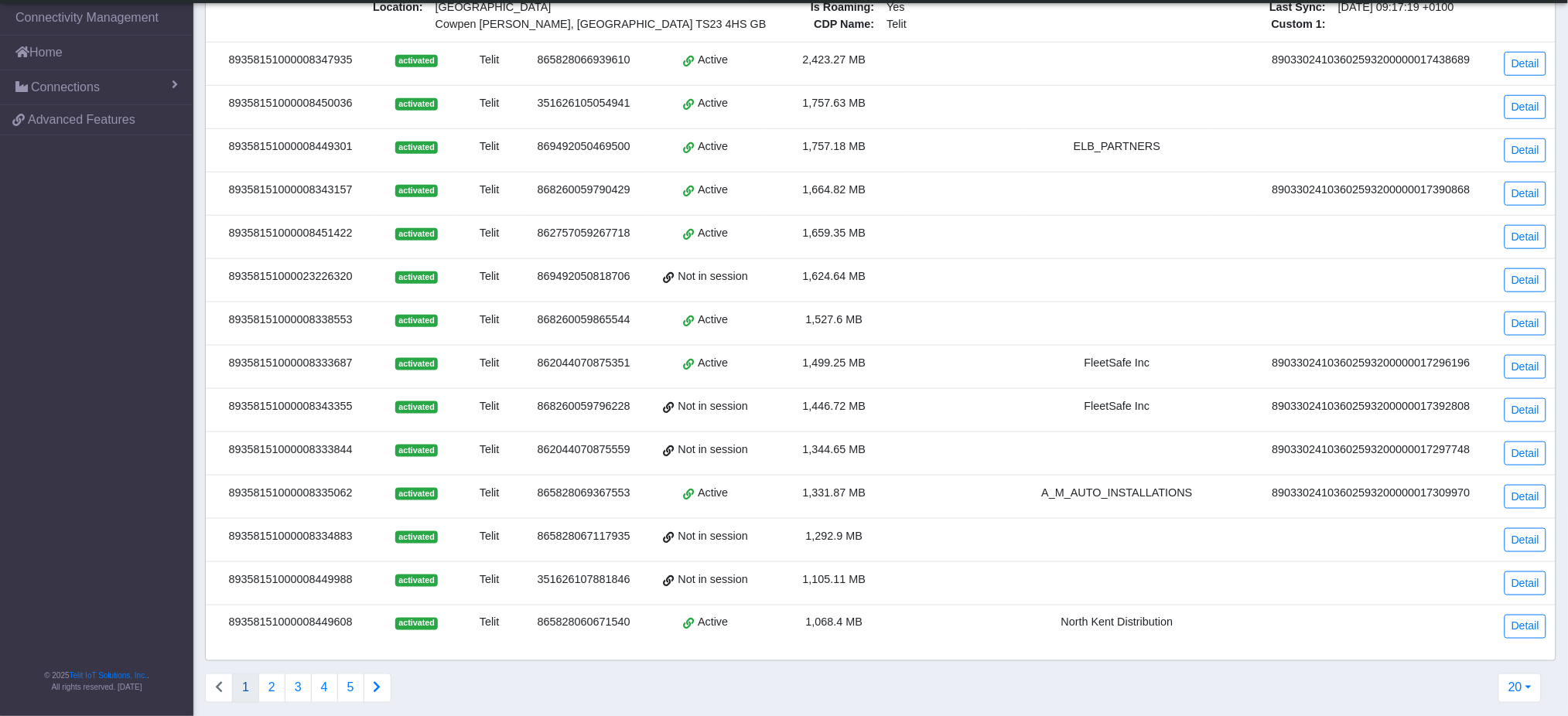
scroll to position [501, 0]
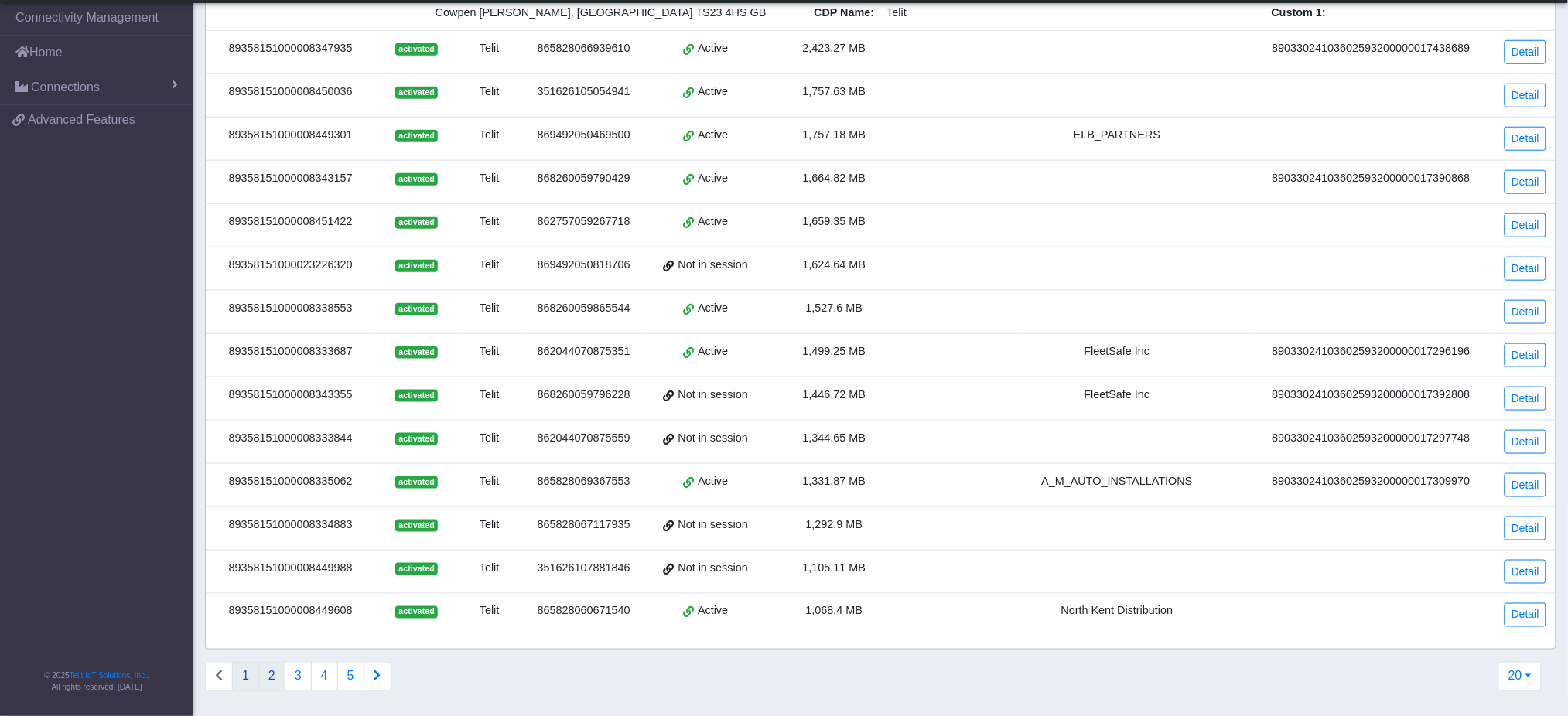
click at [275, 682] on button "2" at bounding box center [272, 676] width 27 height 29
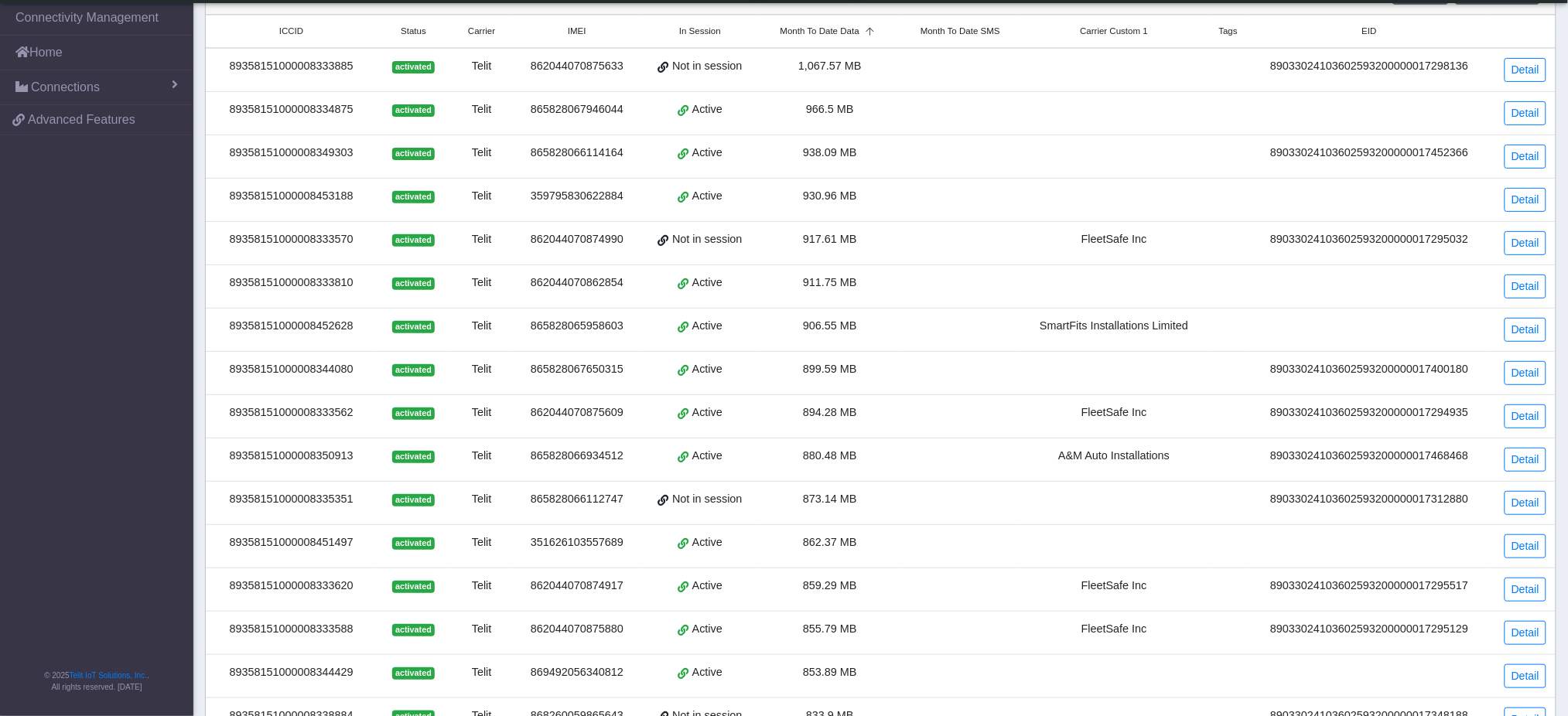
scroll to position [205, 0]
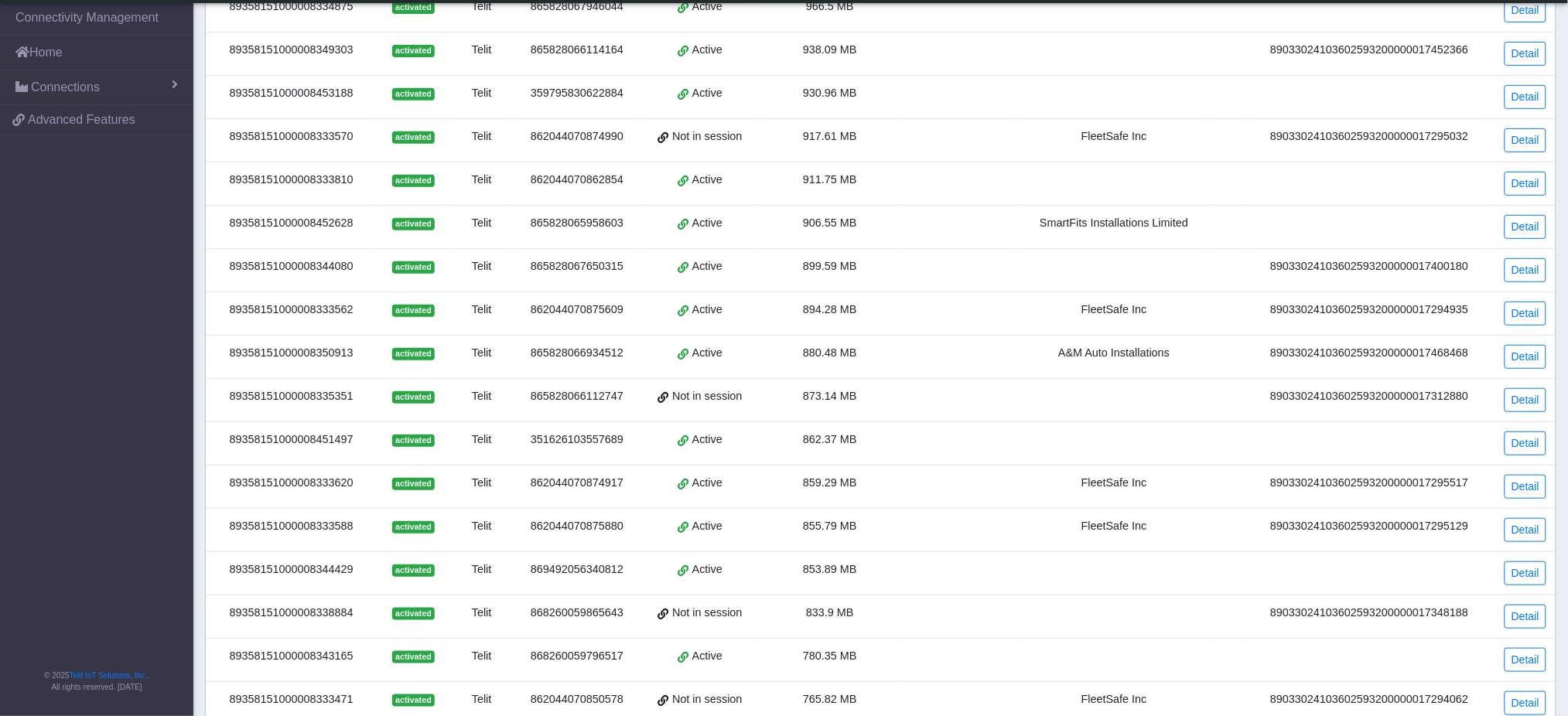
drag, startPoint x: 351, startPoint y: 403, endPoint x: 230, endPoint y: 405, distance: 121.0
click at [230, 405] on div "89358151000008335351" at bounding box center [291, 396] width 153 height 17
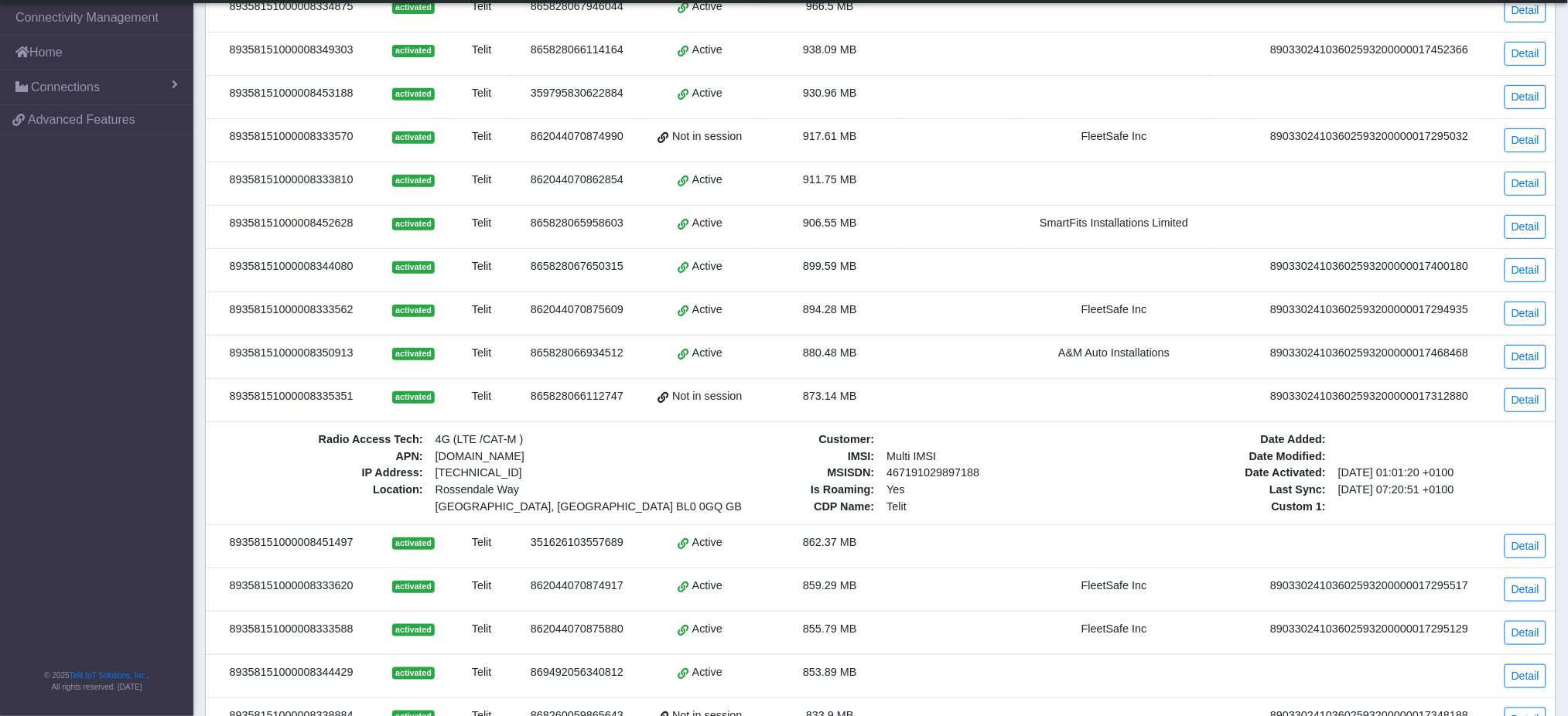
copy div "89358151000008335351"
click at [1533, 397] on link "Detail" at bounding box center [1525, 399] width 41 height 24
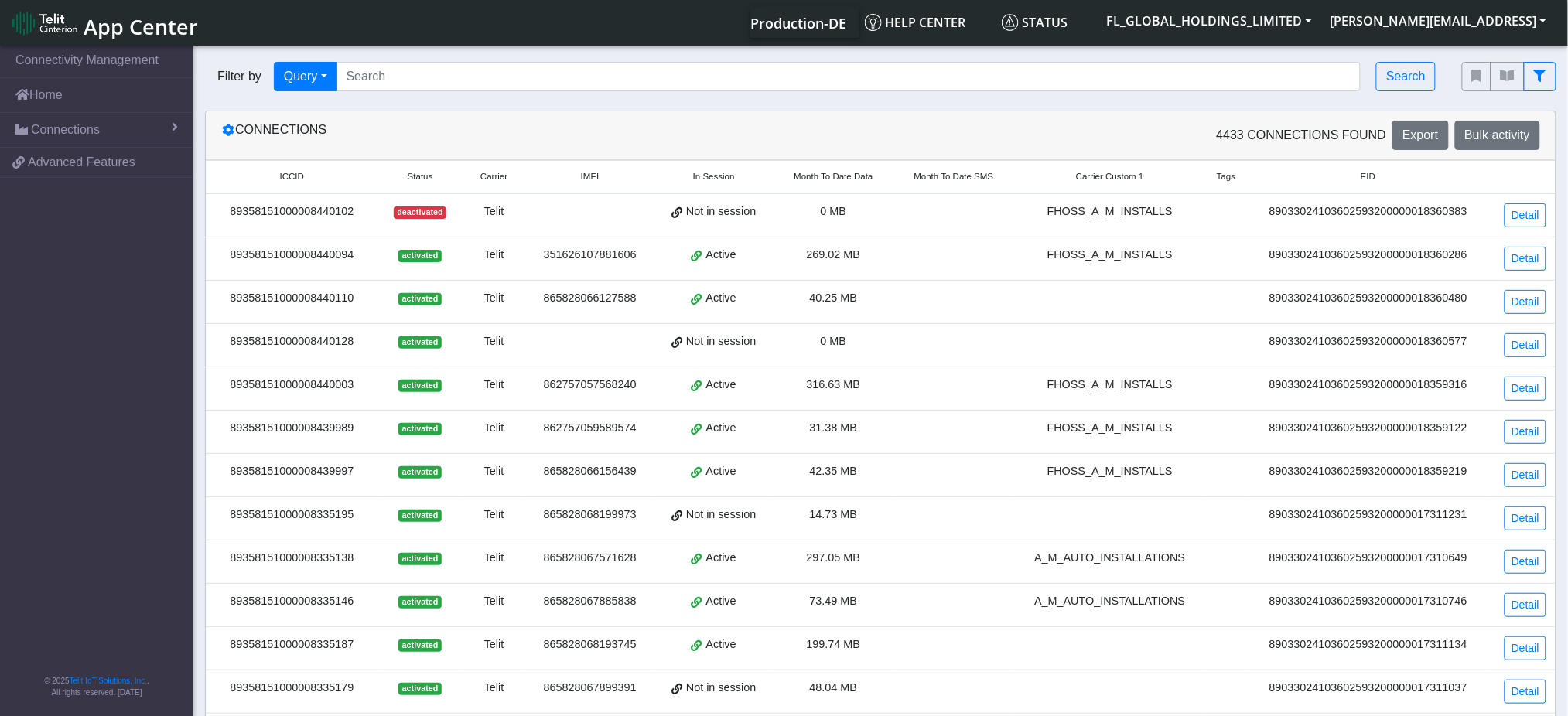
click at [833, 173] on span "Month To Date Data" at bounding box center [833, 176] width 78 height 13
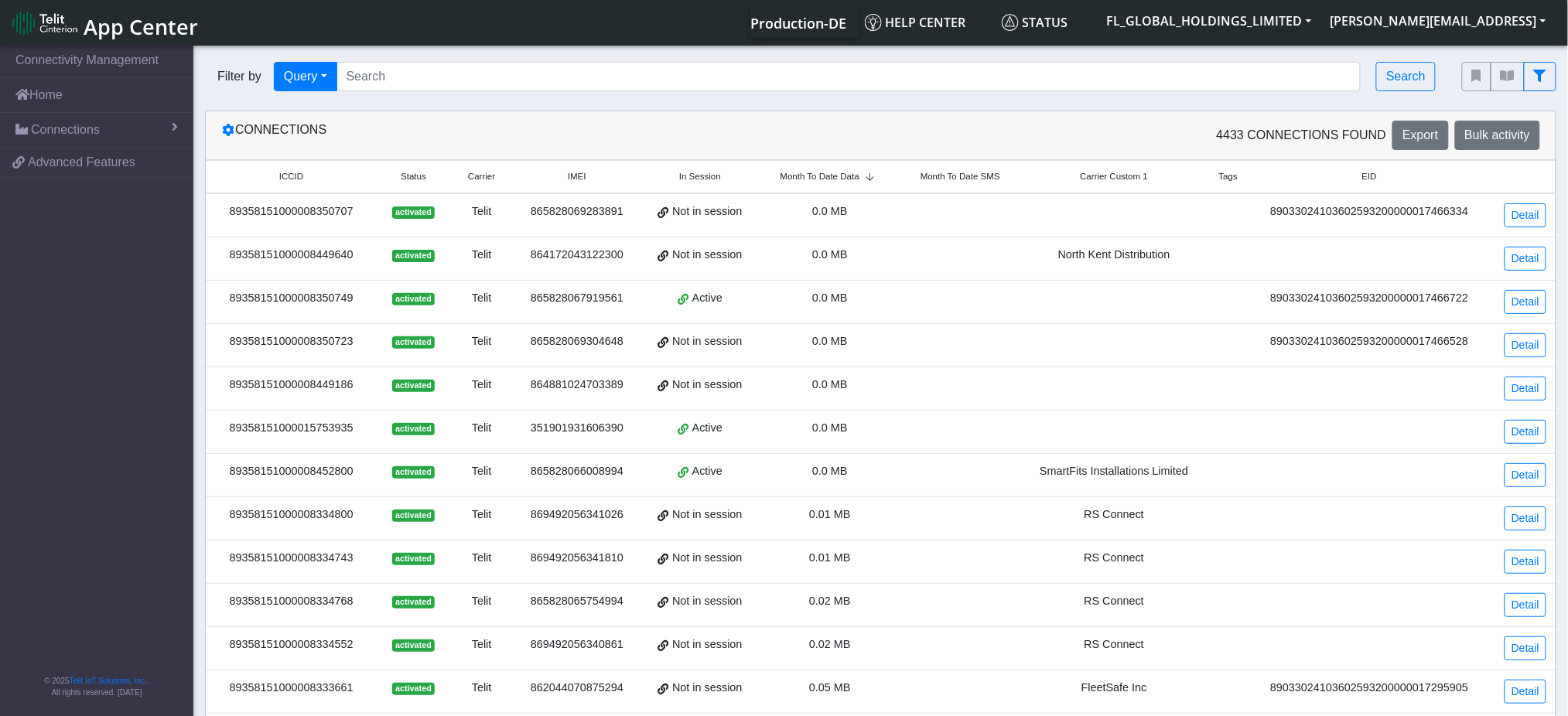
click at [849, 179] on span "Month To Date Data" at bounding box center [819, 176] width 78 height 13
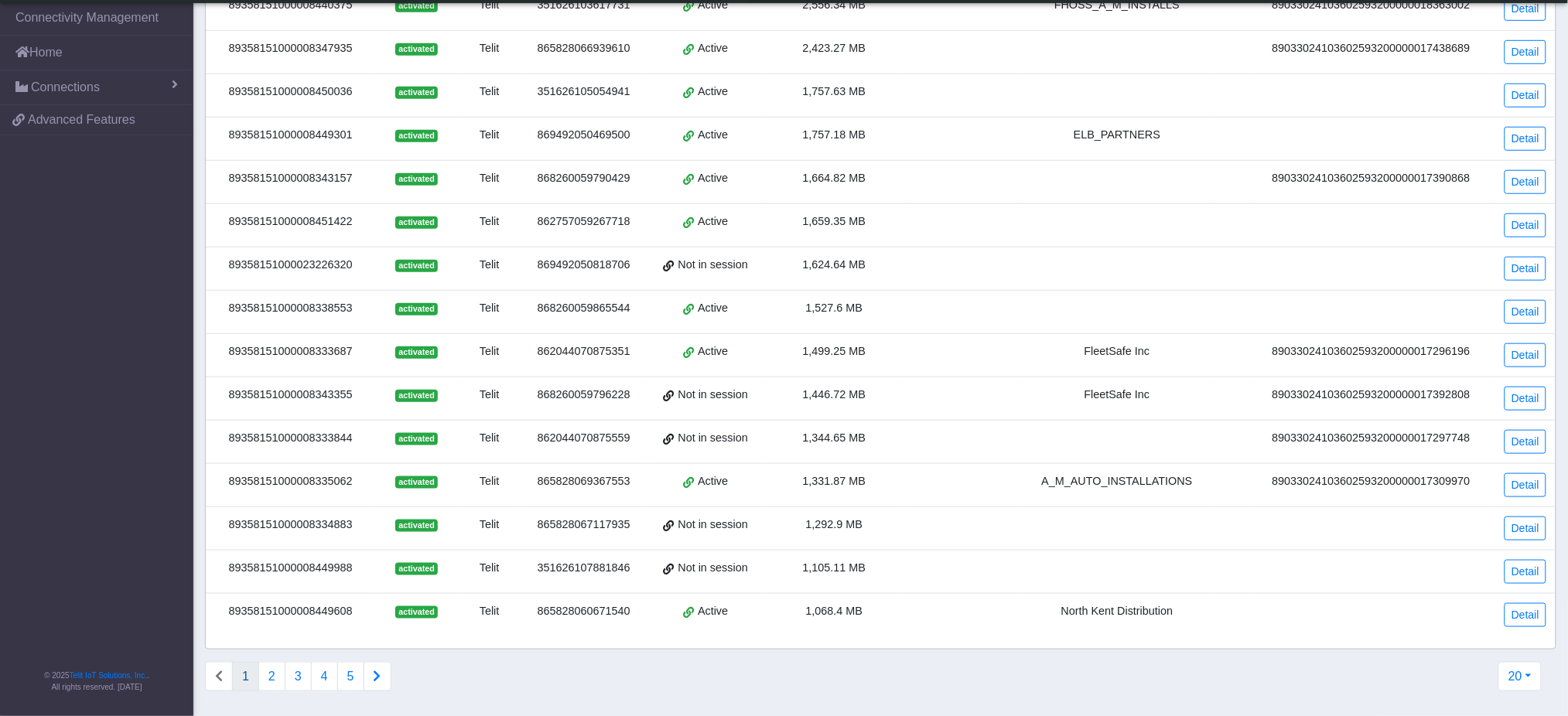
scroll to position [382, 0]
click at [280, 683] on button "2" at bounding box center [272, 676] width 27 height 29
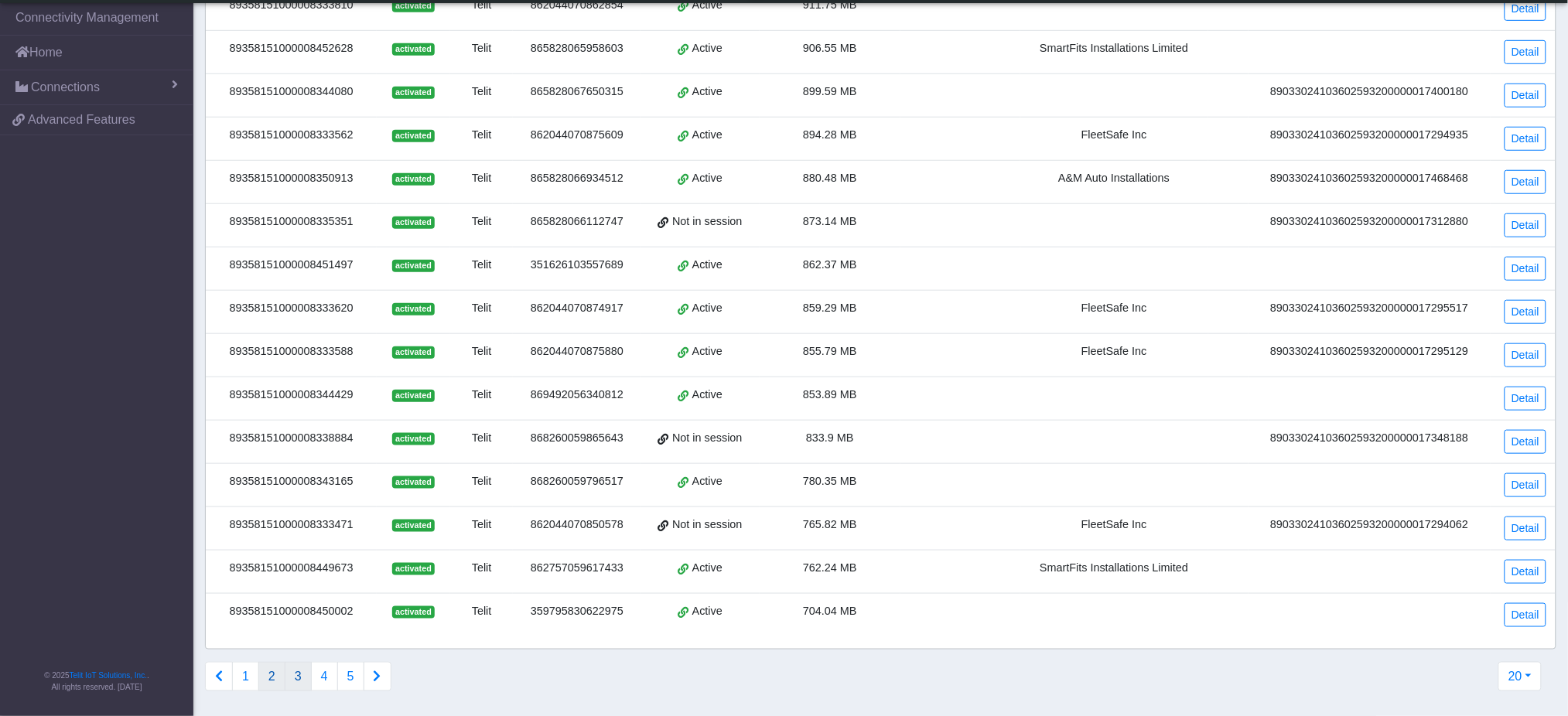
click at [299, 679] on button "3" at bounding box center [298, 676] width 27 height 29
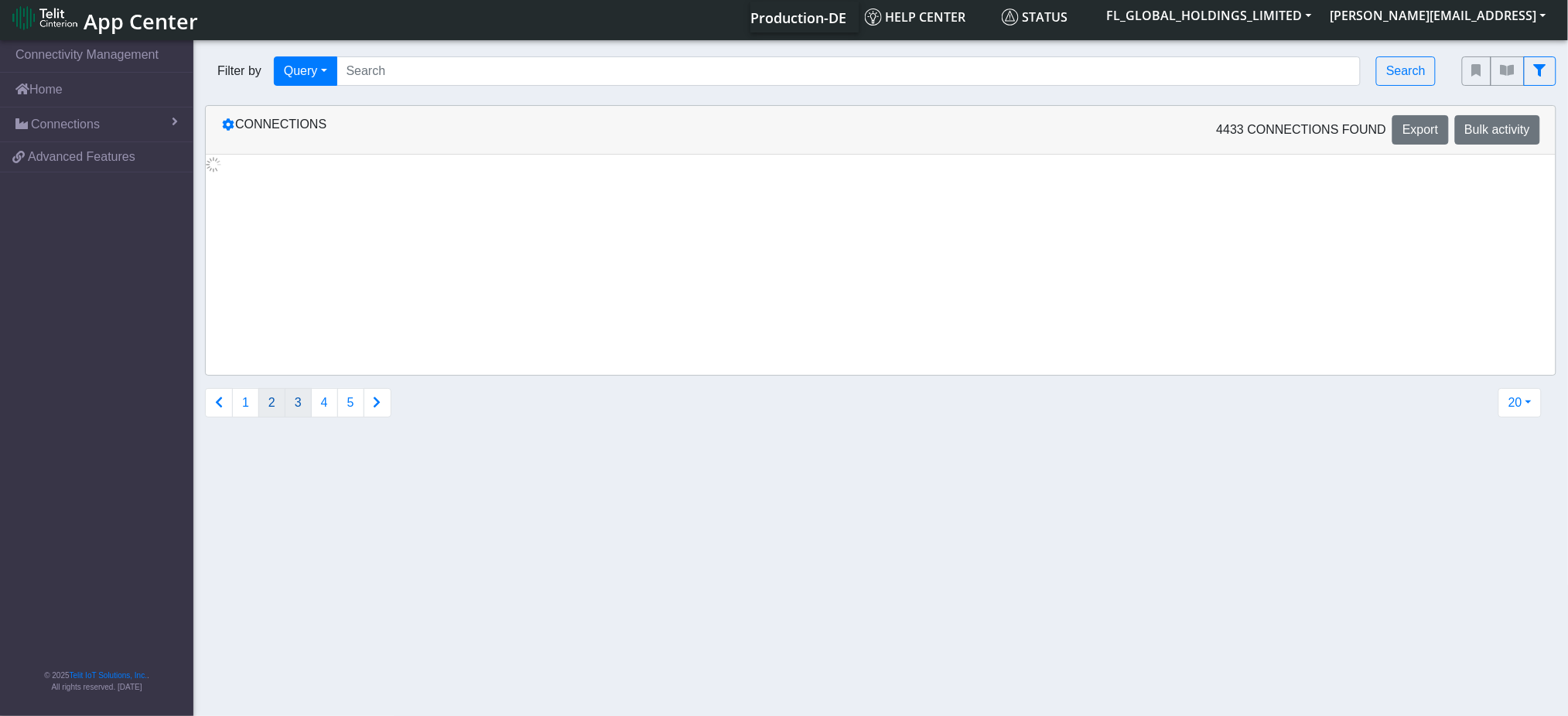
scroll to position [0, 0]
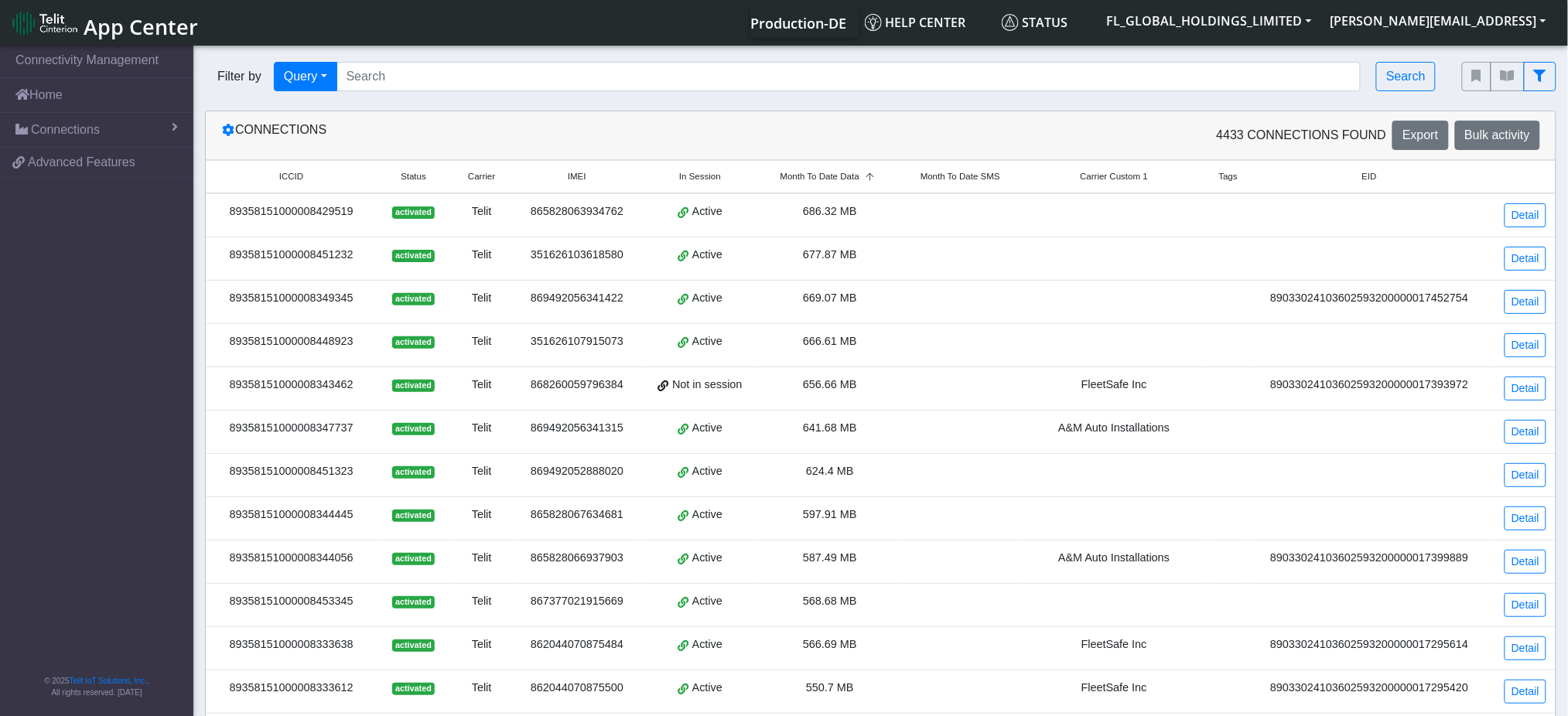
drag, startPoint x: 352, startPoint y: 257, endPoint x: 228, endPoint y: 261, distance: 124.1
click at [228, 261] on div "89358151000008451232" at bounding box center [291, 255] width 153 height 17
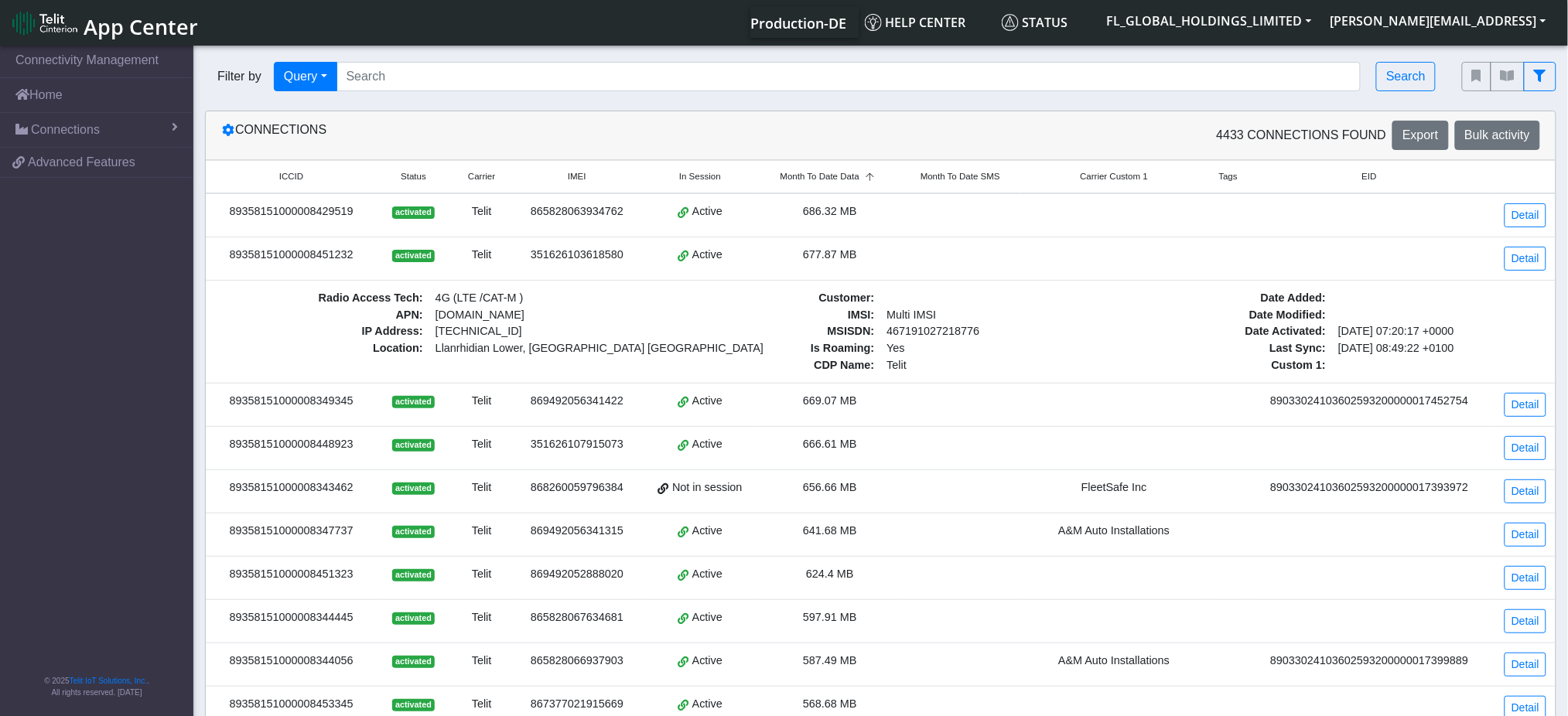
copy div "89358151000008451232"
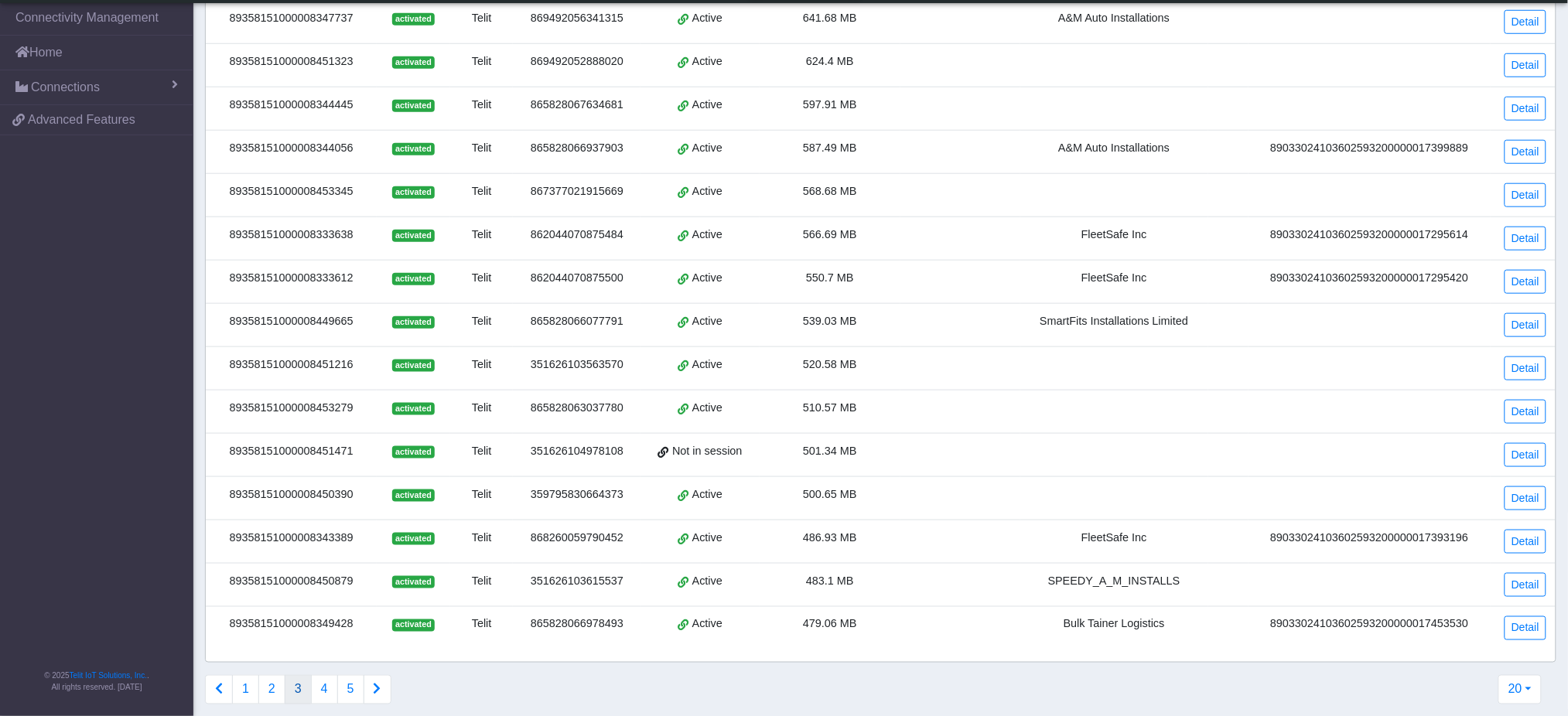
scroll to position [501, 0]
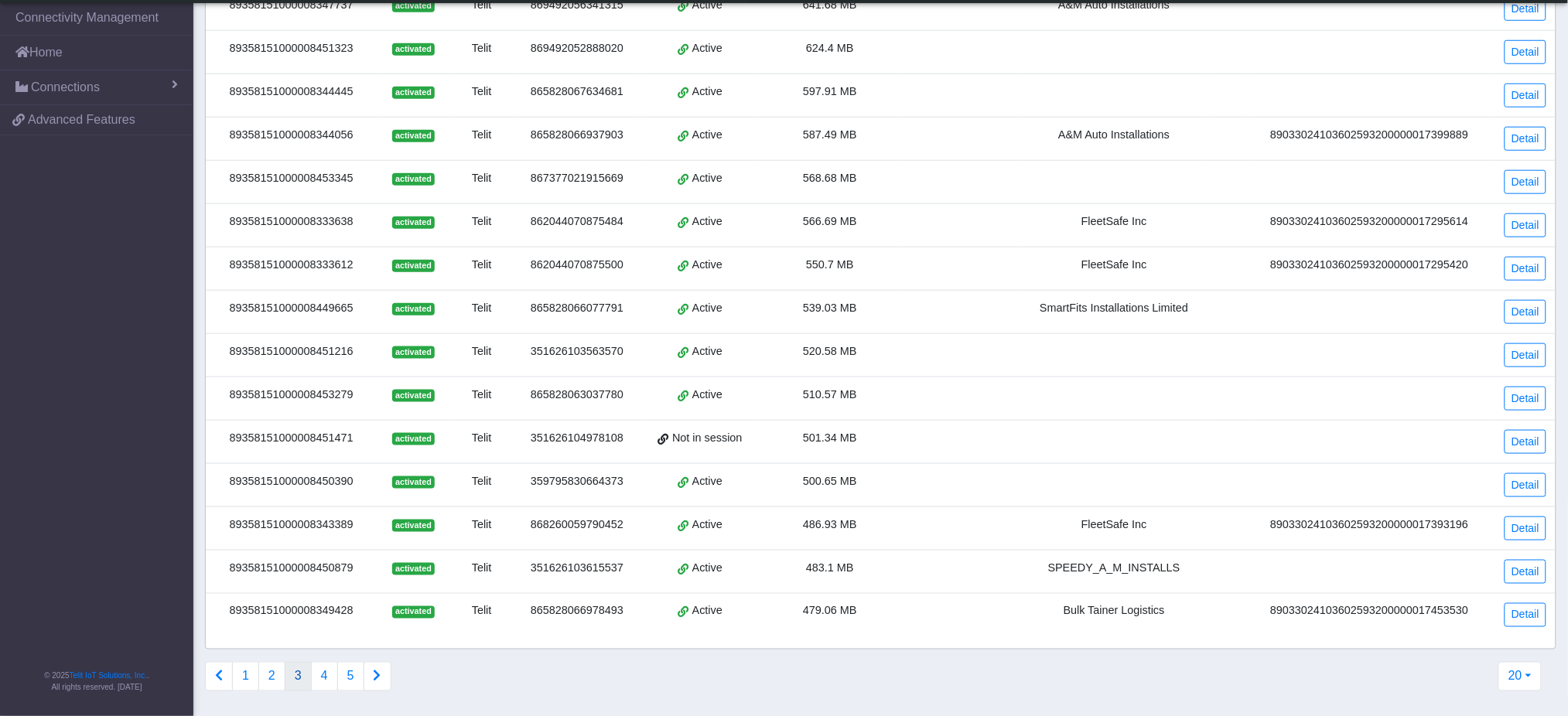
drag, startPoint x: 352, startPoint y: 301, endPoint x: 232, endPoint y: 295, distance: 120.1
click at [232, 295] on td "89358151000008449665" at bounding box center [291, 312] width 171 height 43
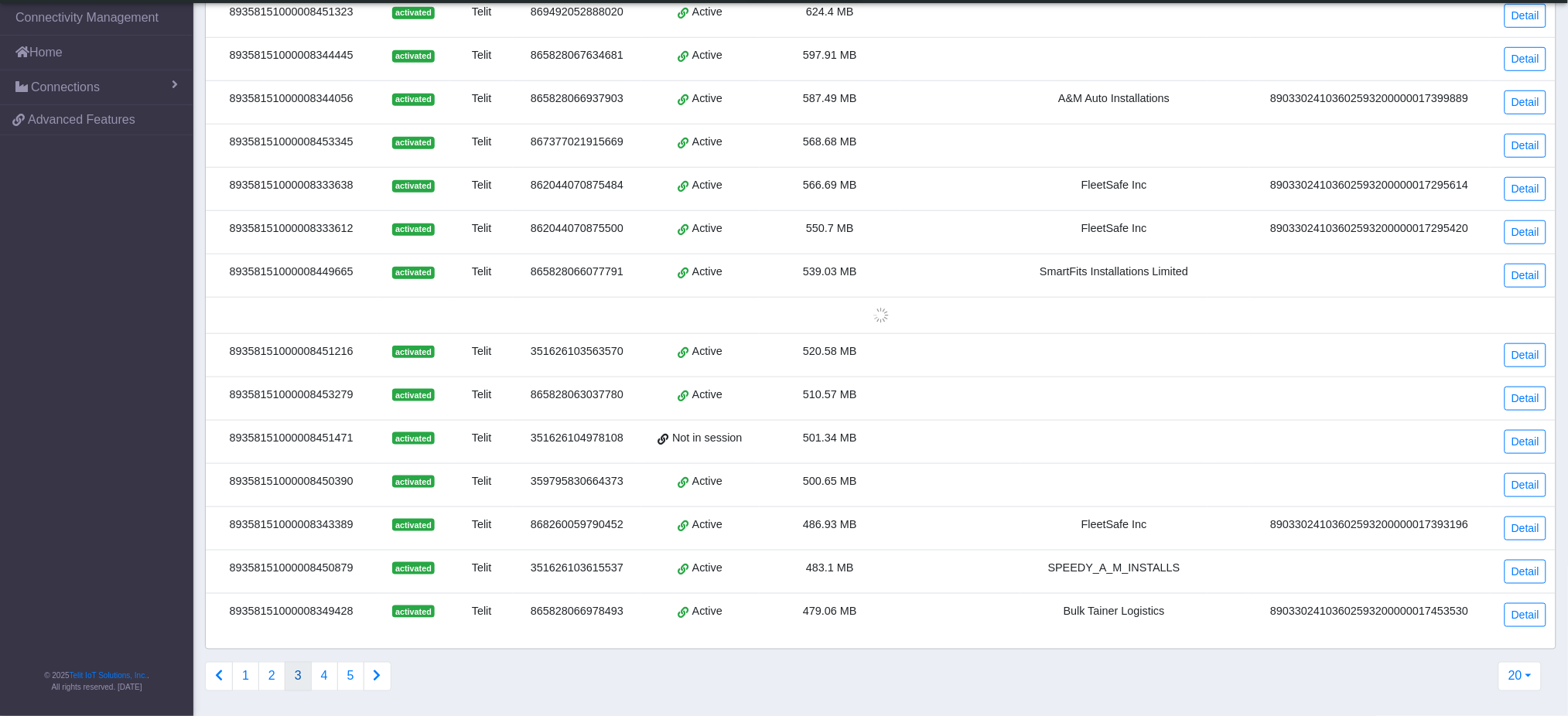
scroll to position [399, 0]
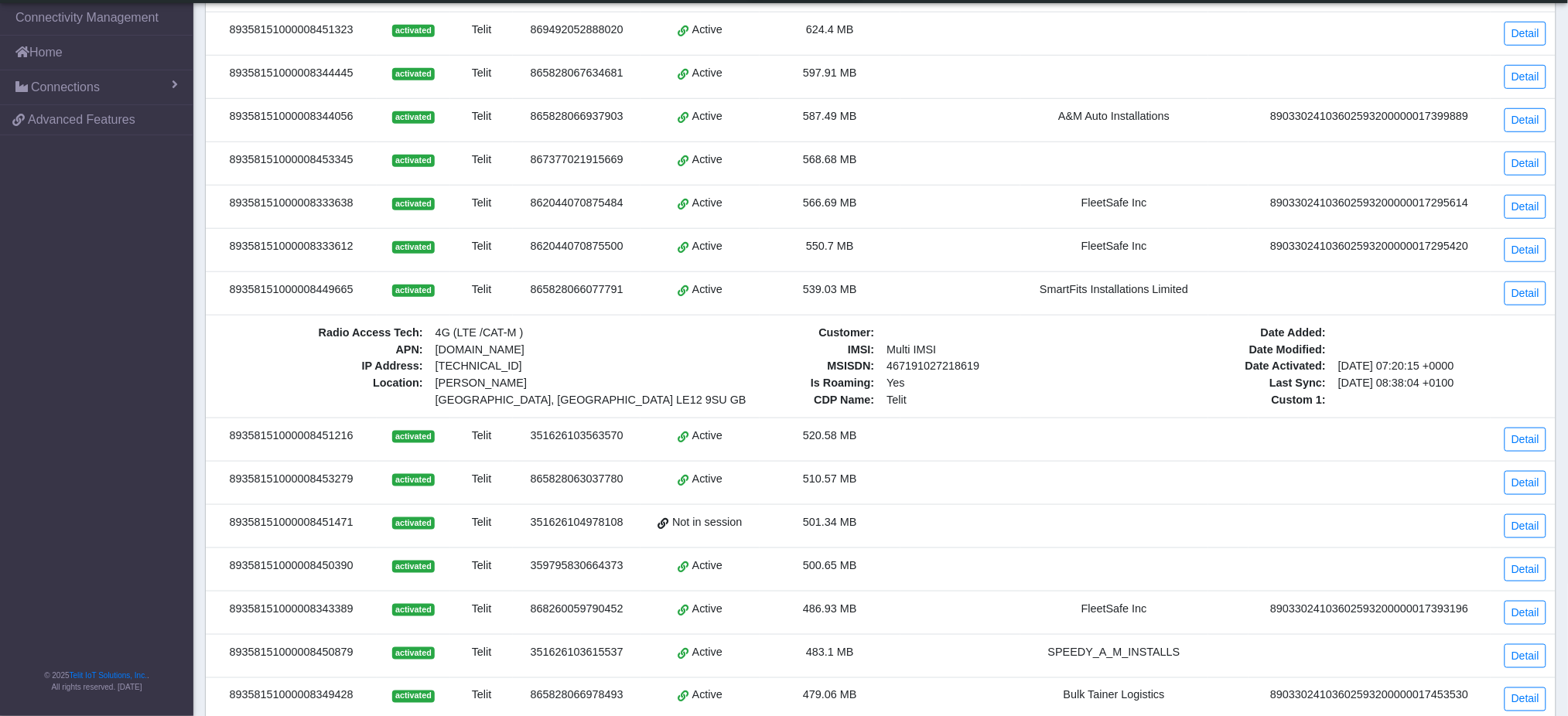
copy div "89358151000008449665"
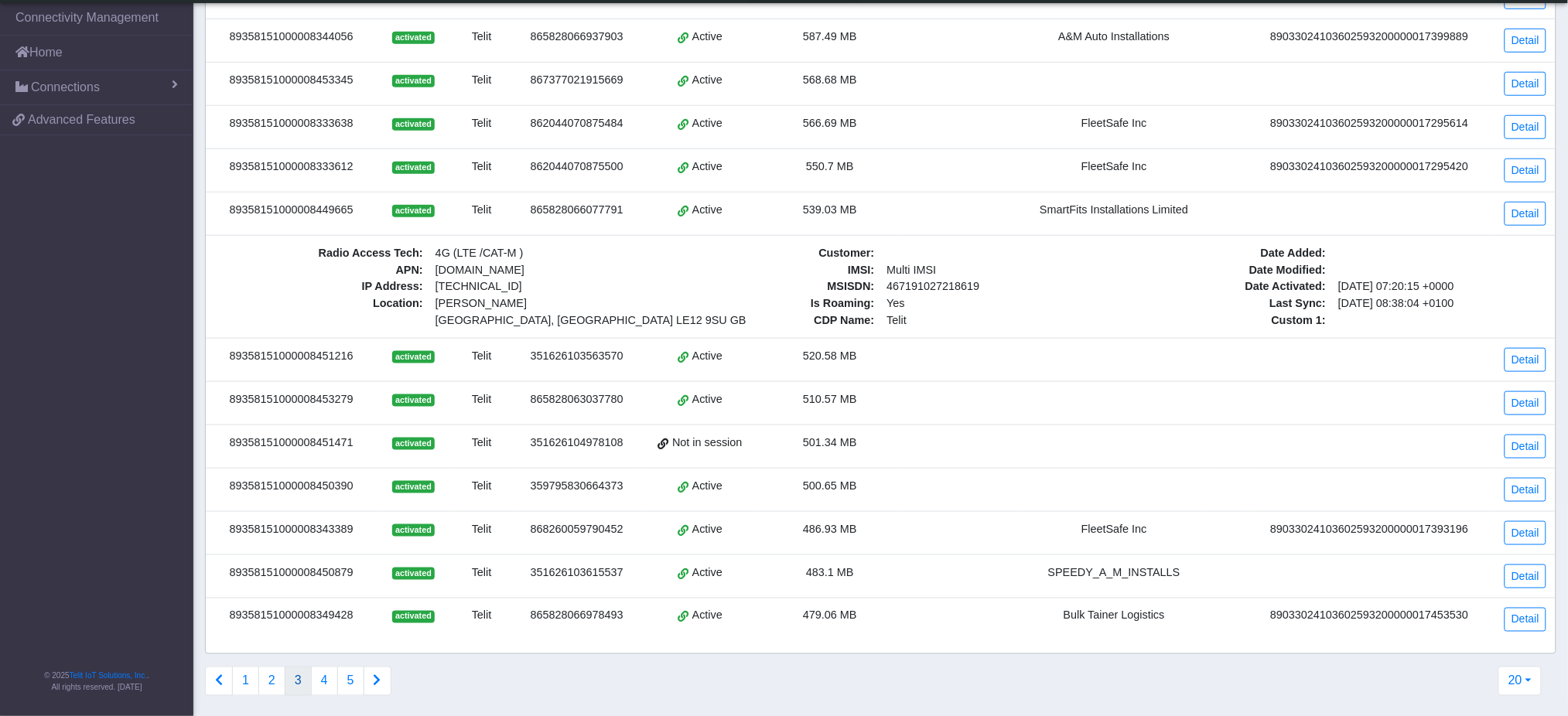
scroll to position [501, 0]
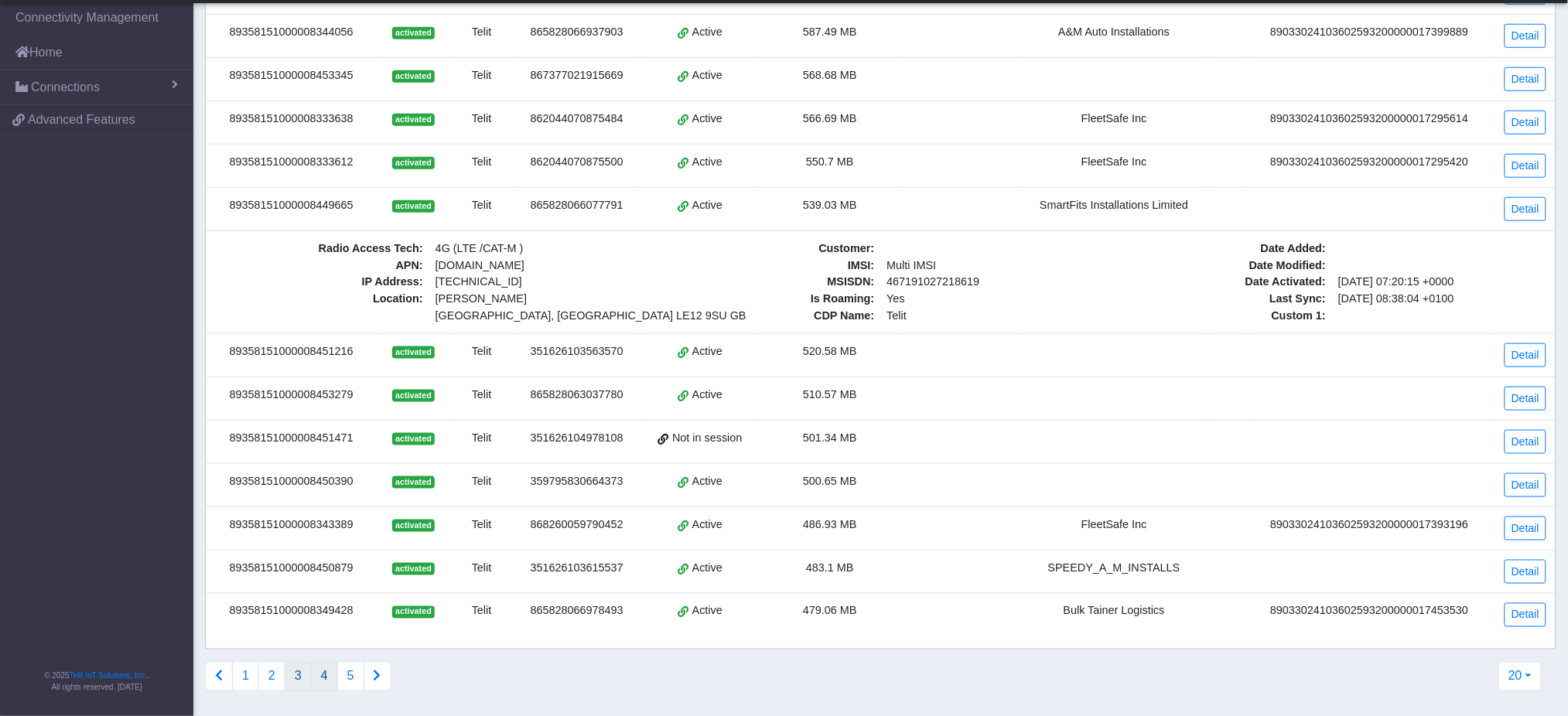
click at [329, 674] on button "4" at bounding box center [325, 676] width 27 height 29
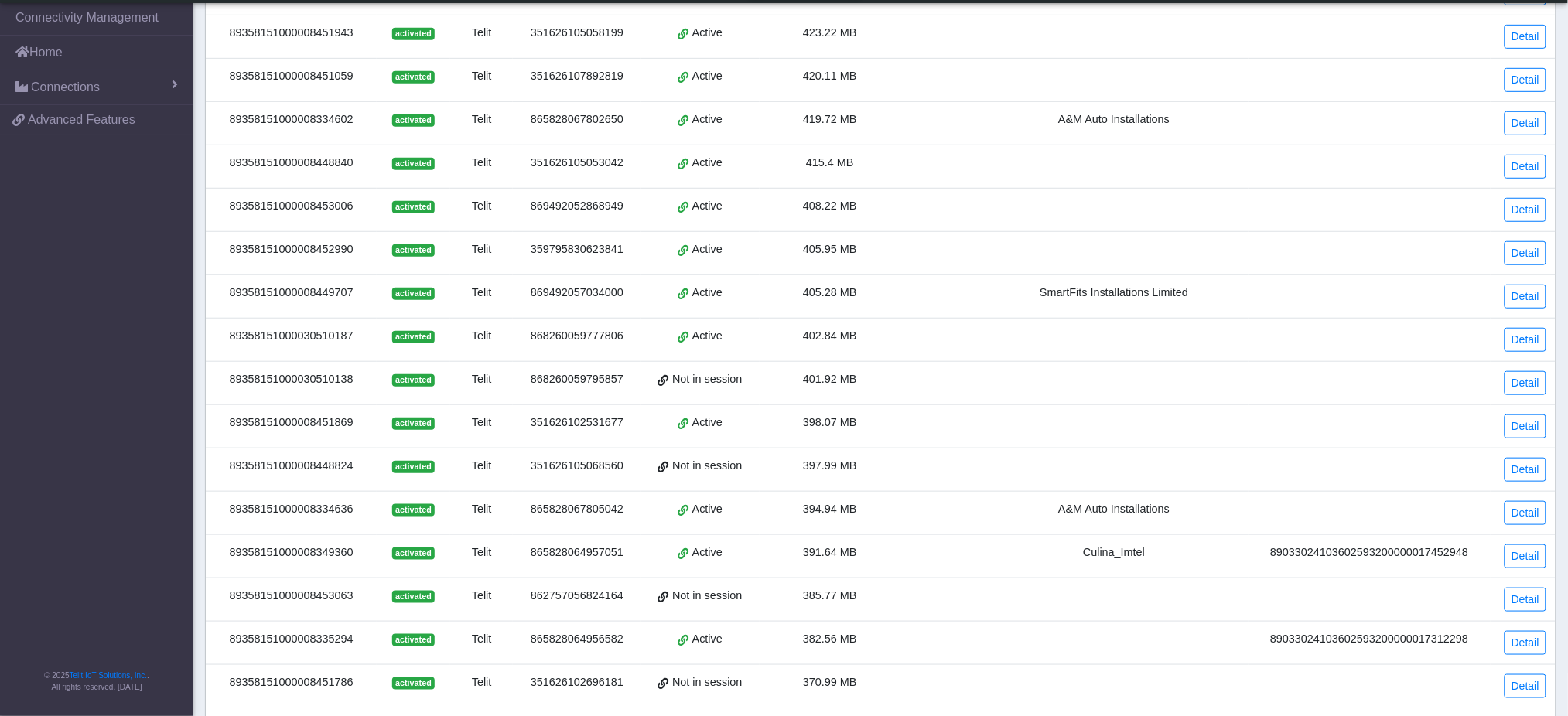
scroll to position [382, 0]
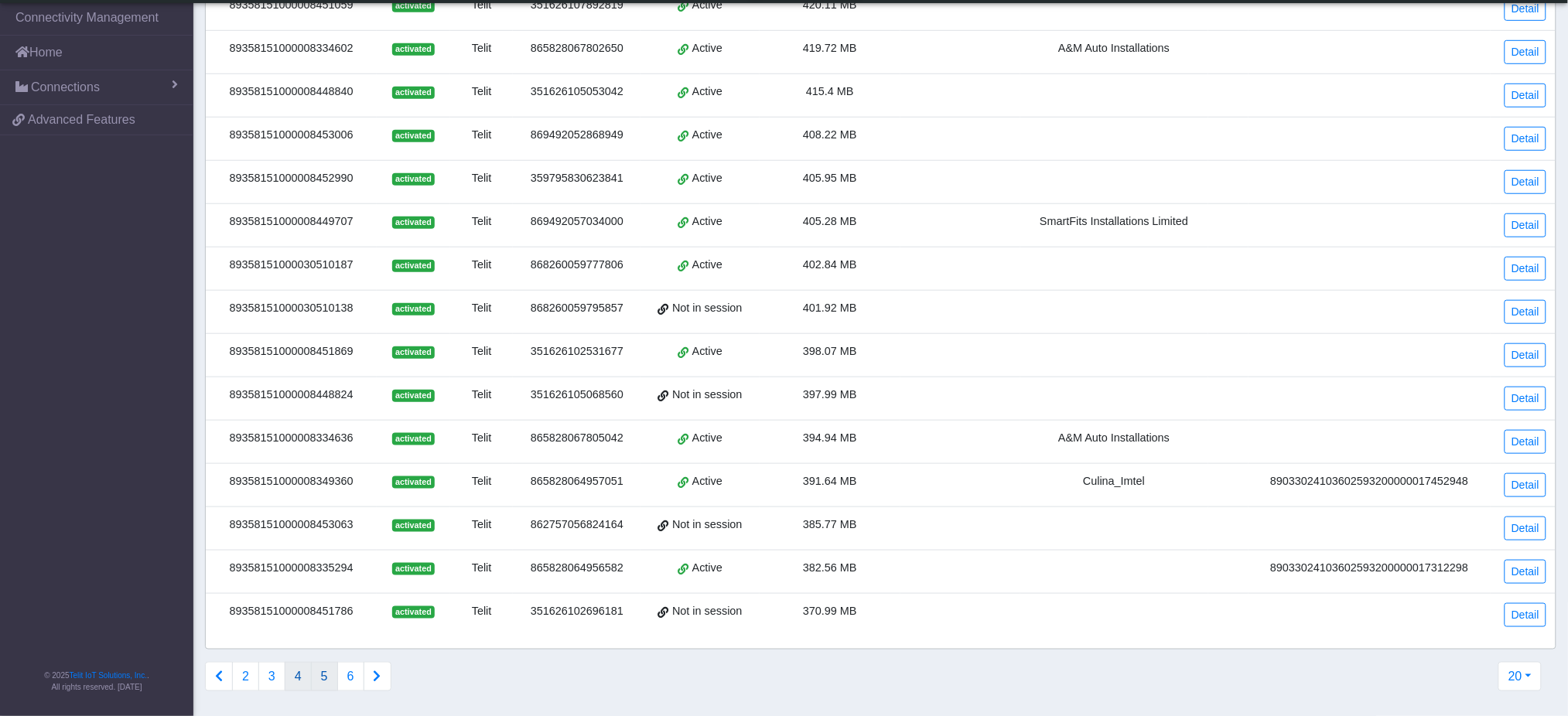
click at [323, 674] on button "5" at bounding box center [325, 676] width 27 height 29
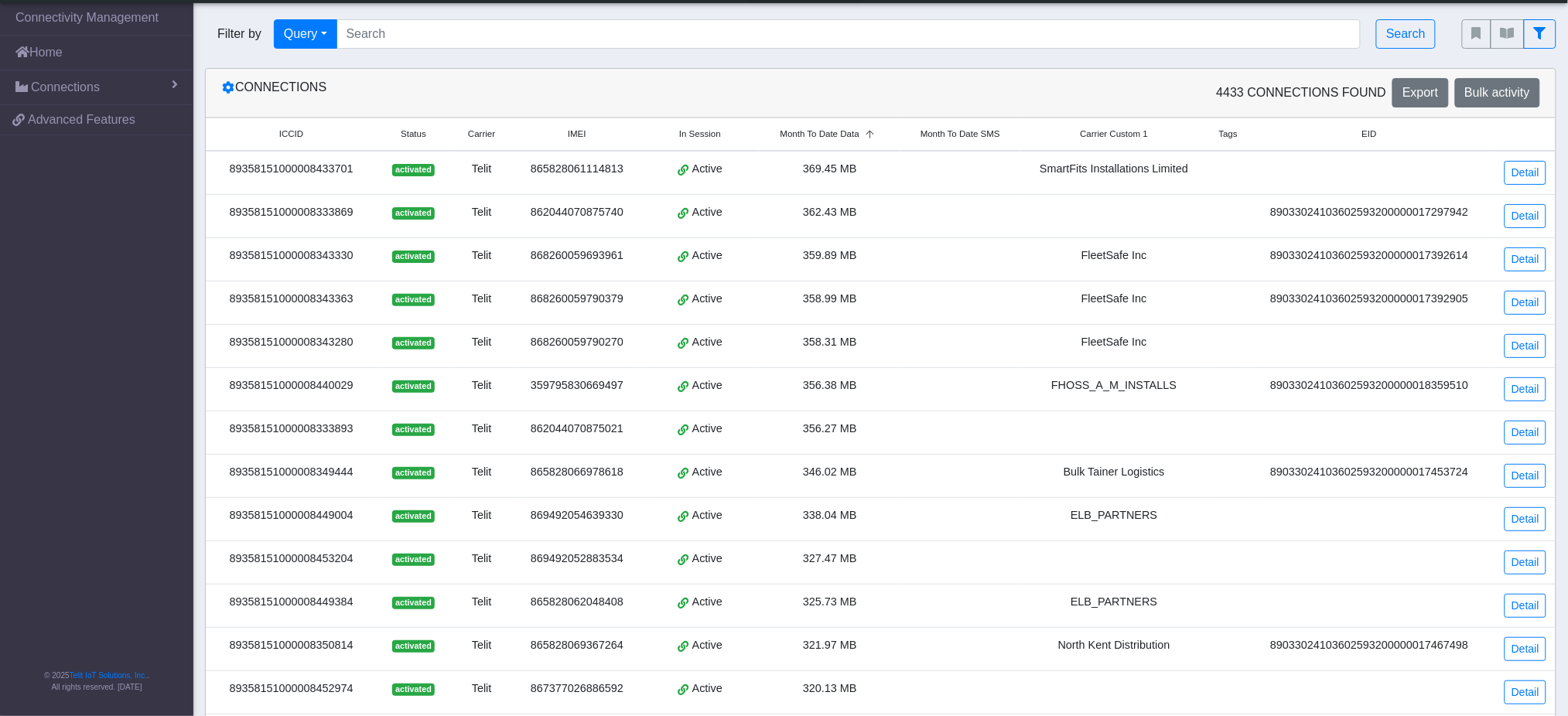
scroll to position [103, 0]
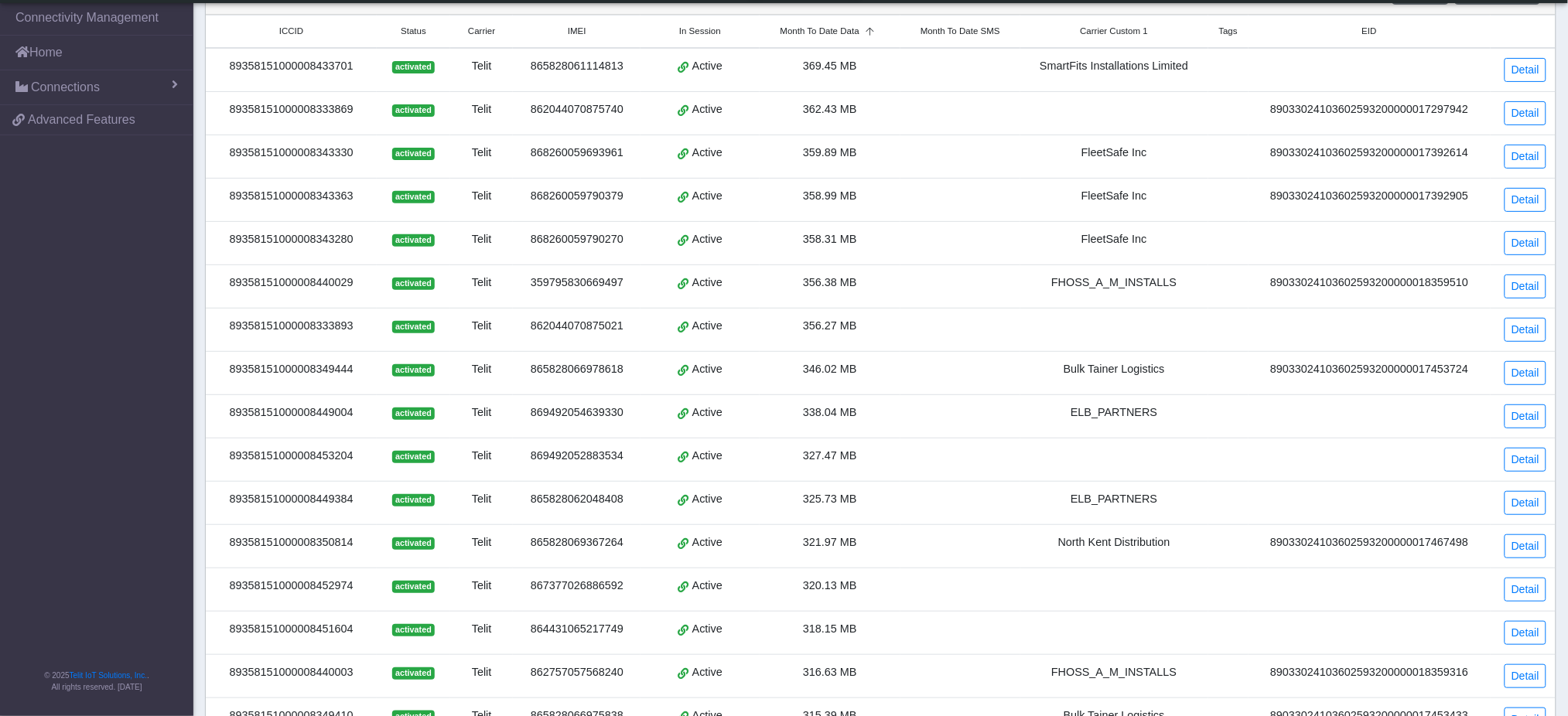
drag, startPoint x: 352, startPoint y: 286, endPoint x: 232, endPoint y: 290, distance: 120.1
click at [232, 290] on div "89358151000008440029" at bounding box center [291, 282] width 153 height 17
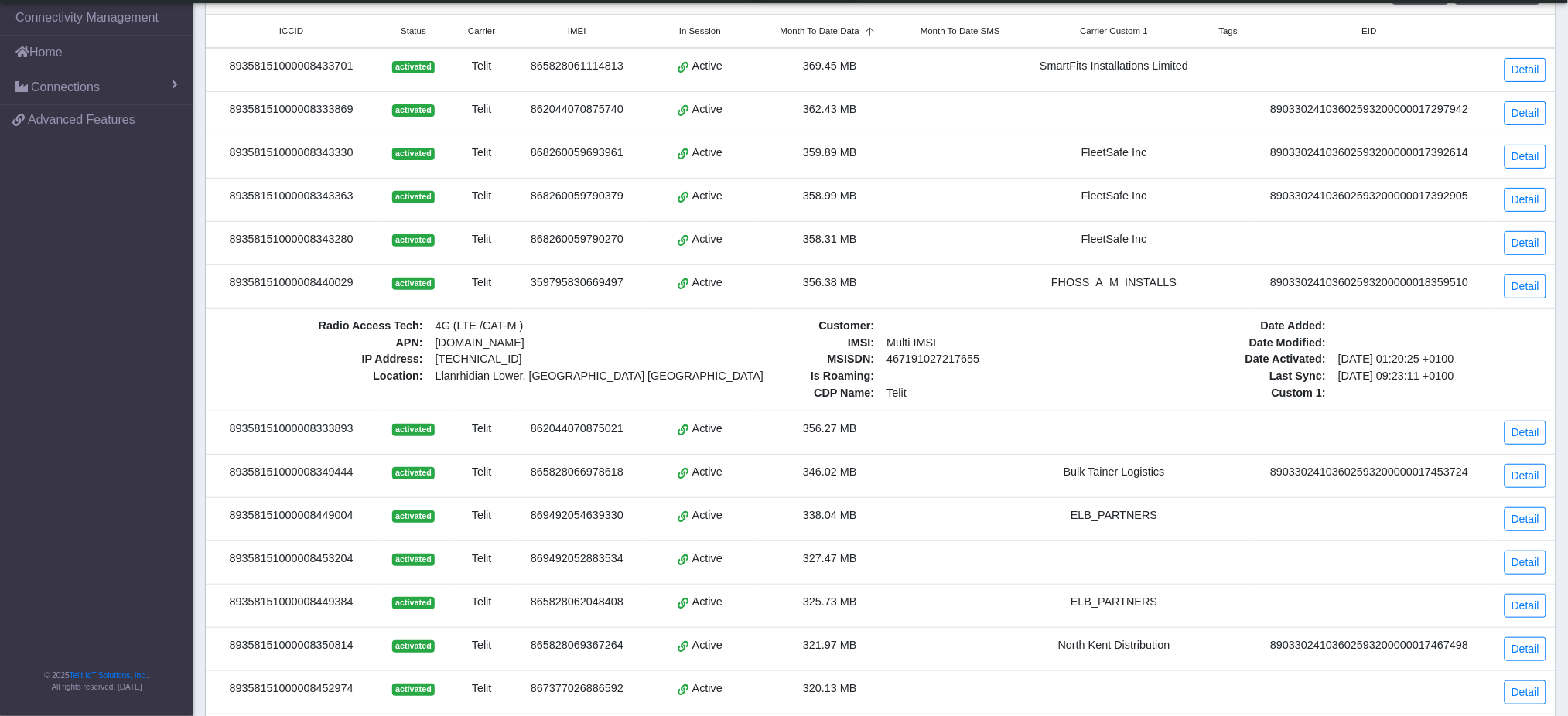
copy div "89358151000008440029"
click at [1106, 289] on div "FHOSS_A_M_INSTALLS" at bounding box center [1115, 282] width 169 height 17
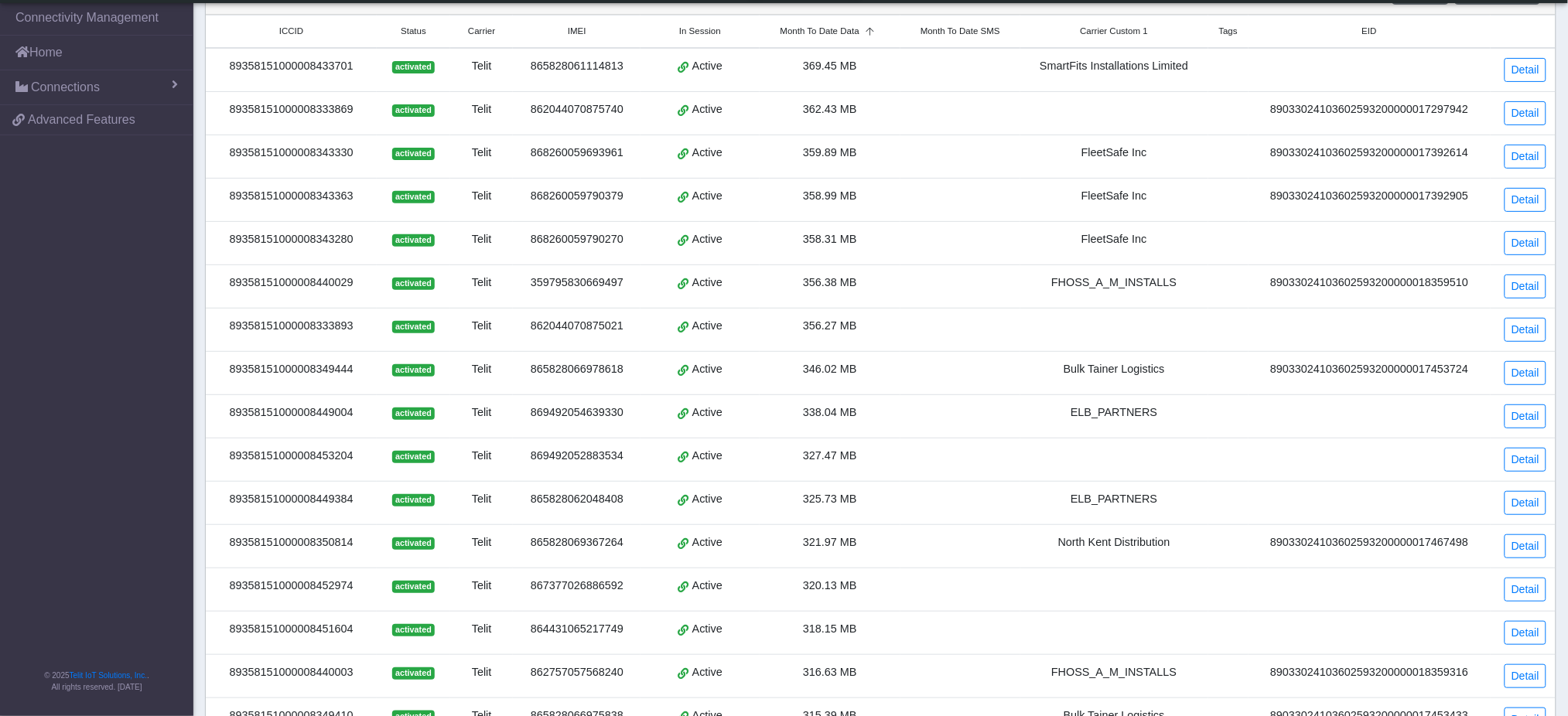
click at [1106, 288] on div "FHOSS_A_M_INSTALLS" at bounding box center [1115, 282] width 169 height 17
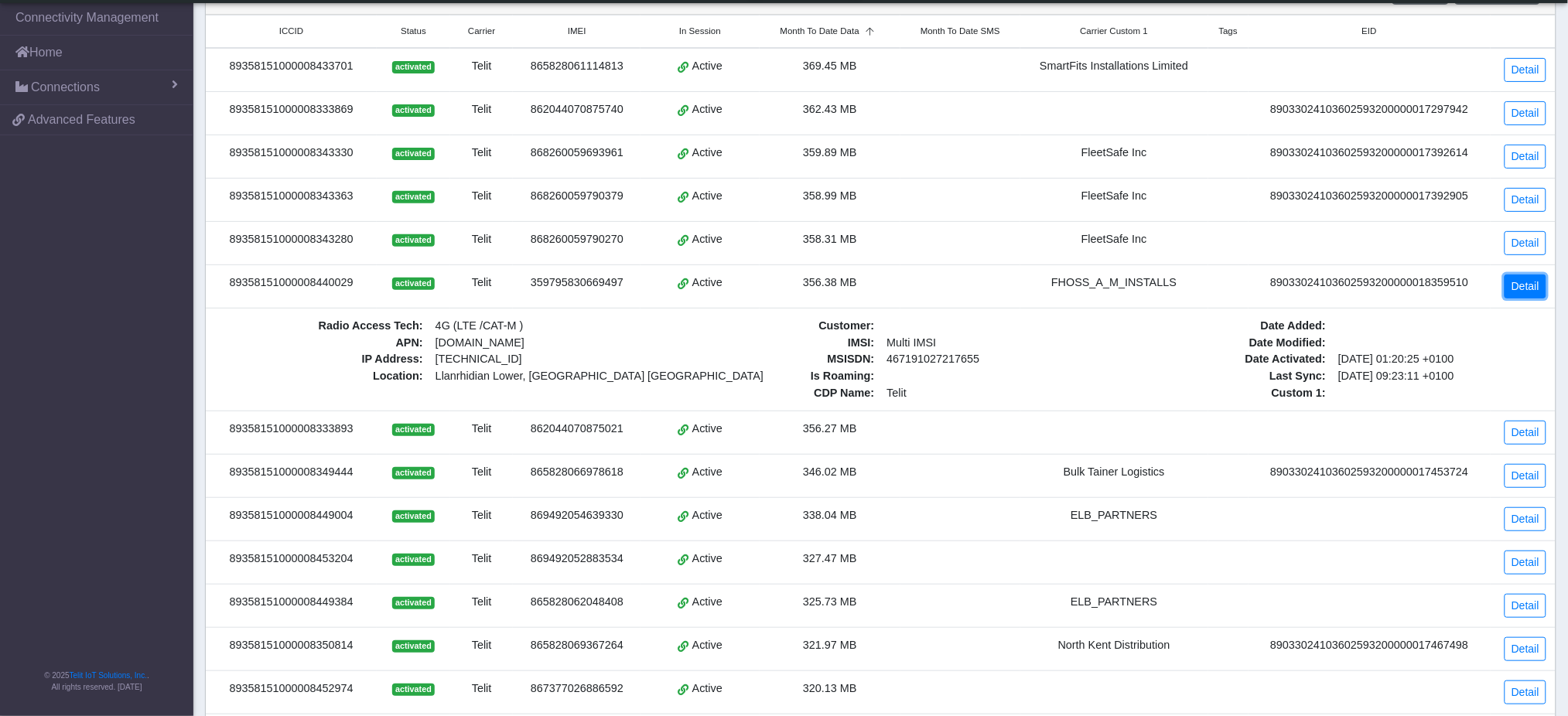
click at [1540, 287] on link "Detail" at bounding box center [1525, 286] width 41 height 24
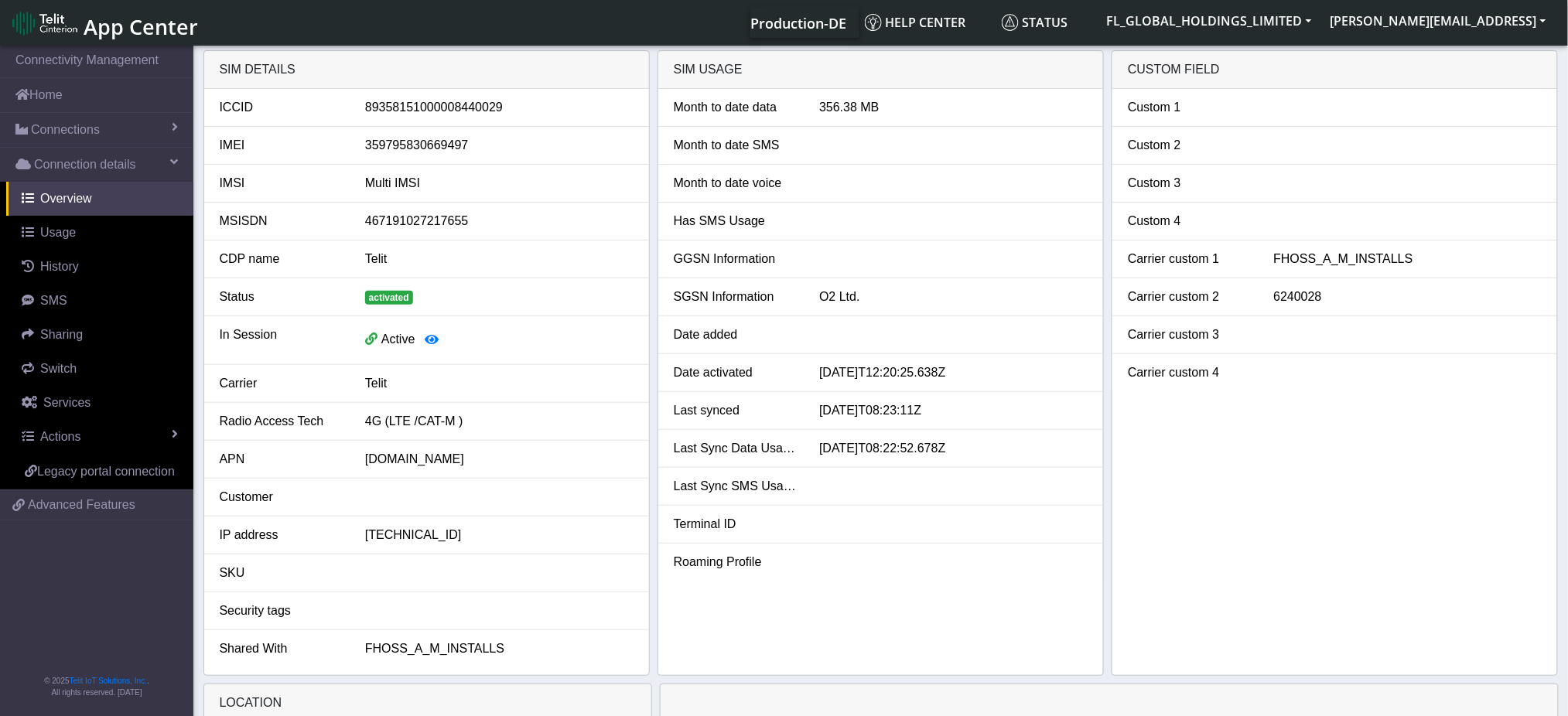
drag, startPoint x: 1306, startPoint y: 299, endPoint x: 1318, endPoint y: 279, distance: 23.3
click at [1307, 298] on div "6240028" at bounding box center [1408, 296] width 292 height 19
click at [1328, 246] on li "Carrier custom 1 FHOSS_A_M_INSTALLS" at bounding box center [1334, 259] width 444 height 38
click at [1362, 255] on div "FHOSS_A_M_INSTALLS" at bounding box center [1408, 258] width 292 height 19
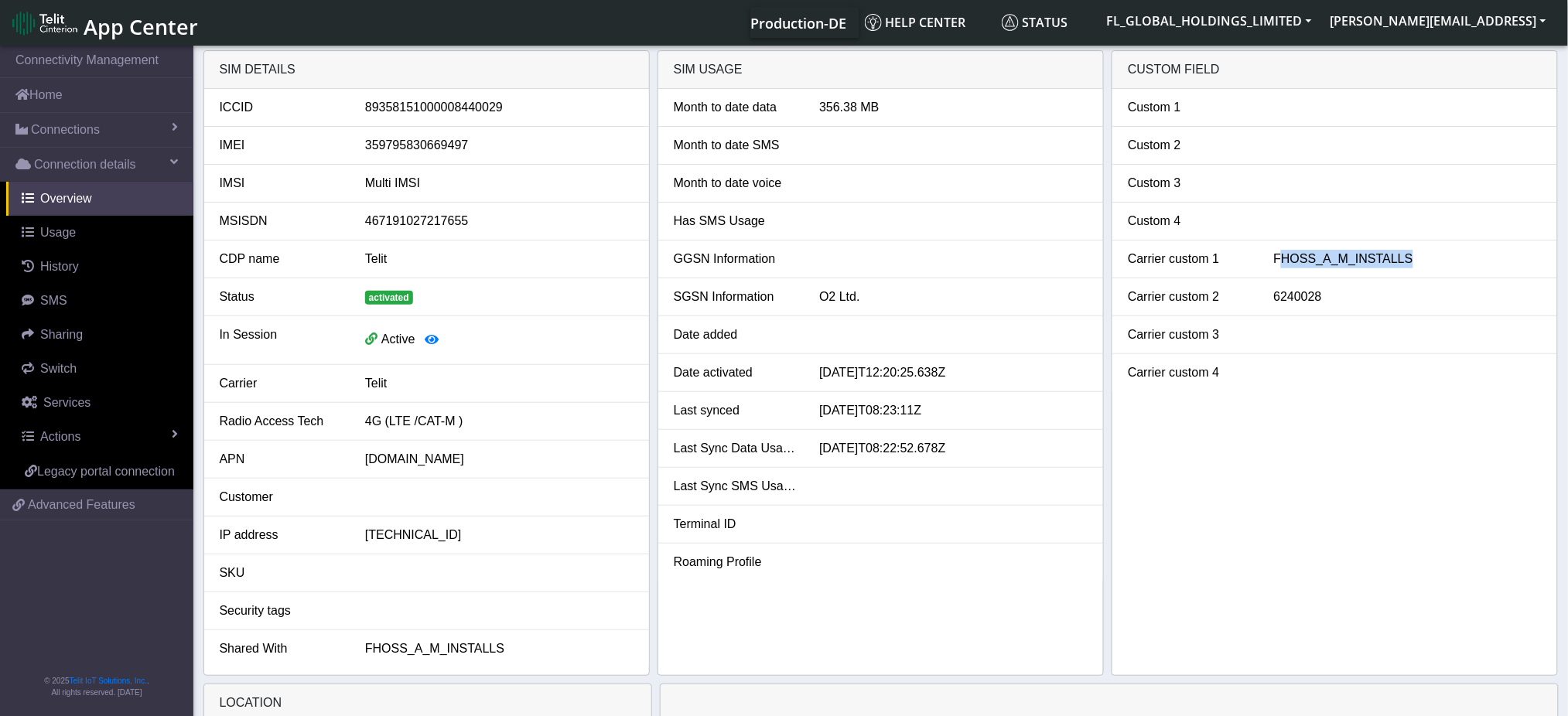
click at [1362, 255] on div "FHOSS_A_M_INSTALLS" at bounding box center [1408, 258] width 292 height 19
click at [1310, 377] on div at bounding box center [1408, 372] width 292 height 19
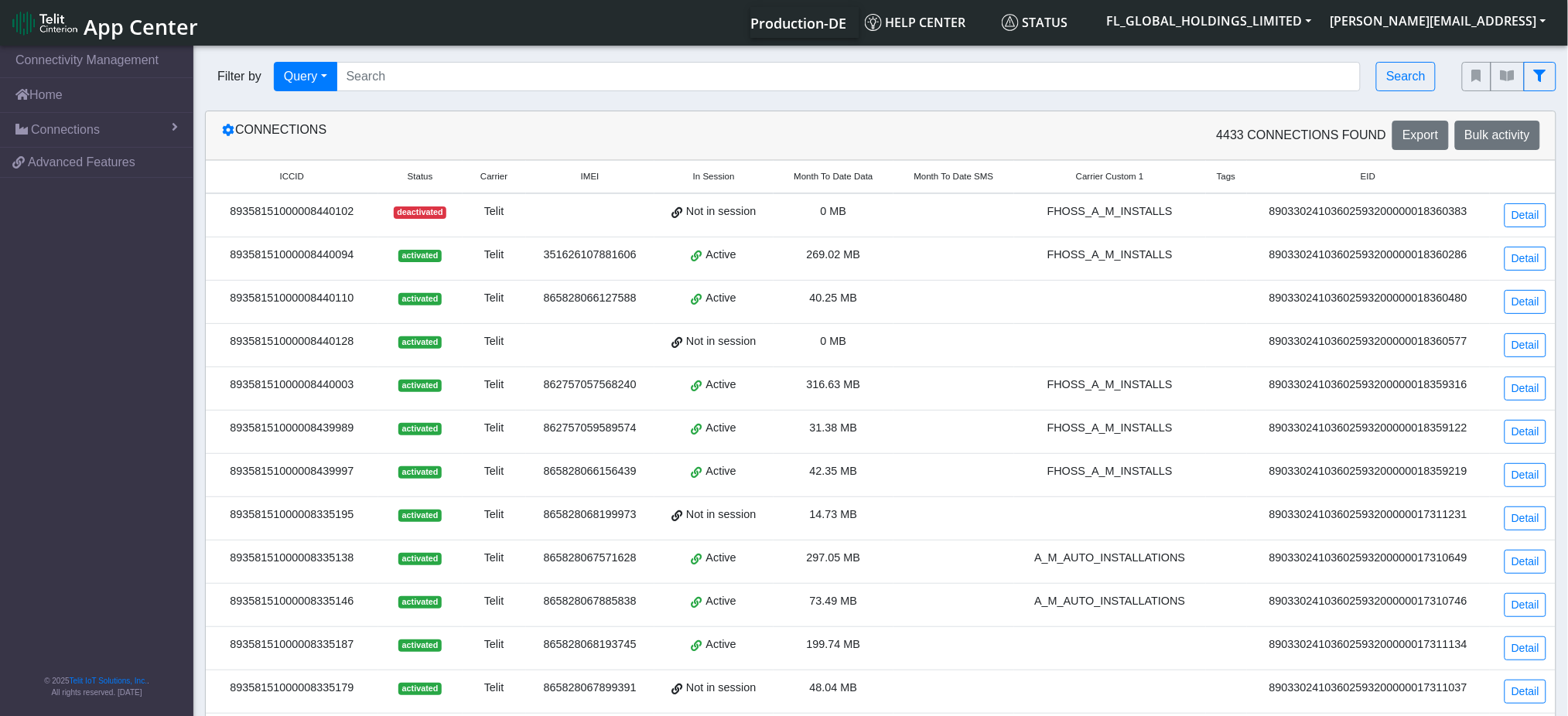
click at [427, 178] on span "Status" at bounding box center [420, 176] width 26 height 13
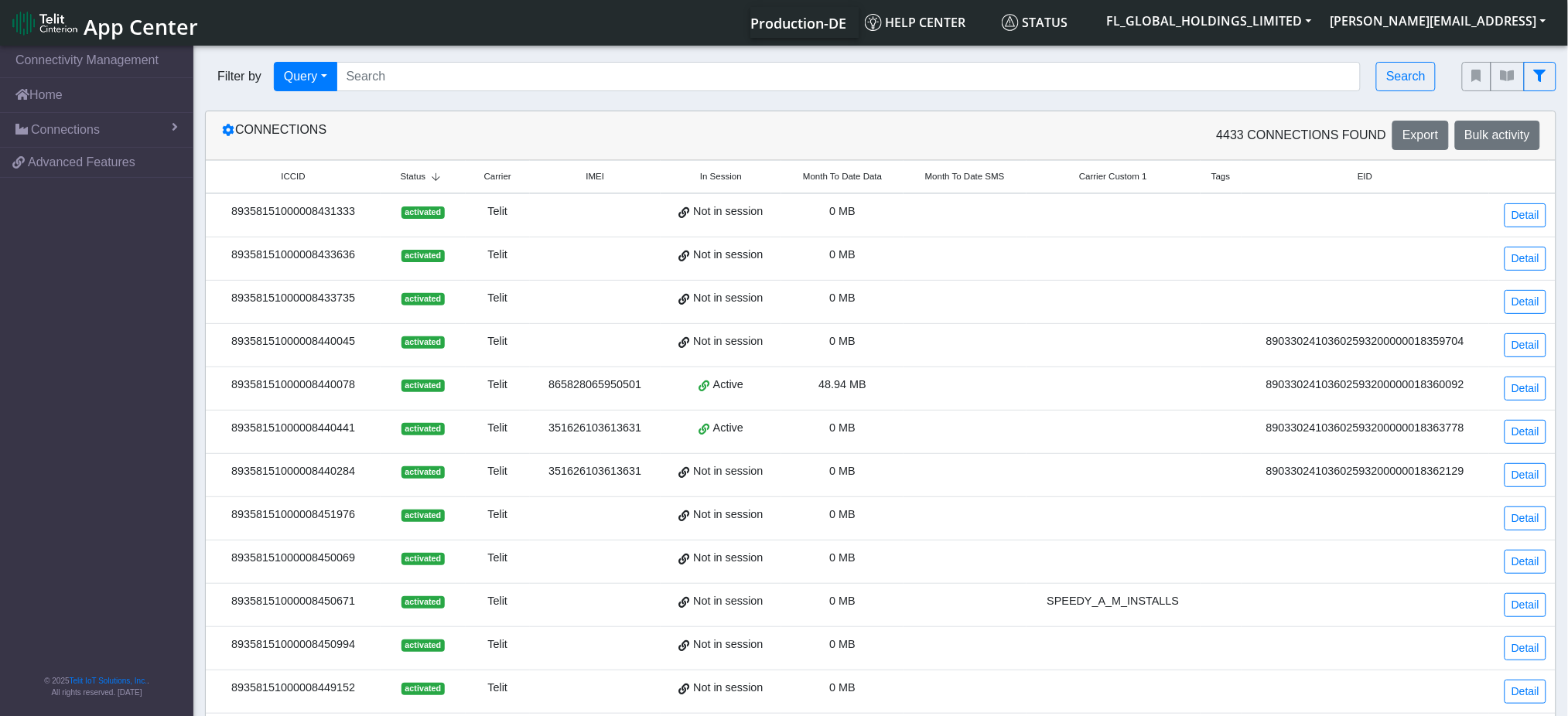
click at [426, 178] on span "Status" at bounding box center [413, 176] width 26 height 13
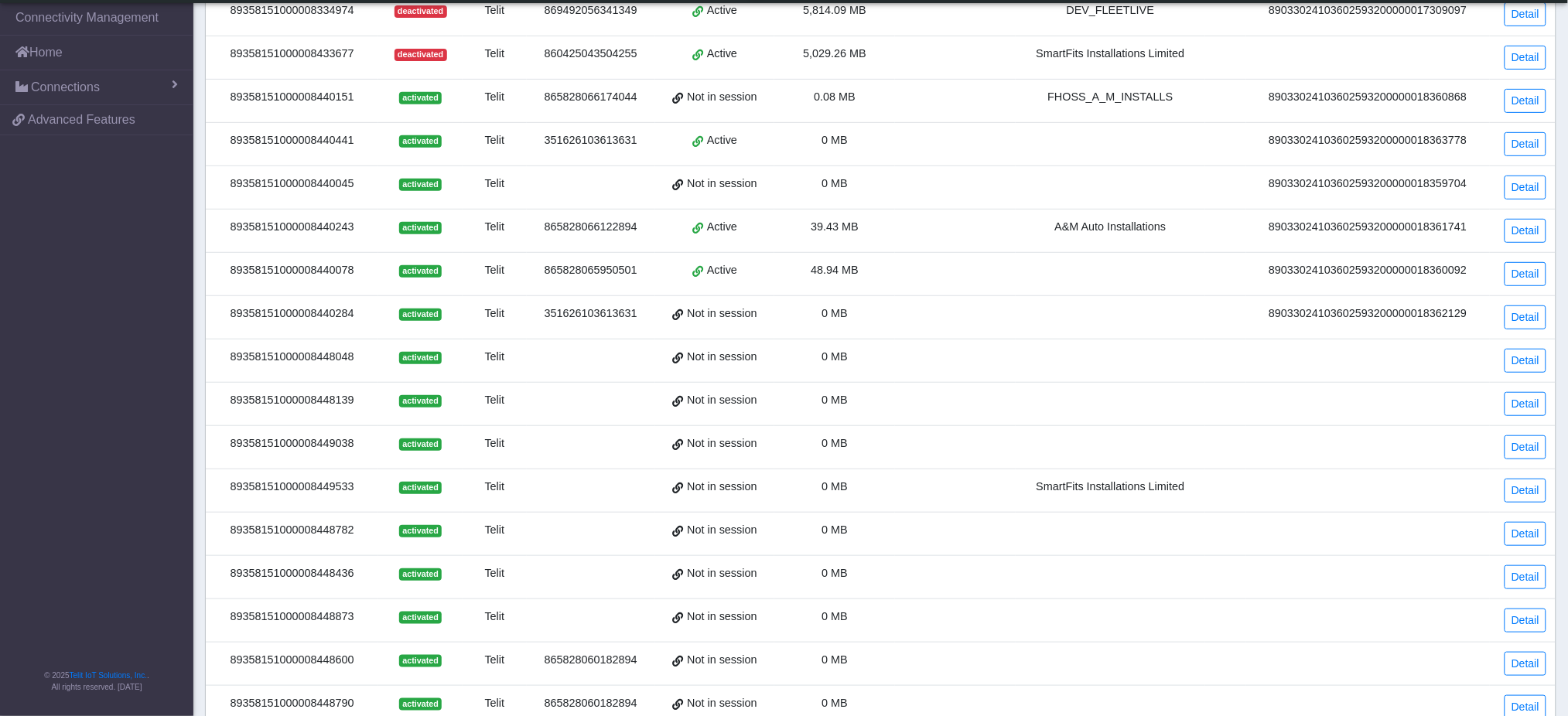
scroll to position [382, 0]
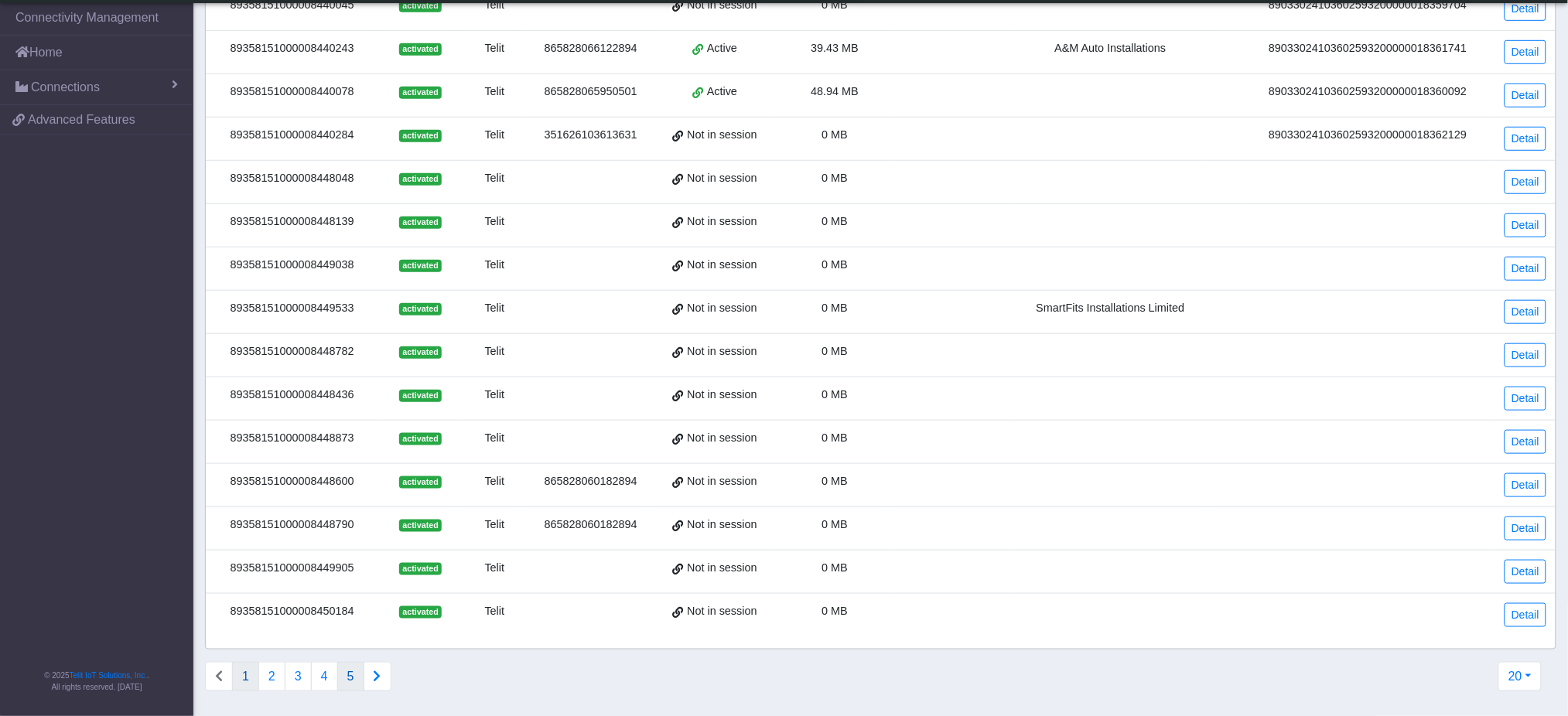
click at [347, 676] on button "5" at bounding box center [350, 676] width 27 height 29
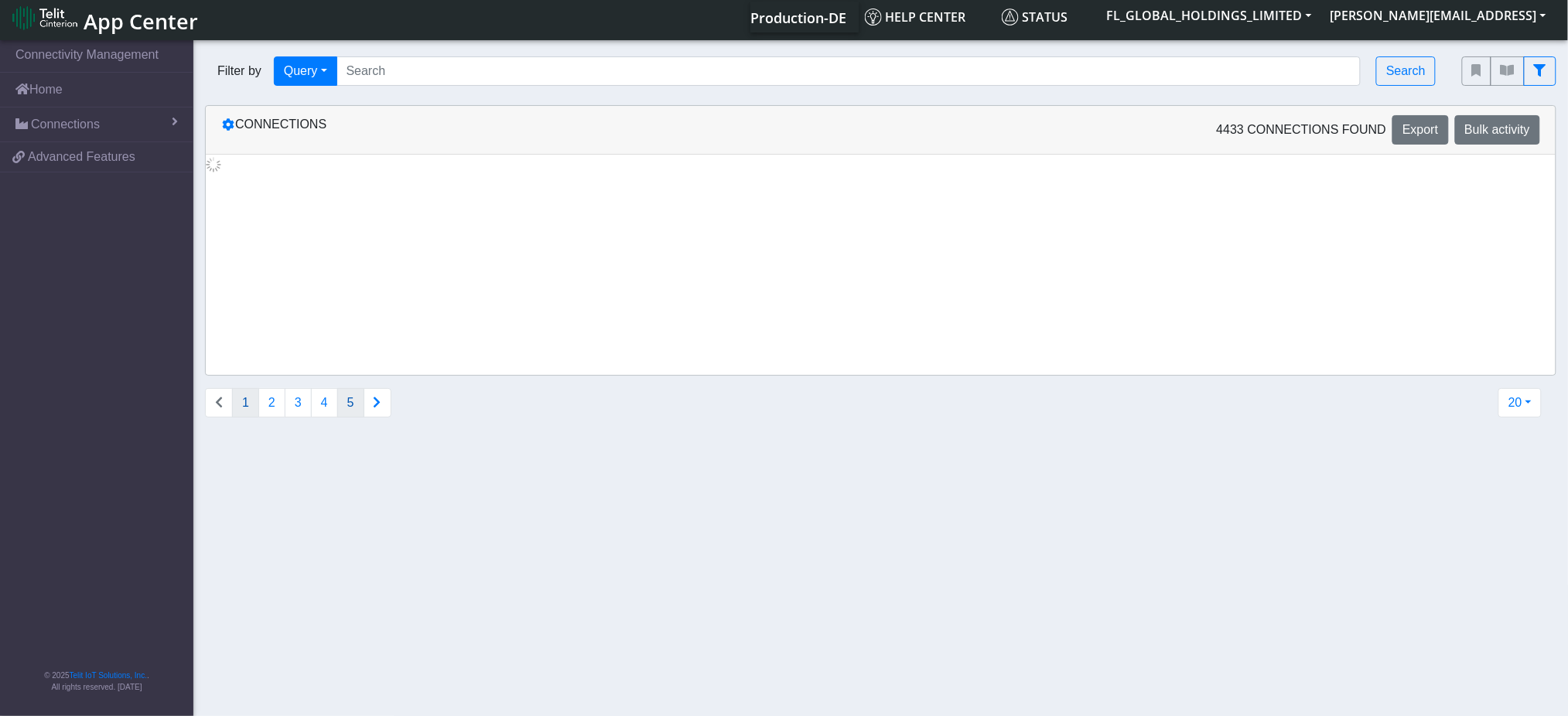
scroll to position [0, 0]
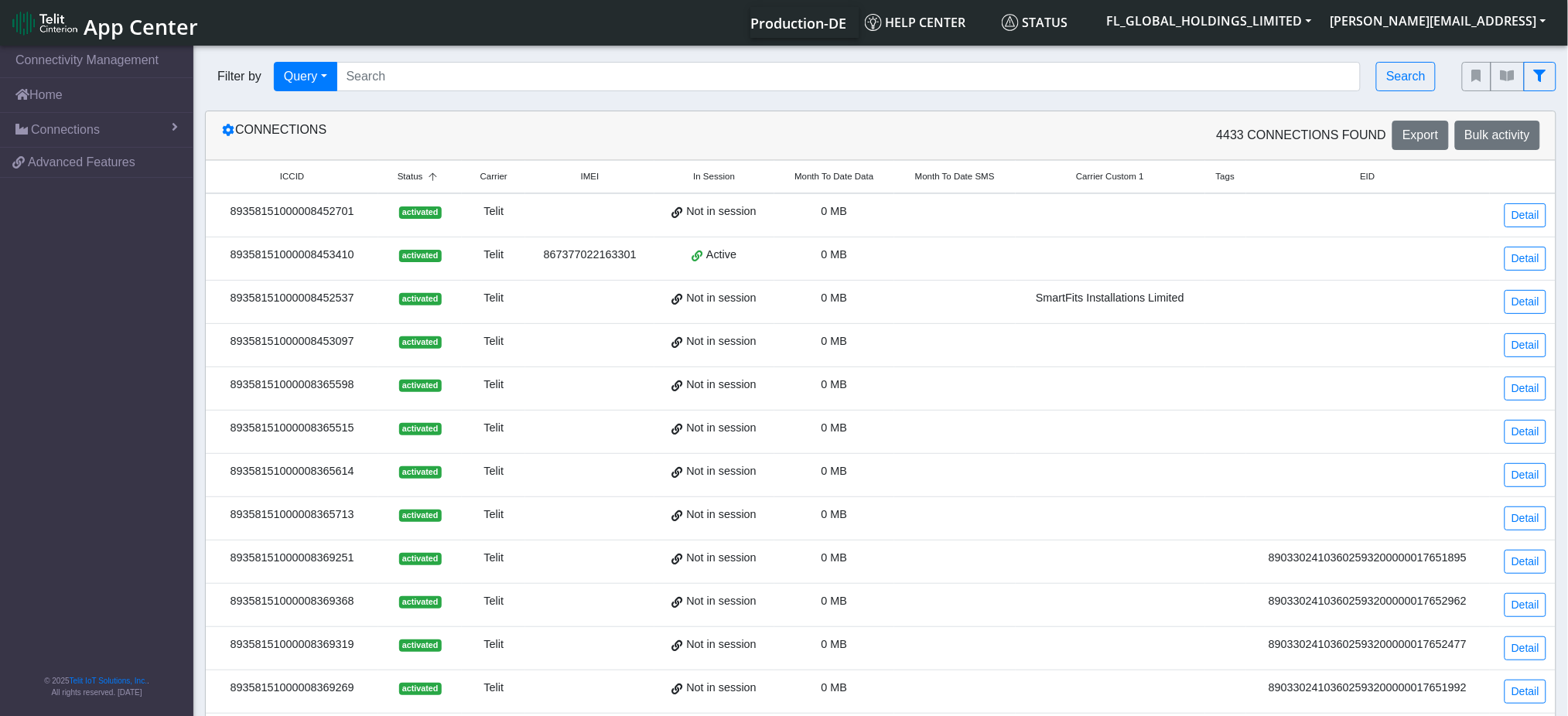
click at [837, 175] on span "Month To Date Data" at bounding box center [833, 176] width 78 height 13
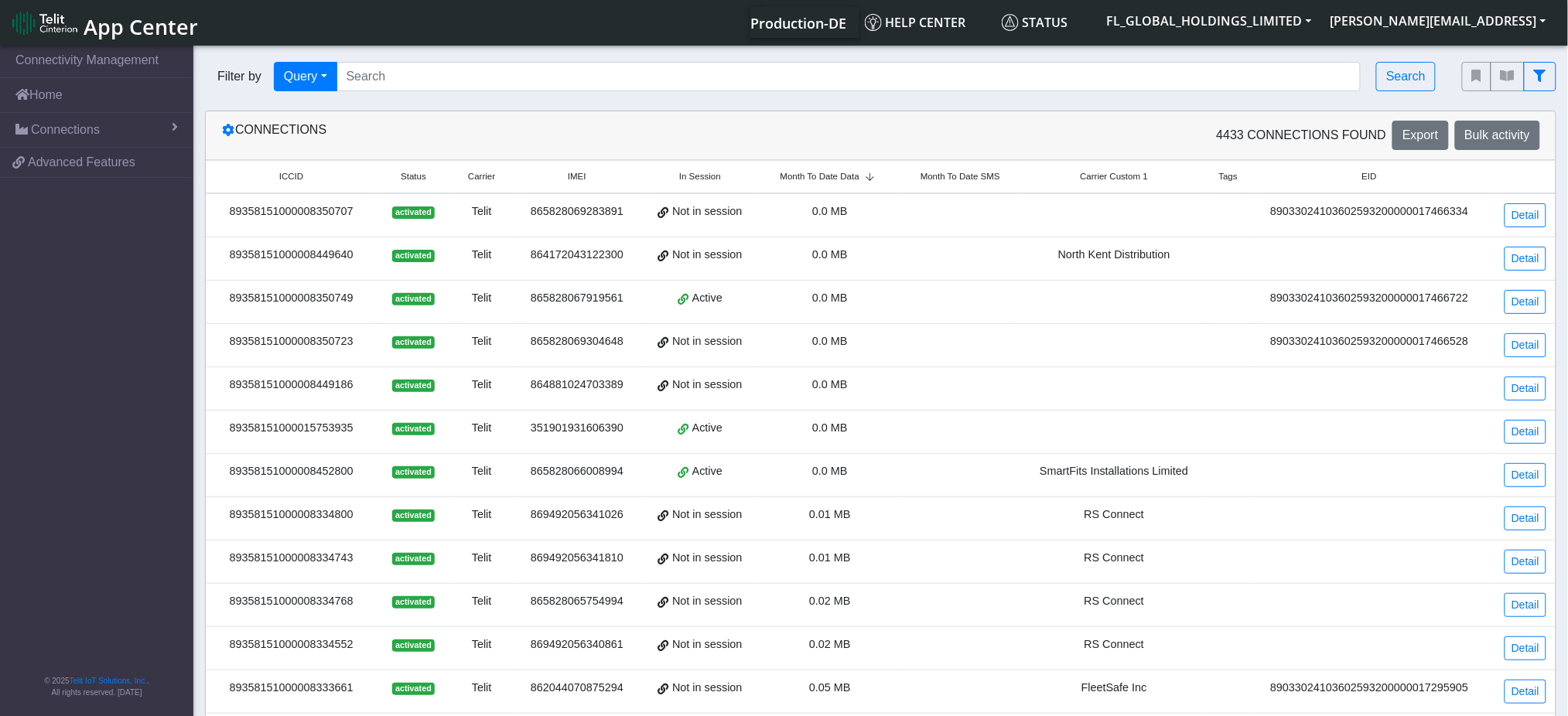
click at [837, 175] on span "Month To Date Data" at bounding box center [819, 176] width 78 height 13
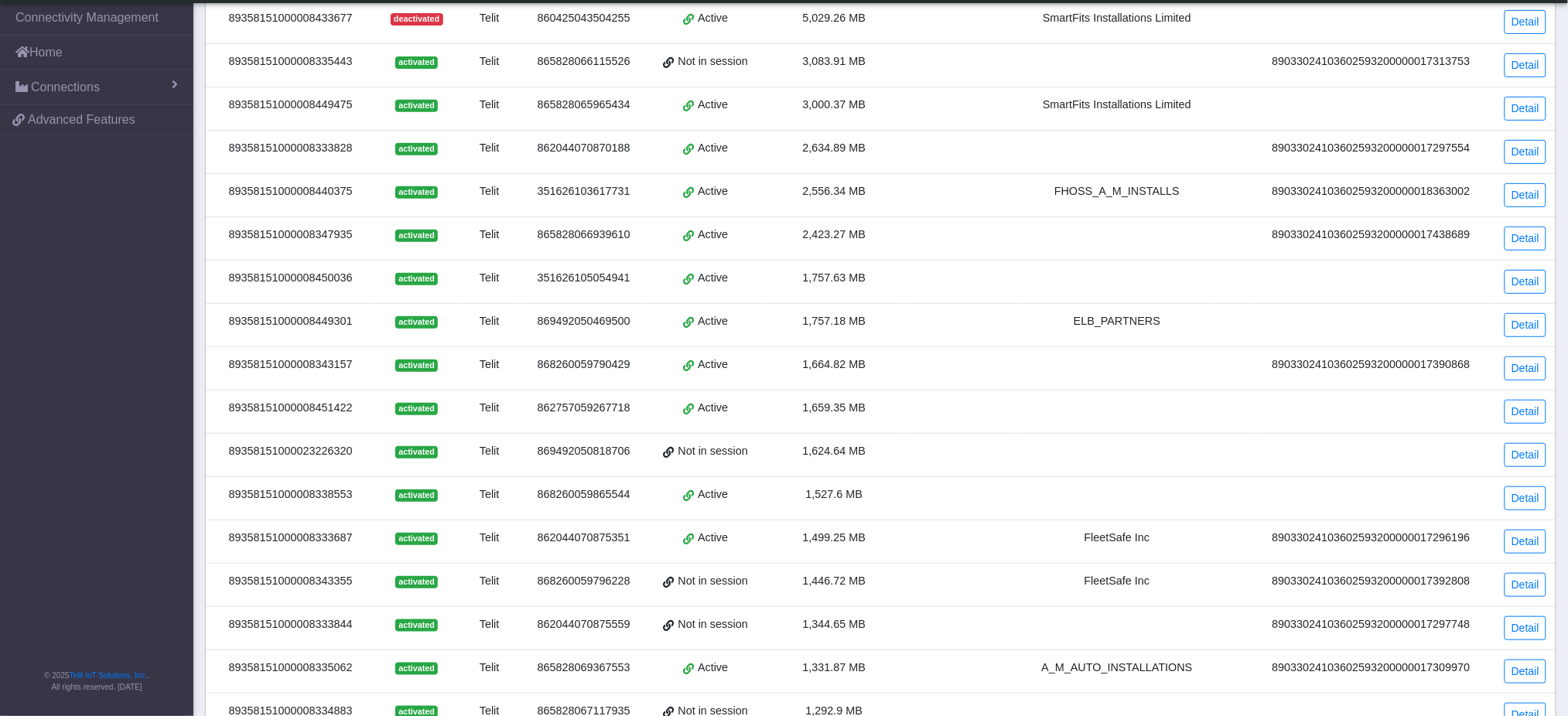
scroll to position [382, 0]
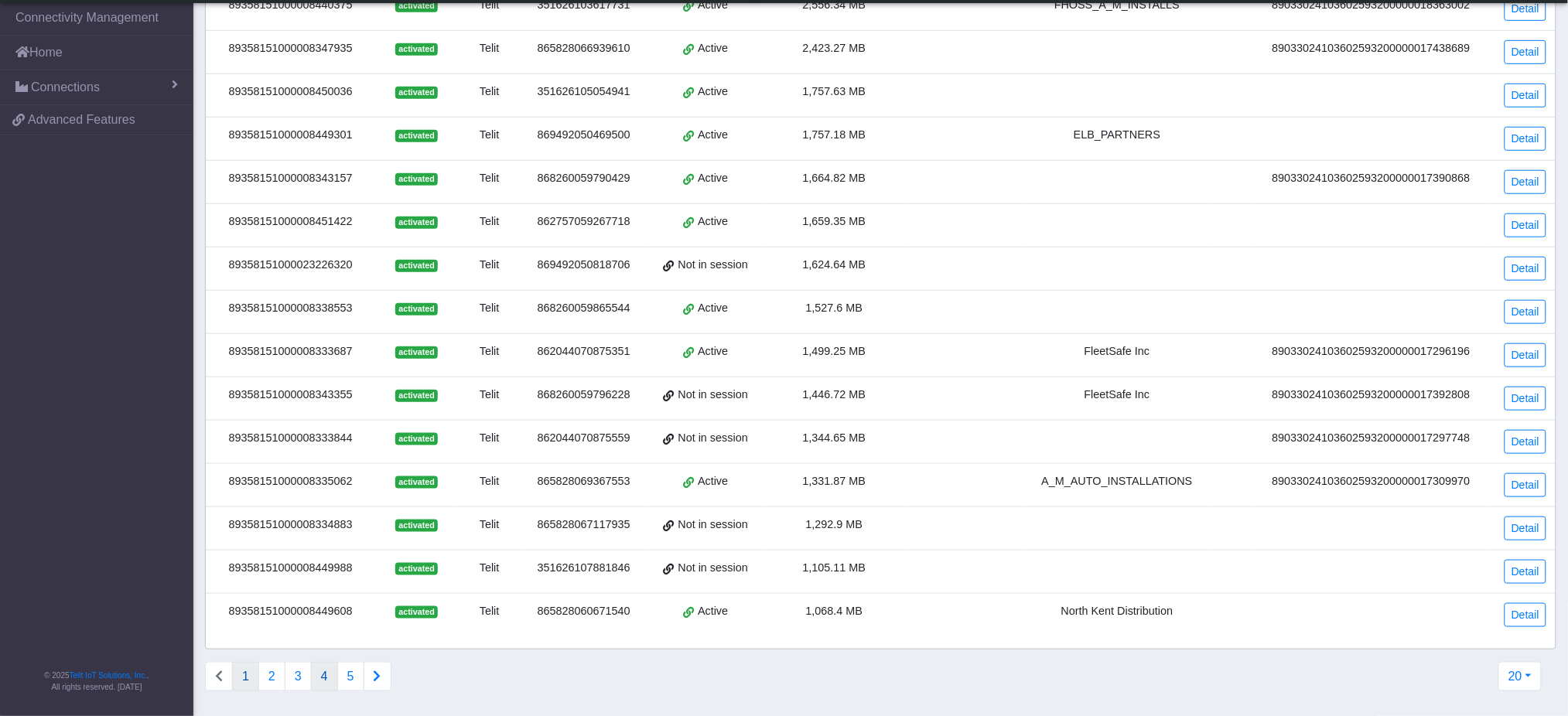
click at [329, 678] on button "4" at bounding box center [325, 676] width 27 height 29
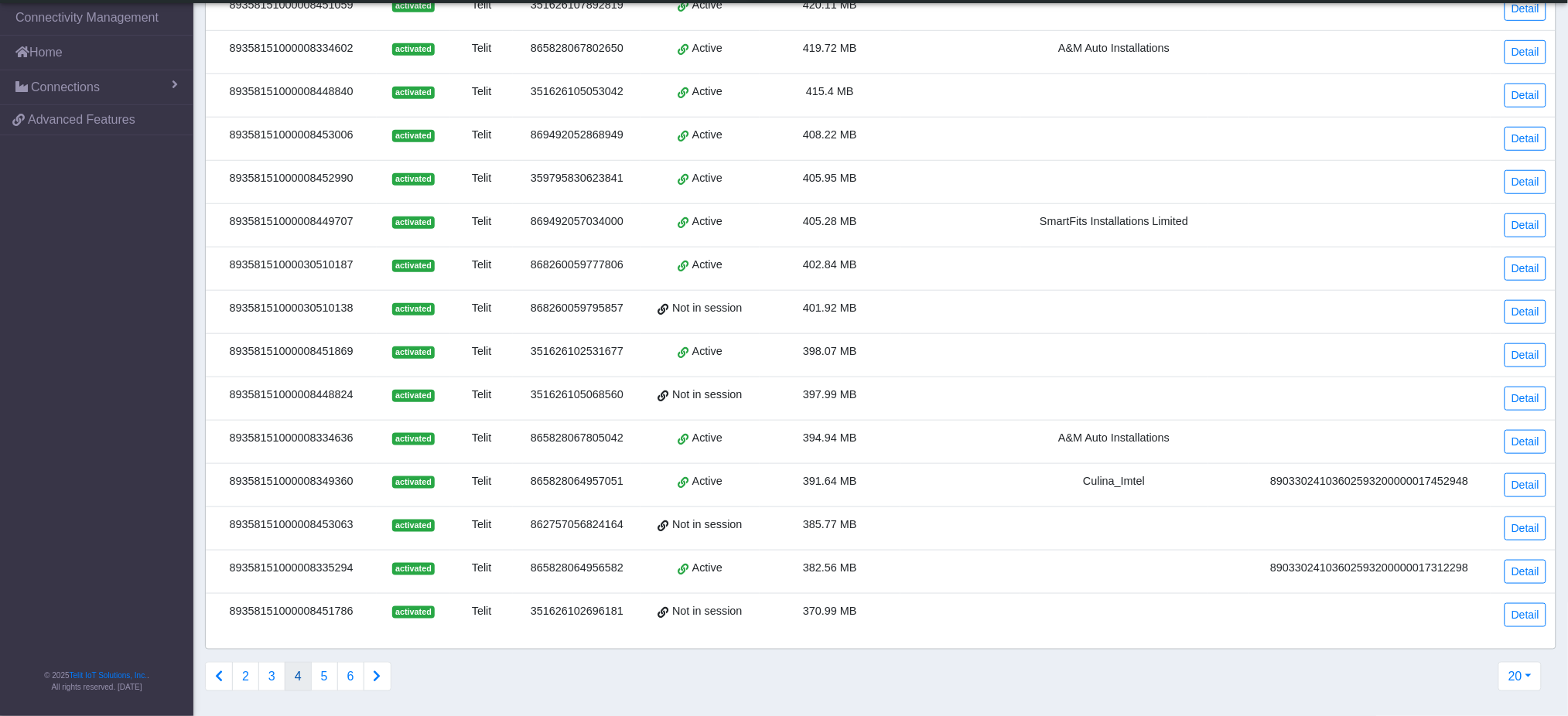
drag, startPoint x: 353, startPoint y: 356, endPoint x: 232, endPoint y: 356, distance: 121.0
click at [230, 356] on div "89358151000008451869" at bounding box center [291, 351] width 153 height 17
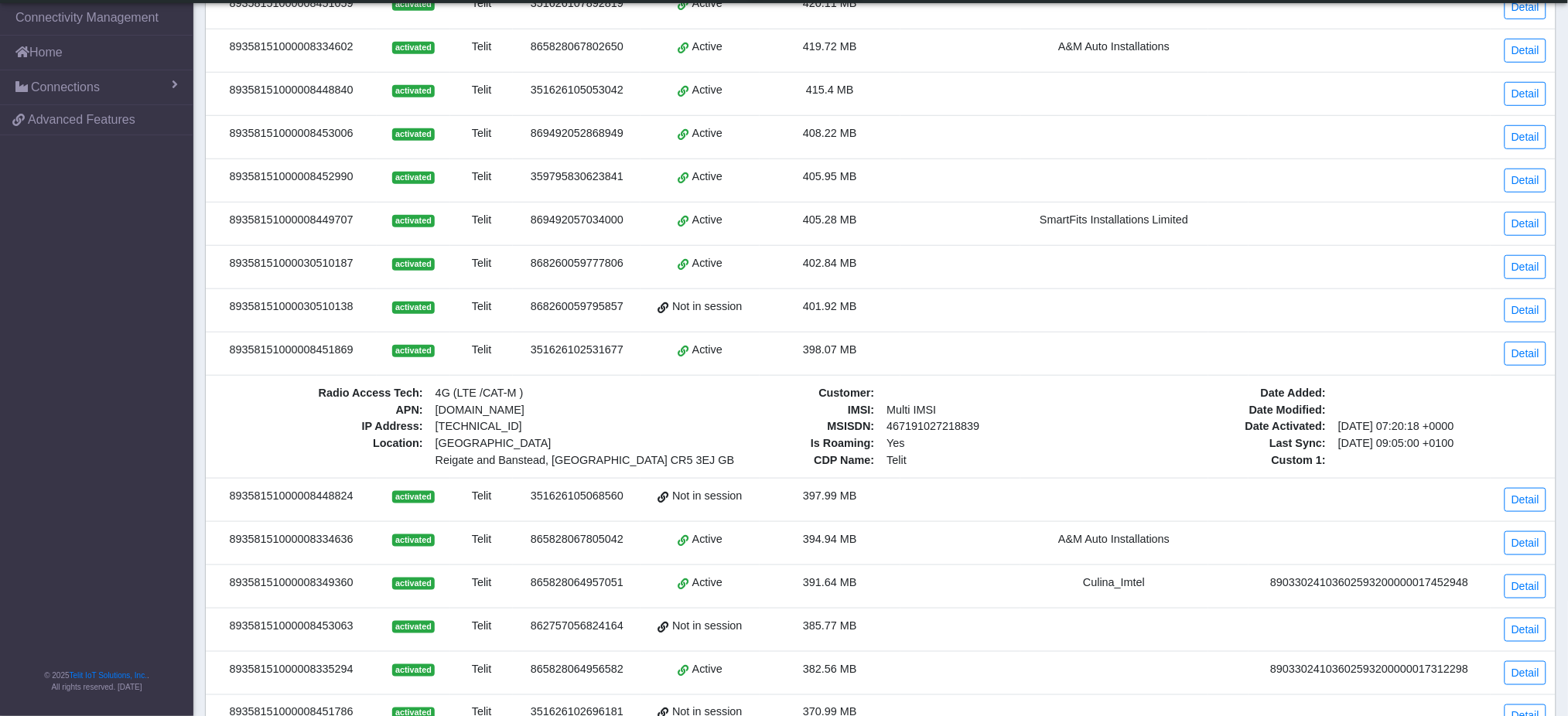
copy div "89358151000008451869"
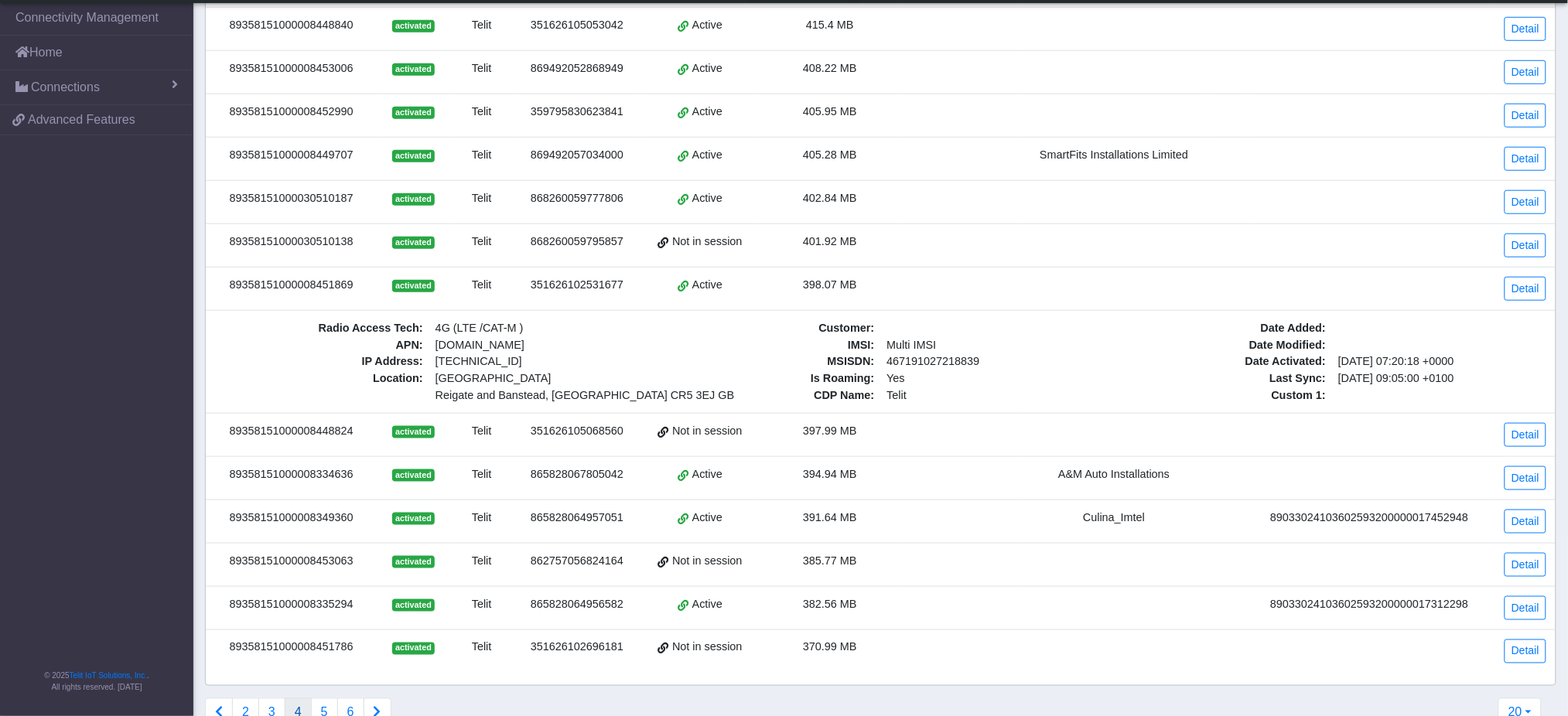
scroll to position [501, 0]
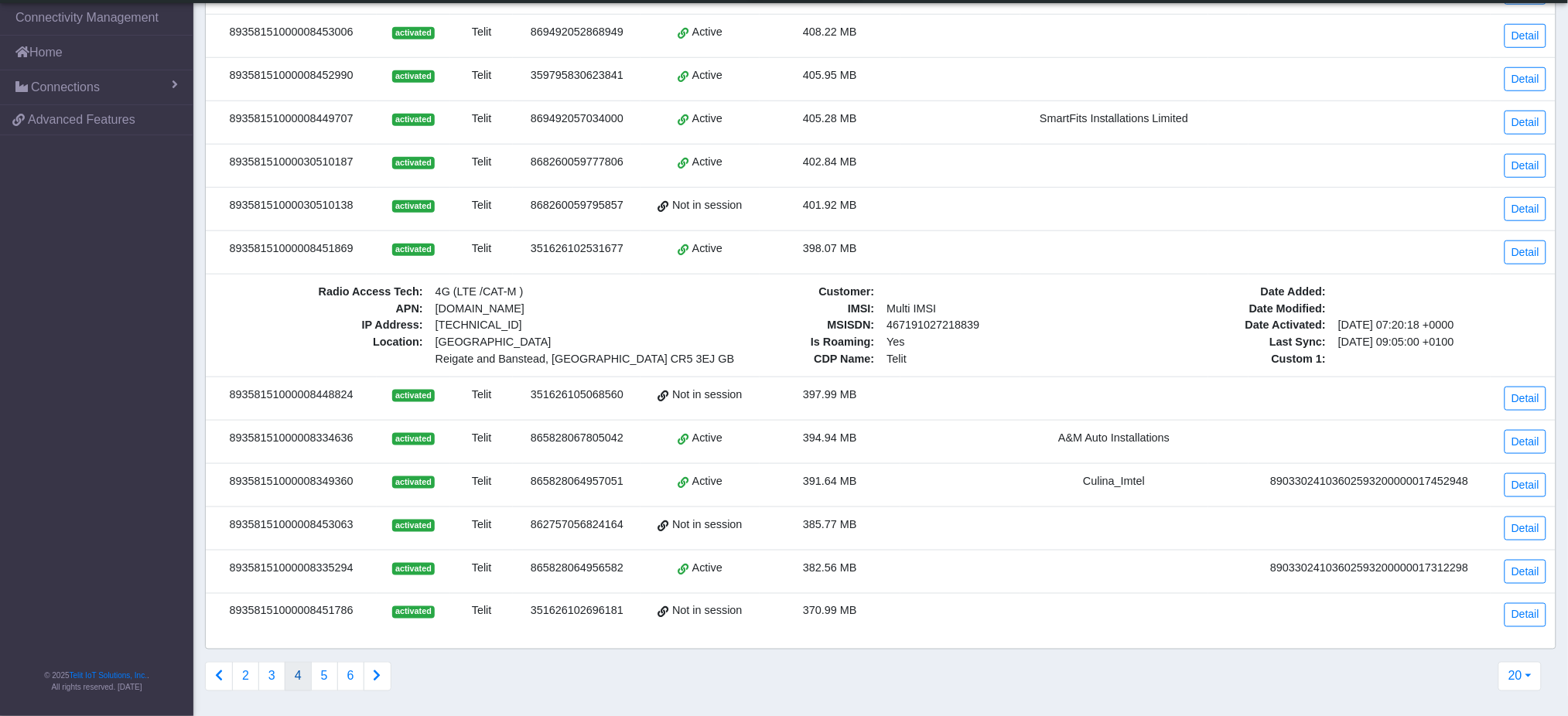
drag, startPoint x: 354, startPoint y: 513, endPoint x: 231, endPoint y: 512, distance: 123.0
click at [231, 517] on div "89358151000008453063" at bounding box center [291, 525] width 153 height 17
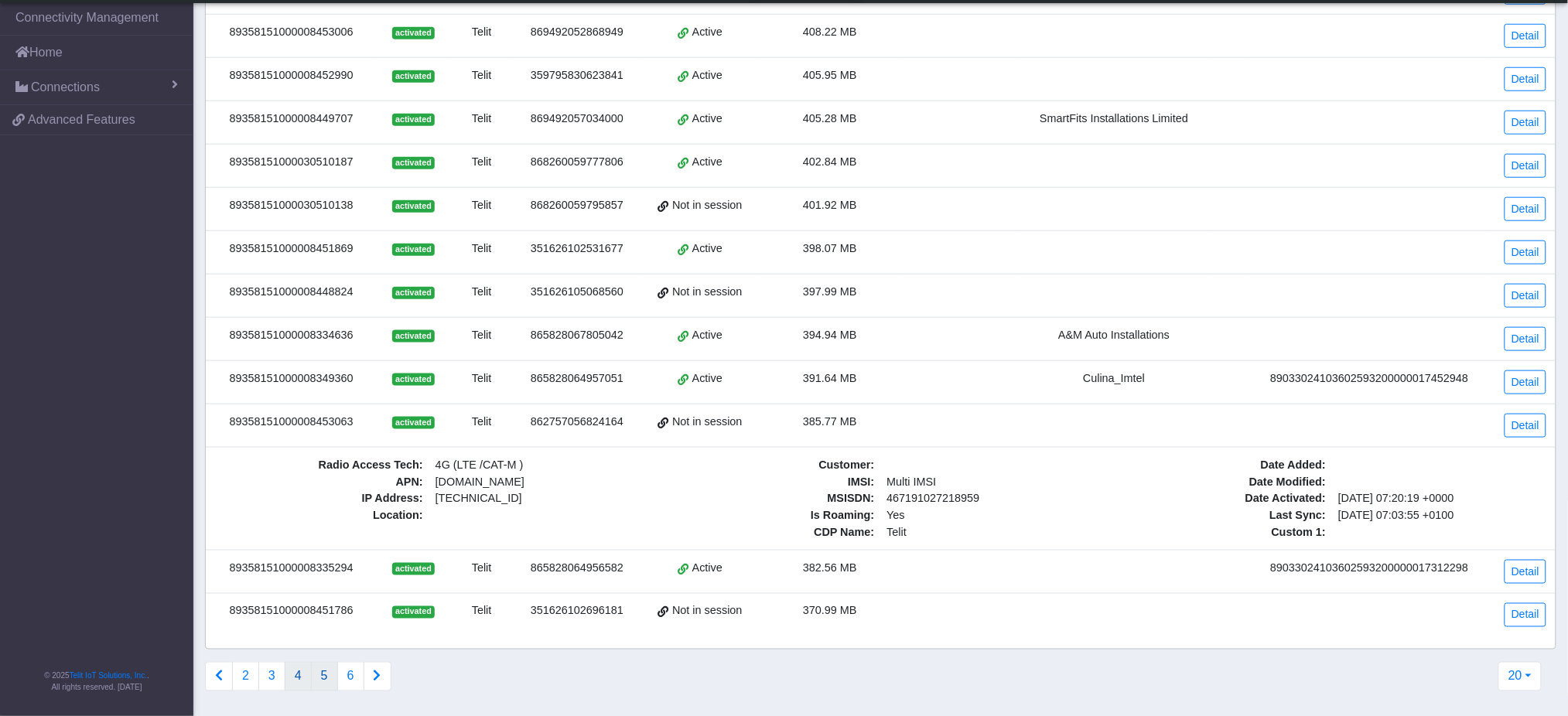
click at [322, 678] on button "5" at bounding box center [325, 676] width 27 height 29
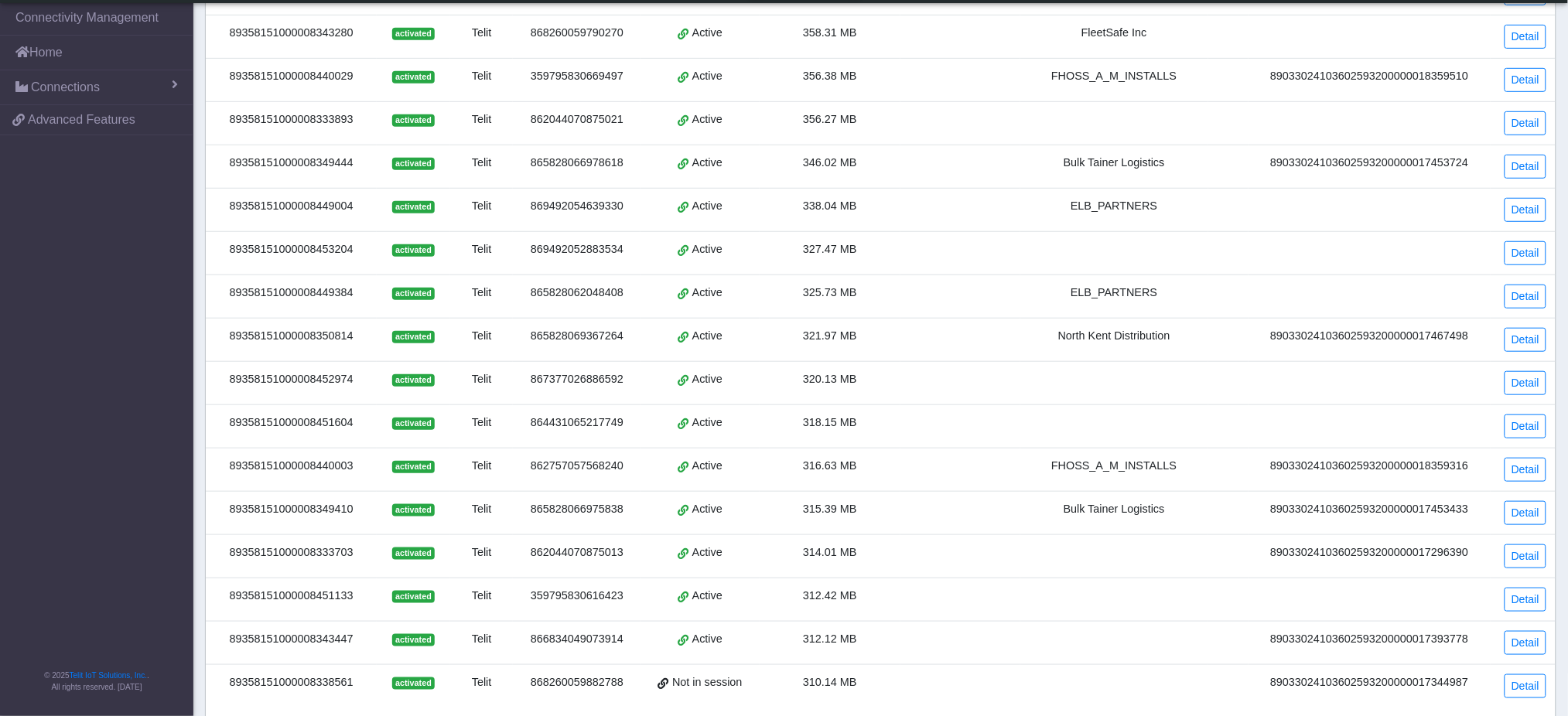
scroll to position [382, 0]
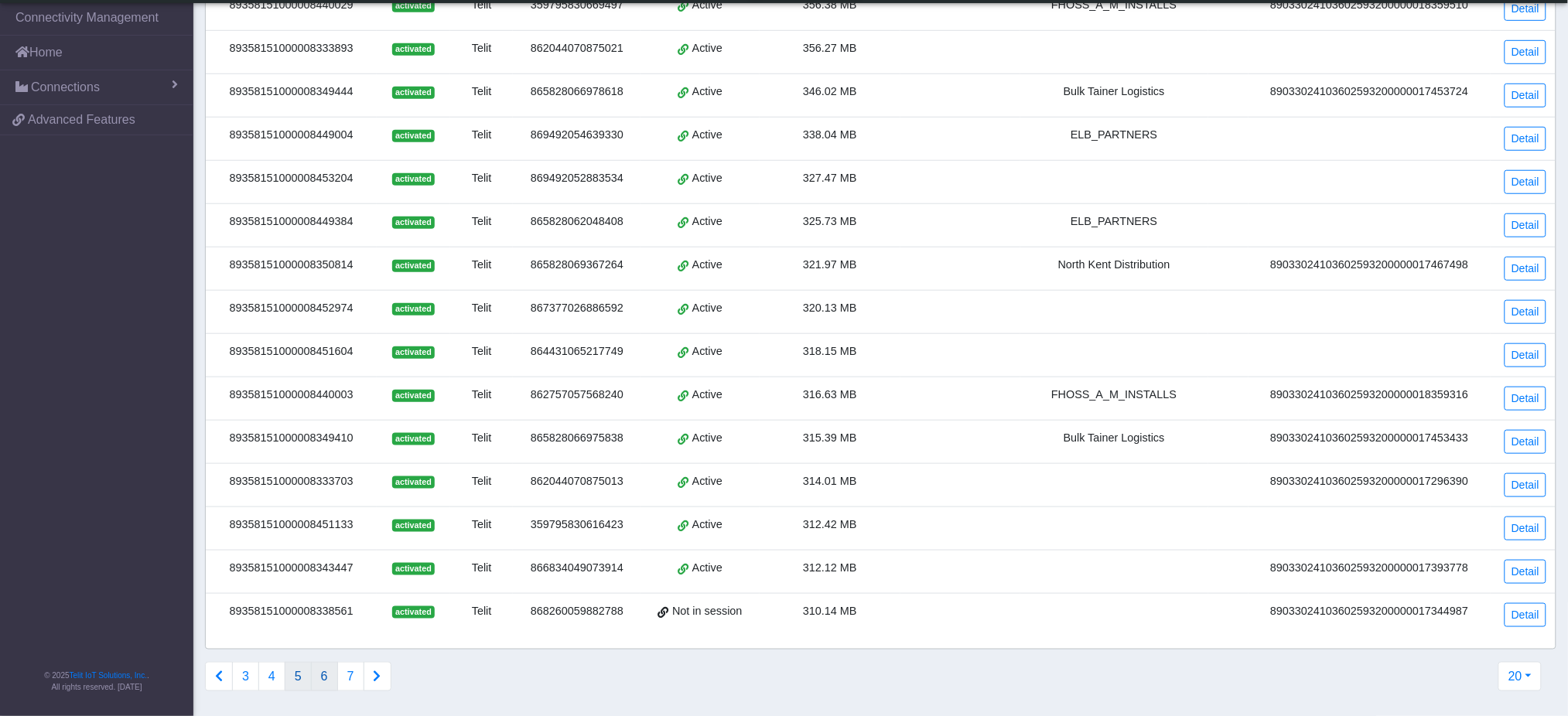
click at [325, 675] on button "6" at bounding box center [325, 676] width 27 height 29
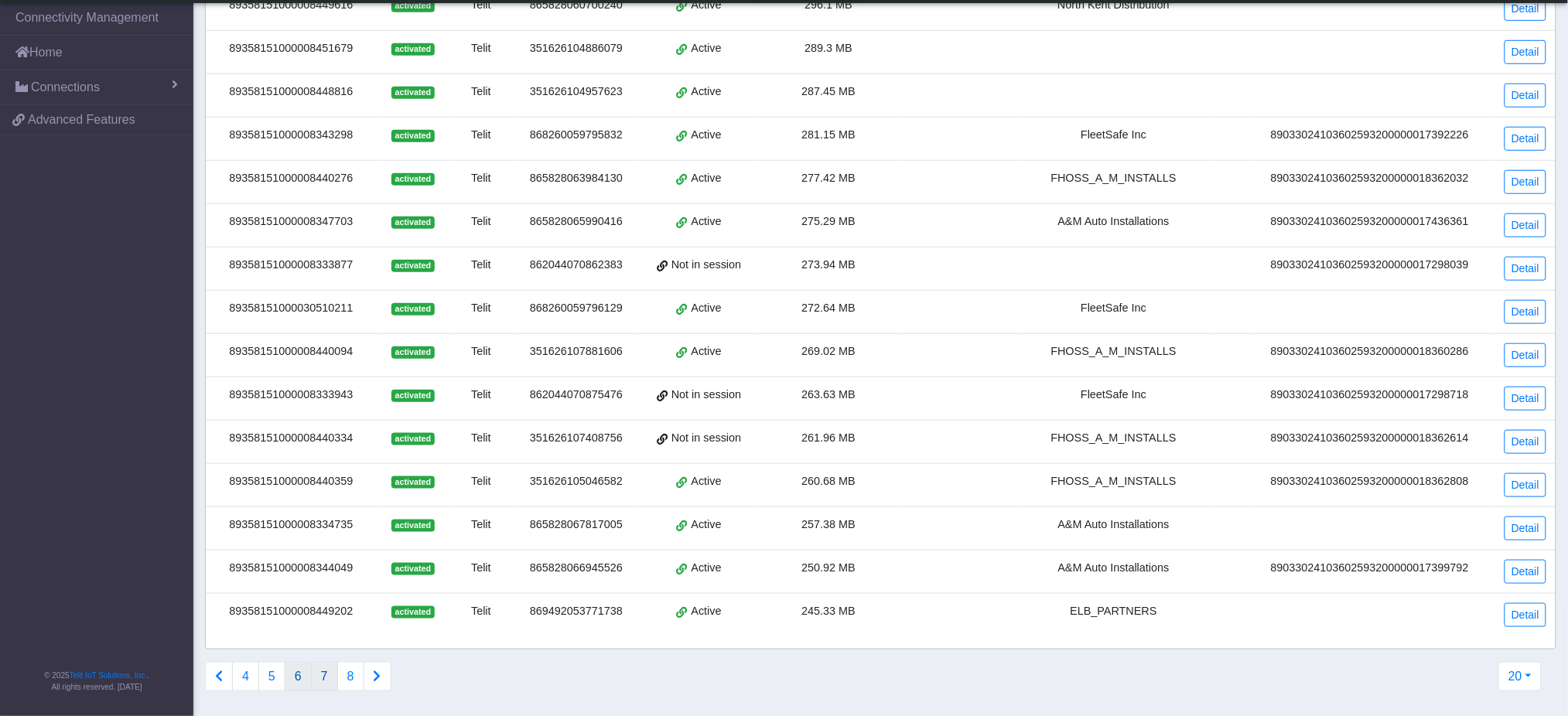
click at [329, 675] on button "7" at bounding box center [325, 676] width 27 height 29
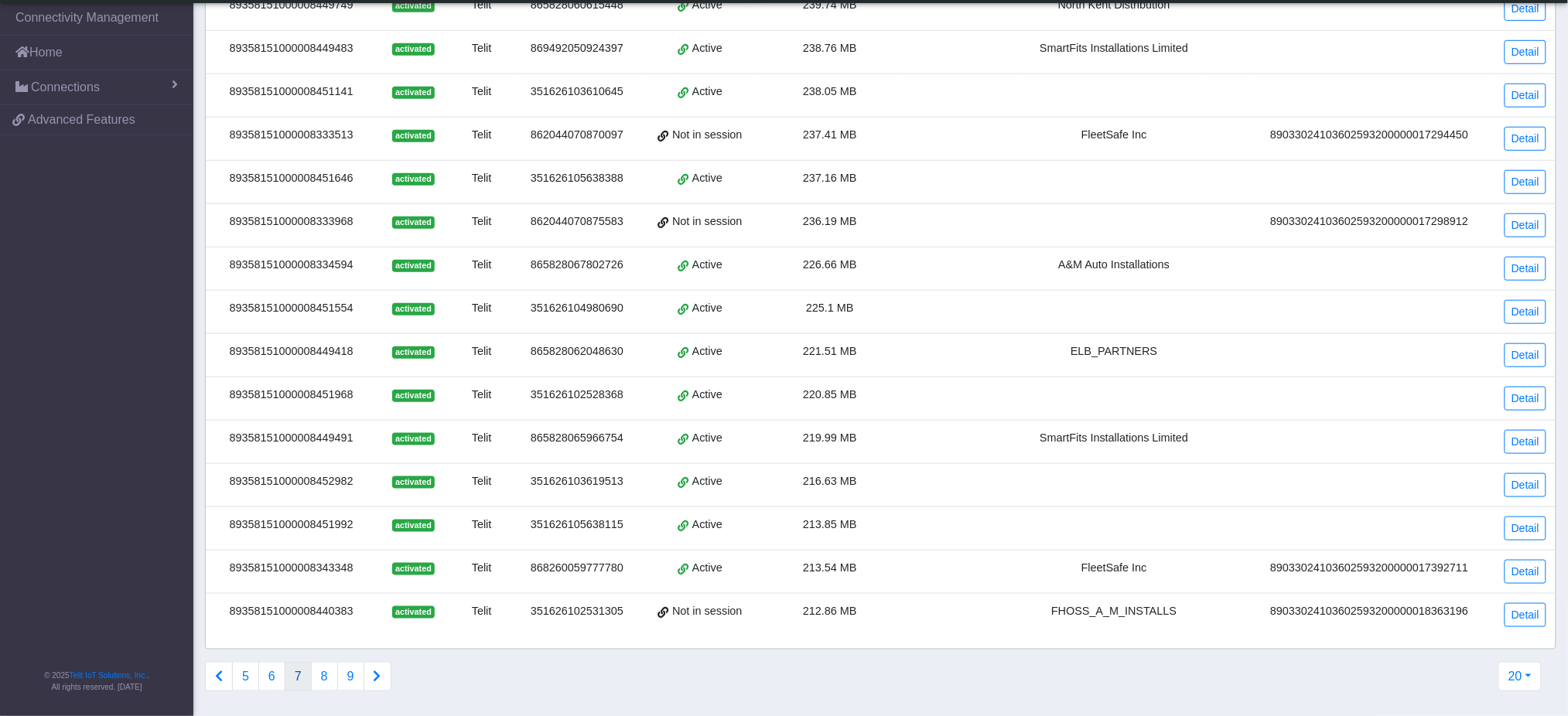
scroll to position [0, 0]
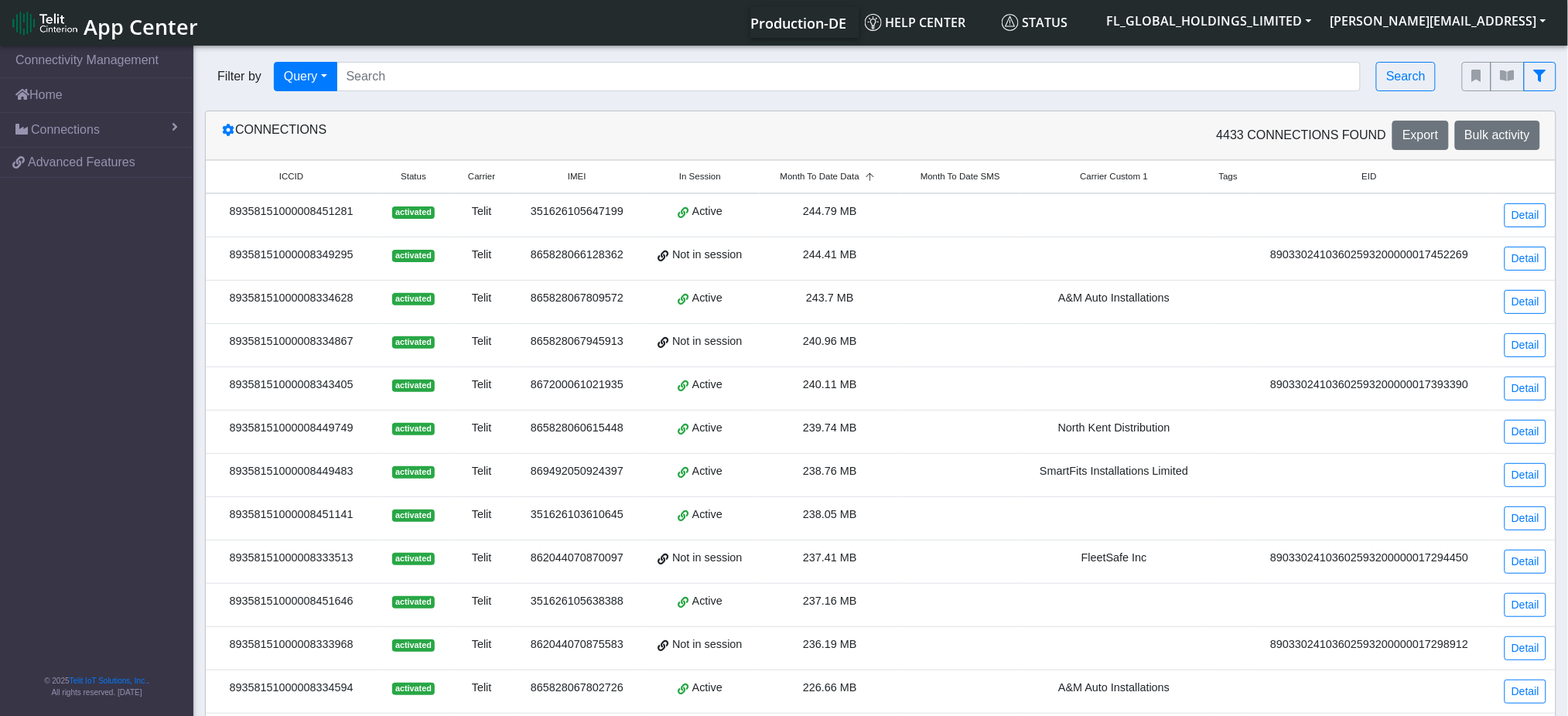
click at [414, 180] on span "Status" at bounding box center [413, 176] width 26 height 13
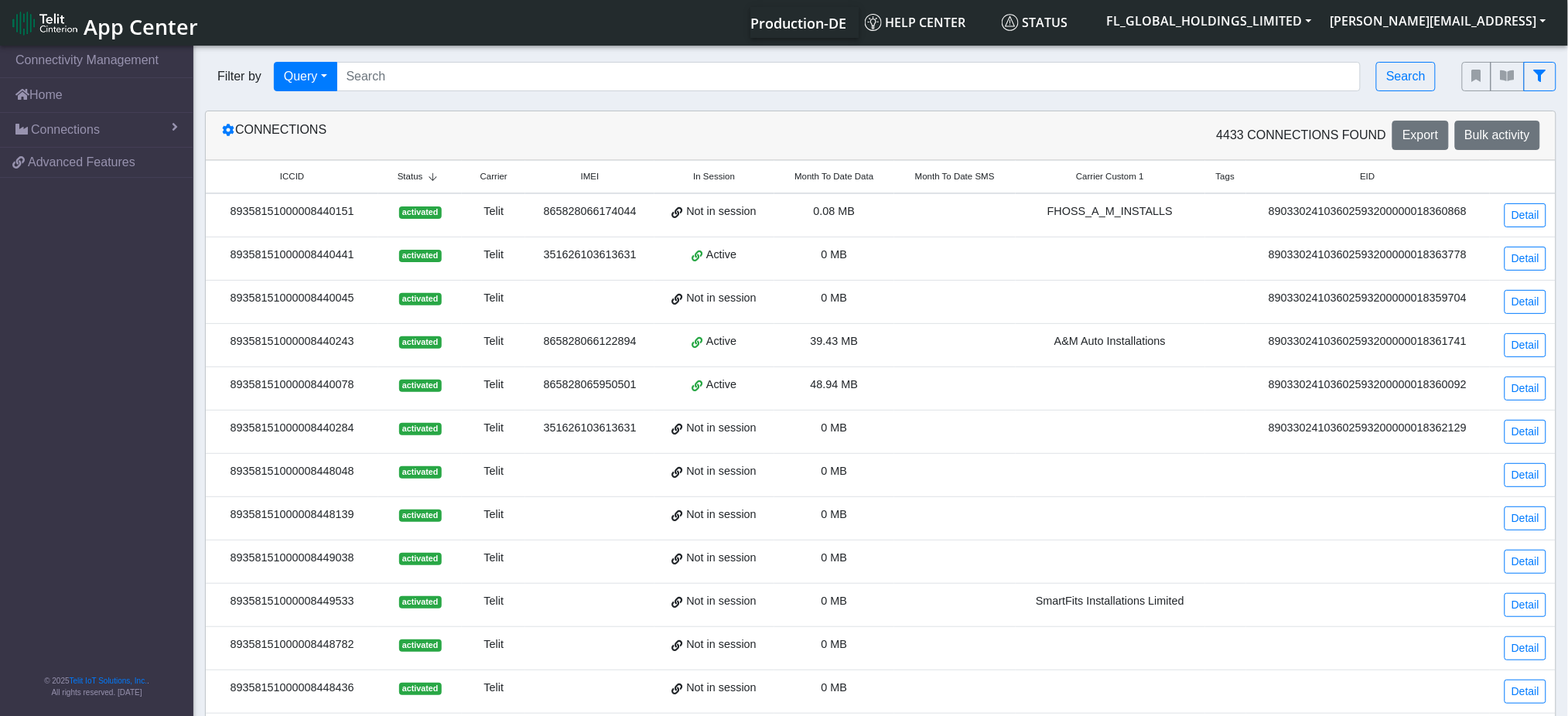
click at [422, 179] on span "Status" at bounding box center [410, 176] width 26 height 13
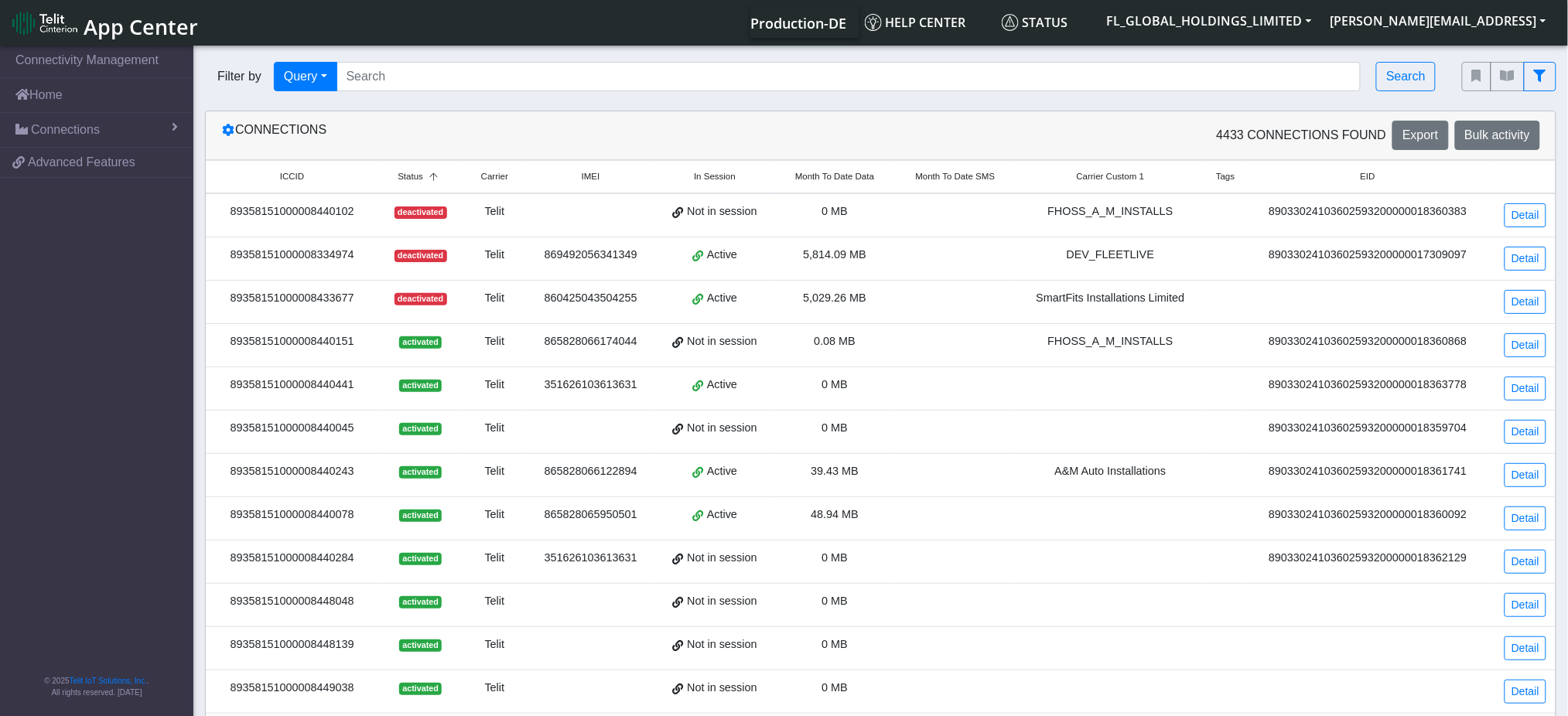
drag, startPoint x: 353, startPoint y: 259, endPoint x: 228, endPoint y: 256, distance: 125.0
click at [228, 256] on div "89358151000008334974" at bounding box center [292, 255] width 154 height 17
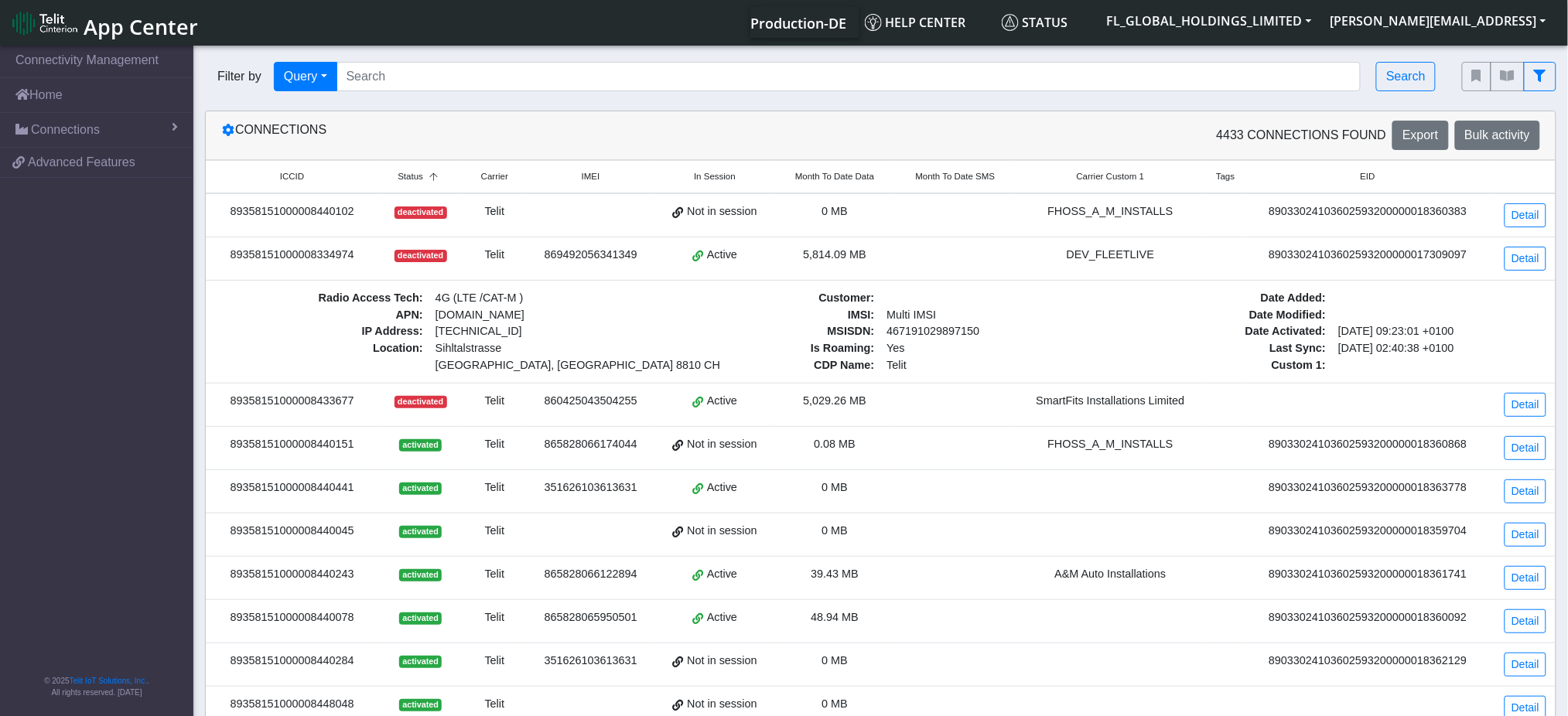
click at [355, 255] on div "89358151000008334974" at bounding box center [292, 255] width 154 height 17
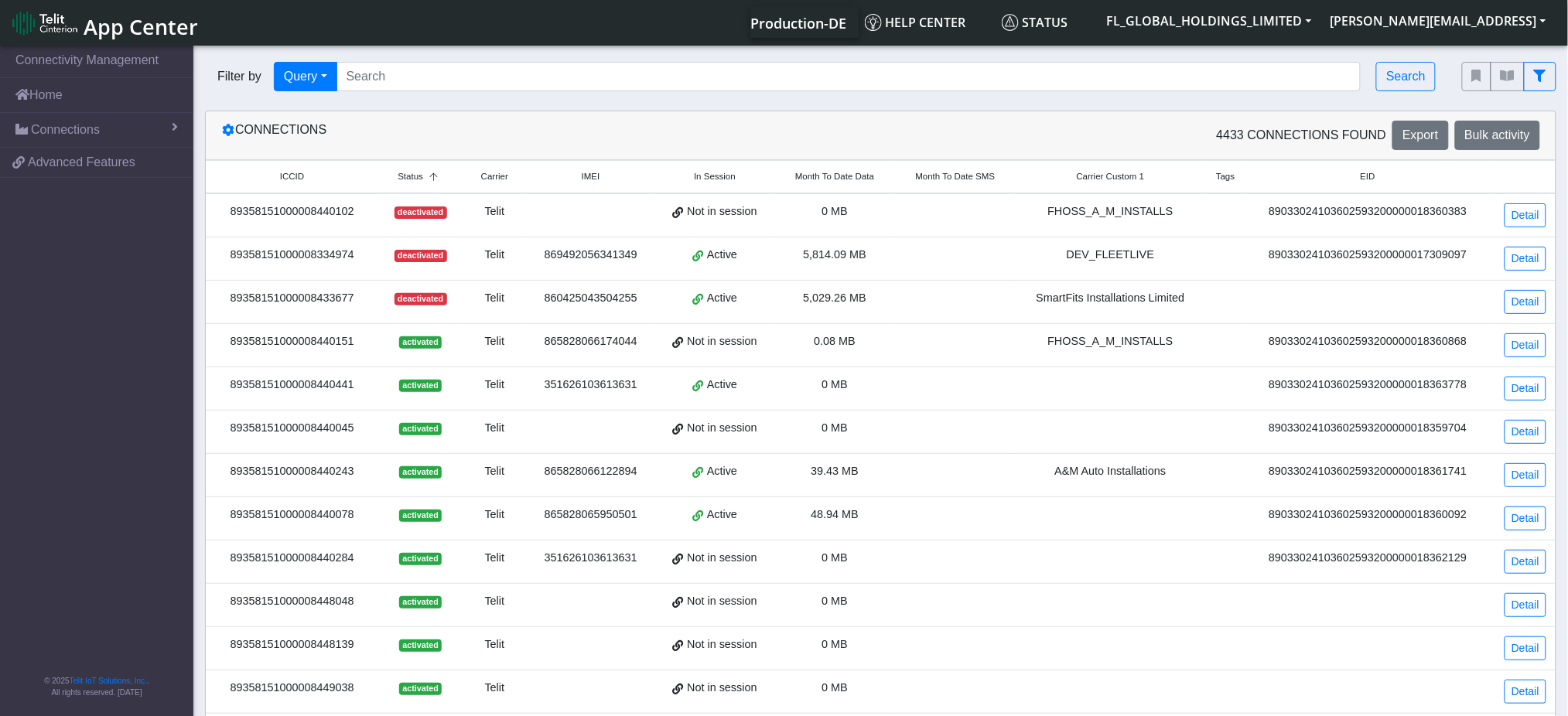
drag, startPoint x: 351, startPoint y: 305, endPoint x: 230, endPoint y: 298, distance: 121.2
click at [230, 298] on div "89358151000008433677" at bounding box center [292, 298] width 154 height 17
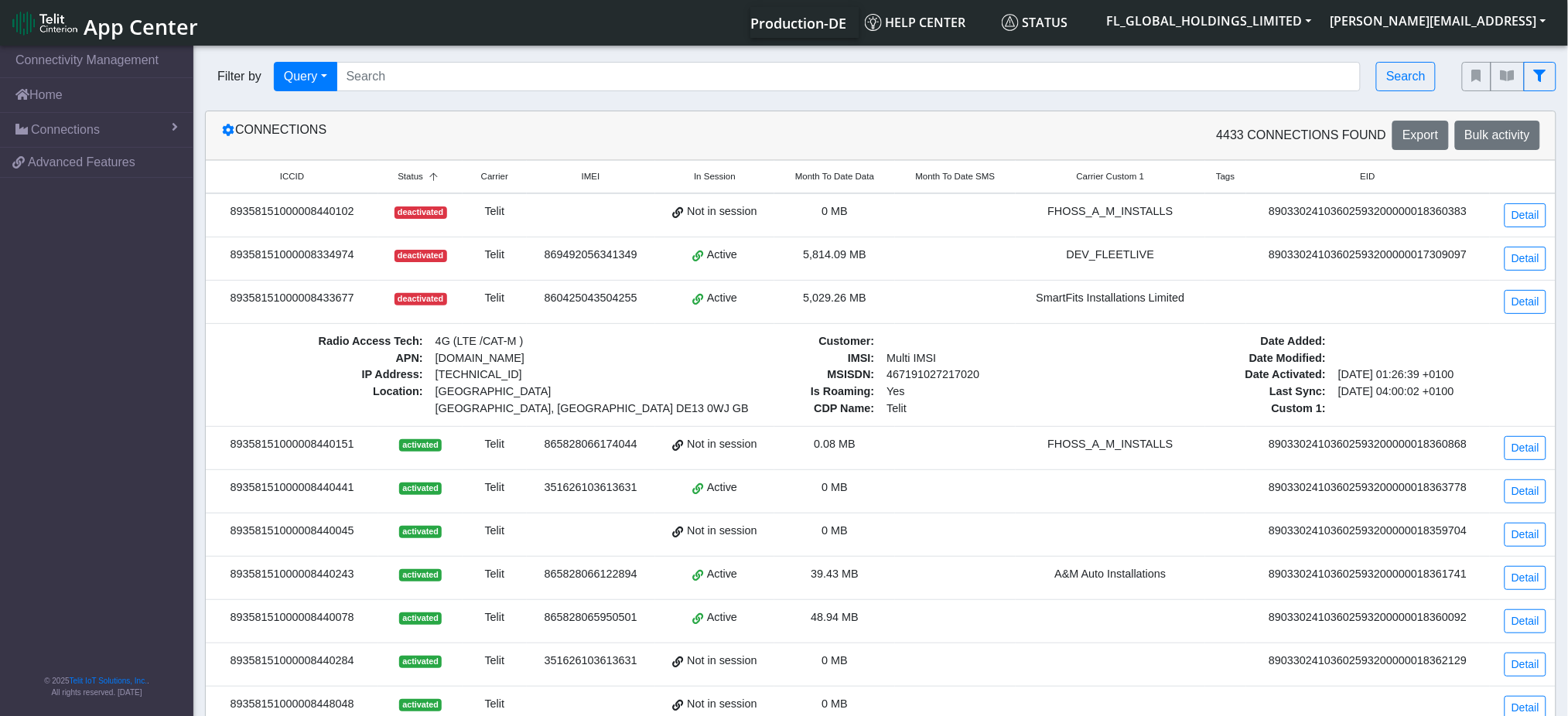
click at [474, 123] on div "Connections" at bounding box center [545, 135] width 671 height 29
click at [425, 178] on icon at bounding box center [433, 177] width 20 height 10
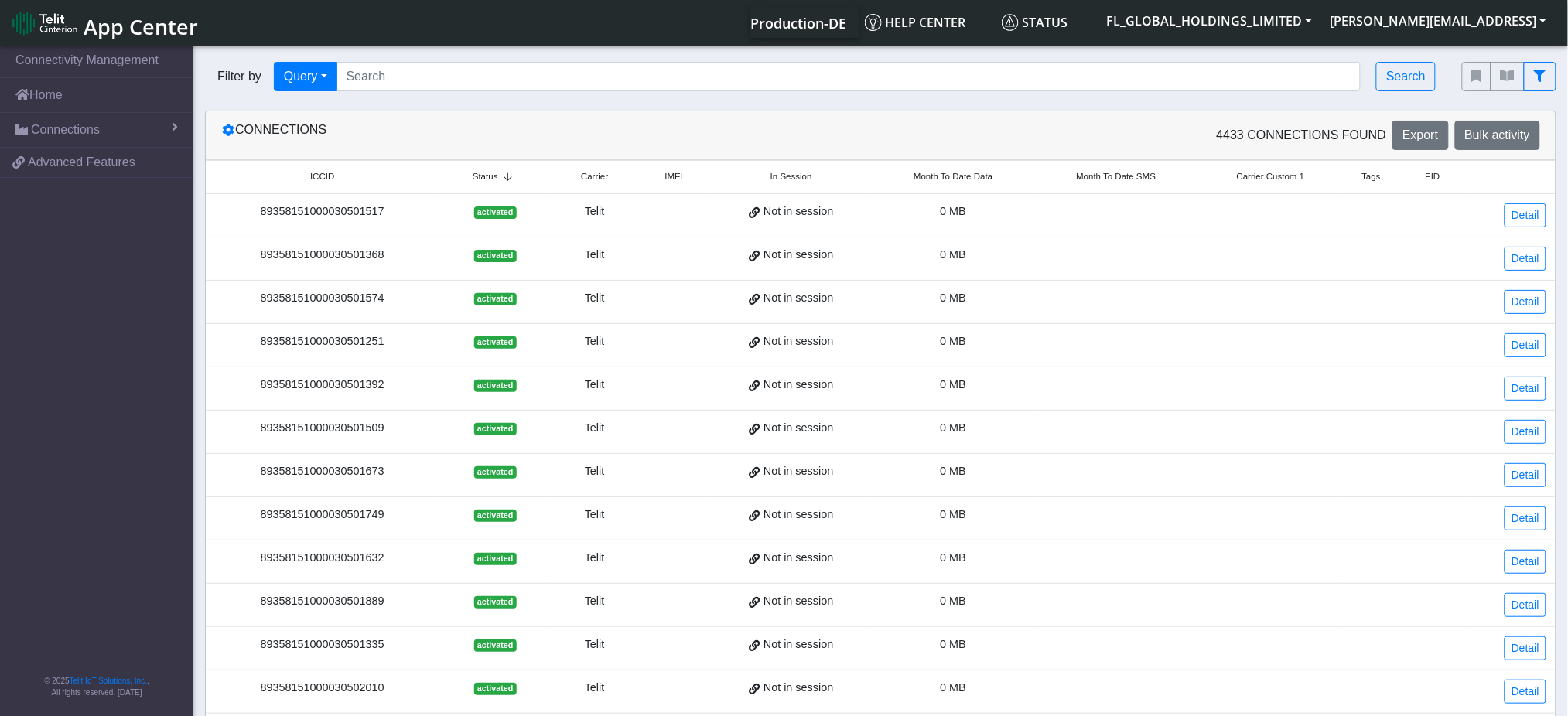
click at [488, 177] on span "Status" at bounding box center [485, 176] width 26 height 13
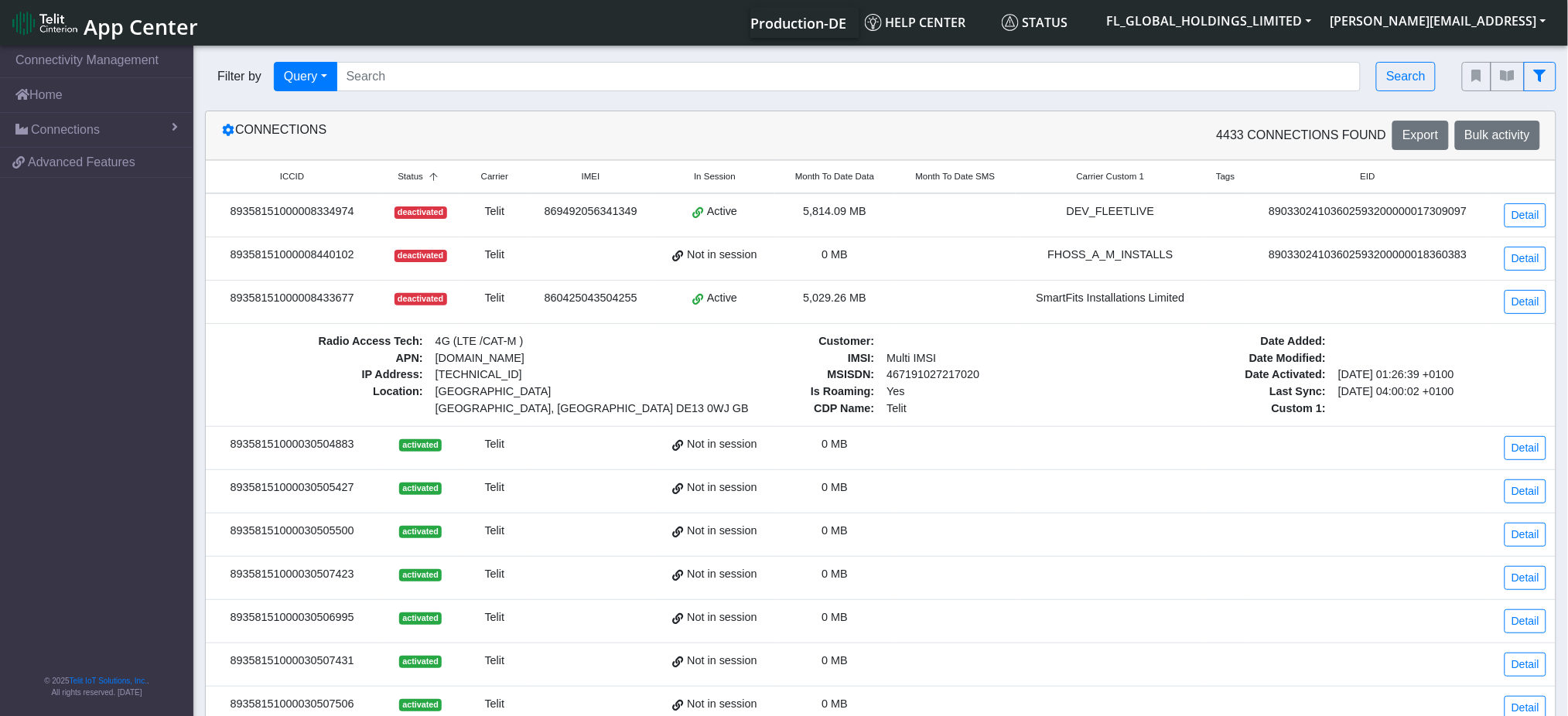
drag, startPoint x: 1015, startPoint y: 376, endPoint x: 1142, endPoint y: 387, distance: 127.5
click at [417, 174] on span "Status" at bounding box center [410, 176] width 26 height 13
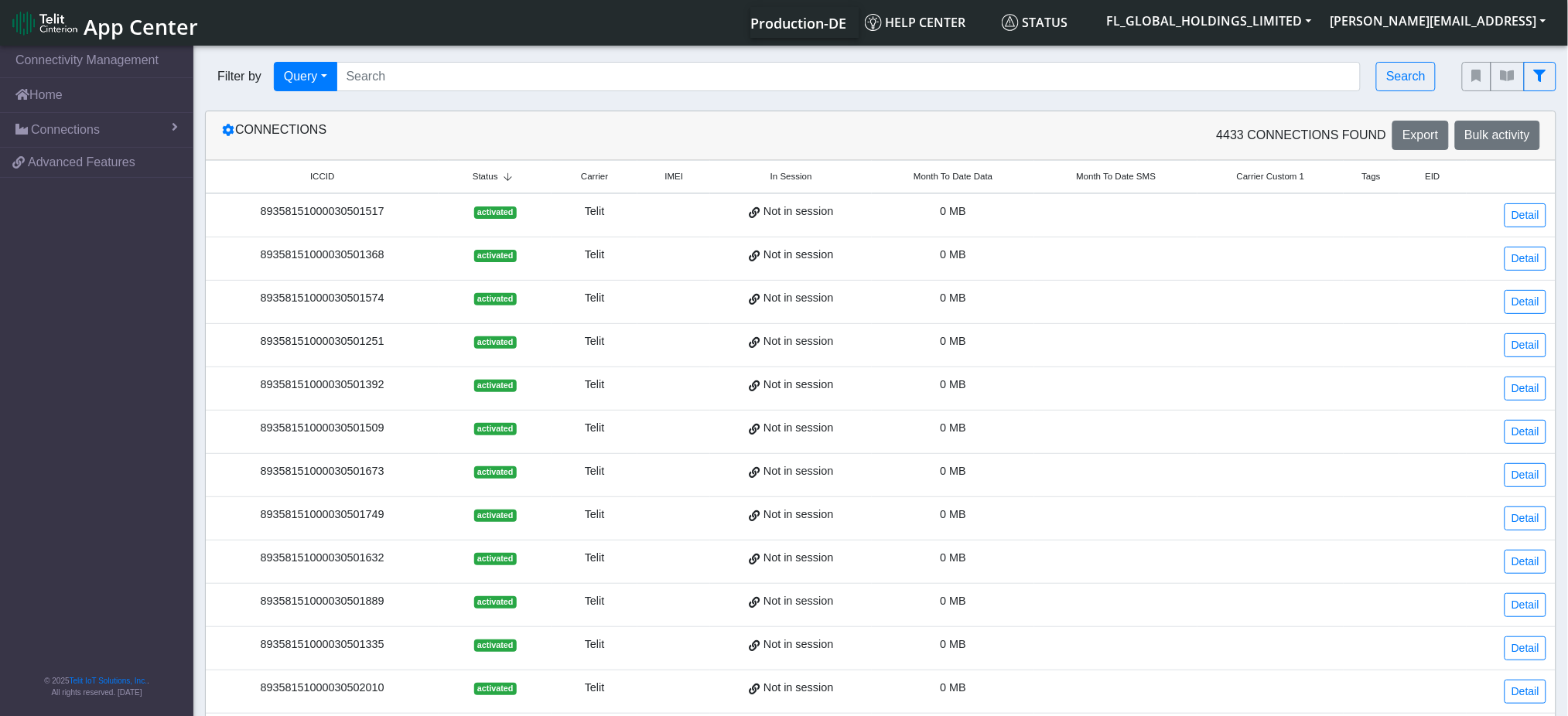
click at [487, 173] on span "Status" at bounding box center [485, 176] width 26 height 13
